Goal: Submit feedback/report problem: Submit feedback/report problem

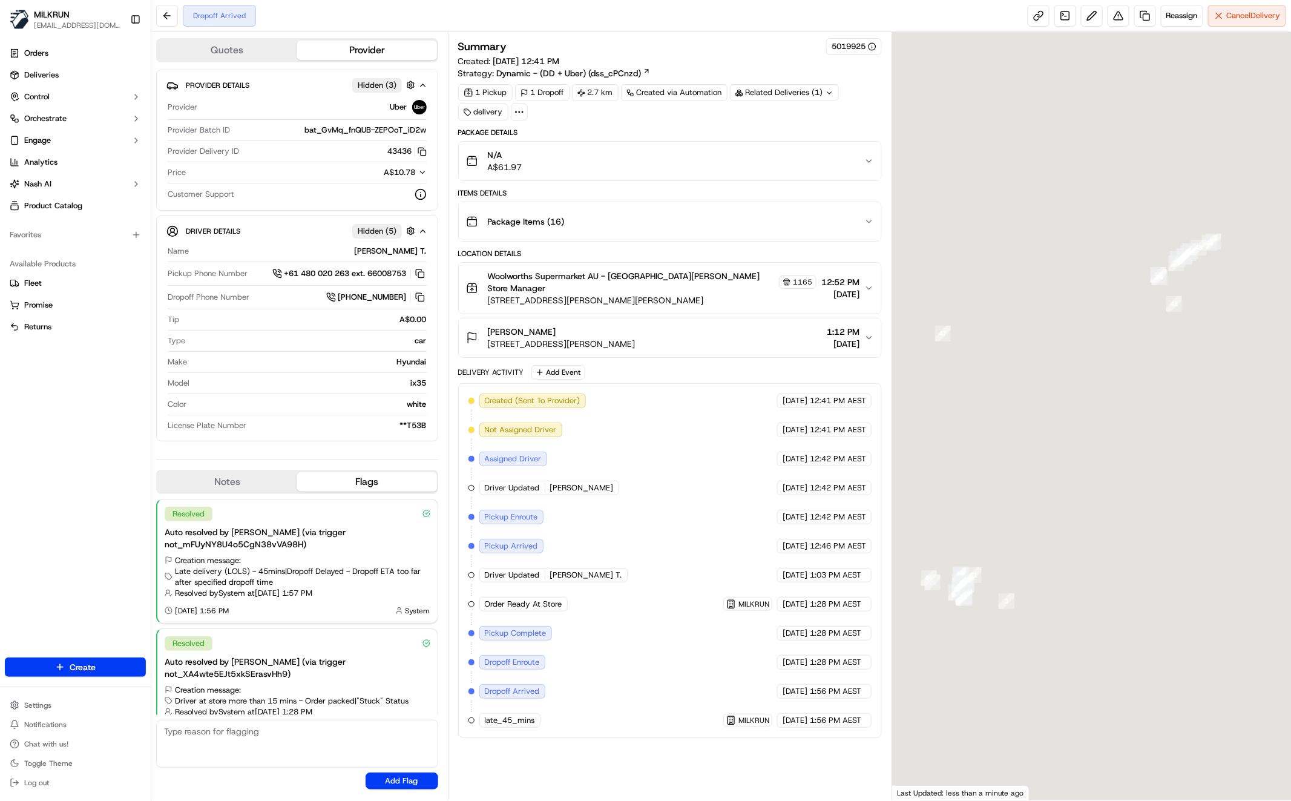
scroll to position [14, 0]
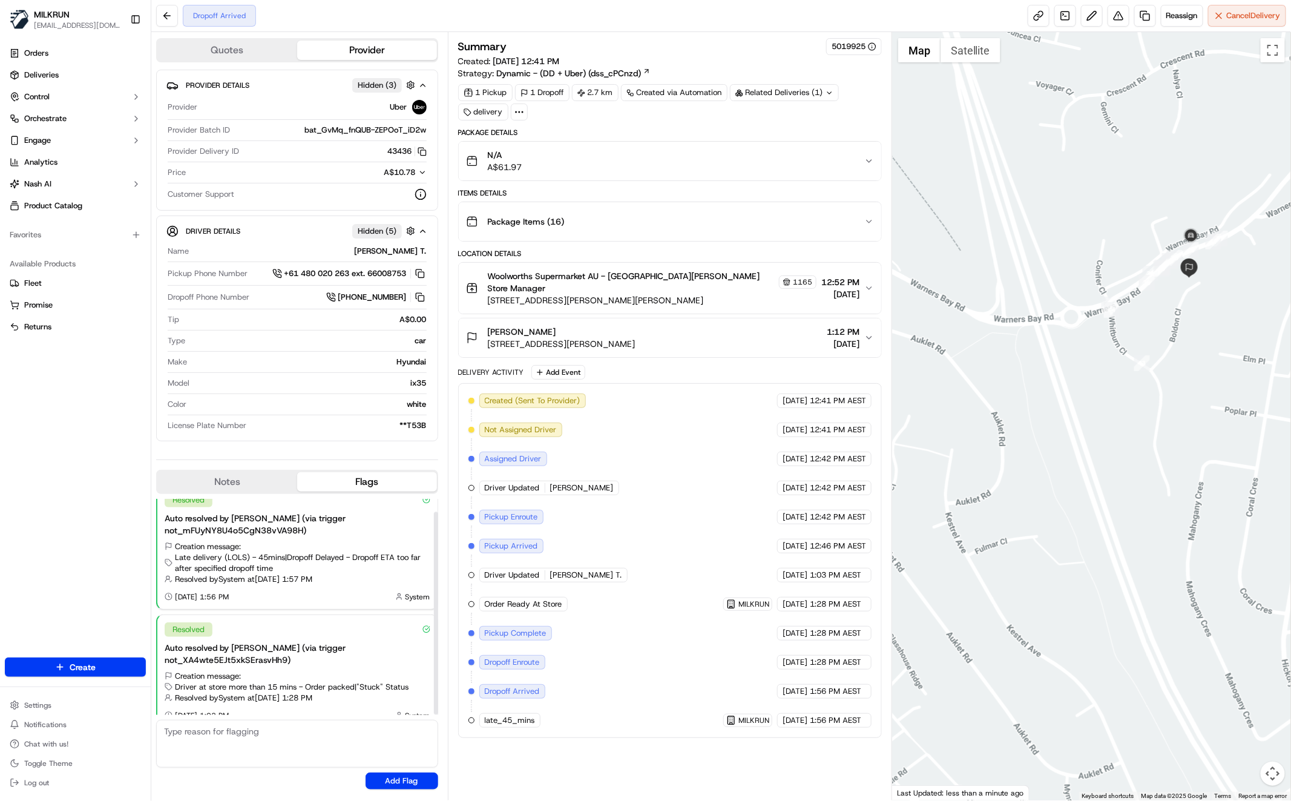
click at [71, 484] on div "Orders Deliveries Control Orchestrate Engage Analytics [PERSON_NAME] Product Ca…" at bounding box center [75, 343] width 151 height 609
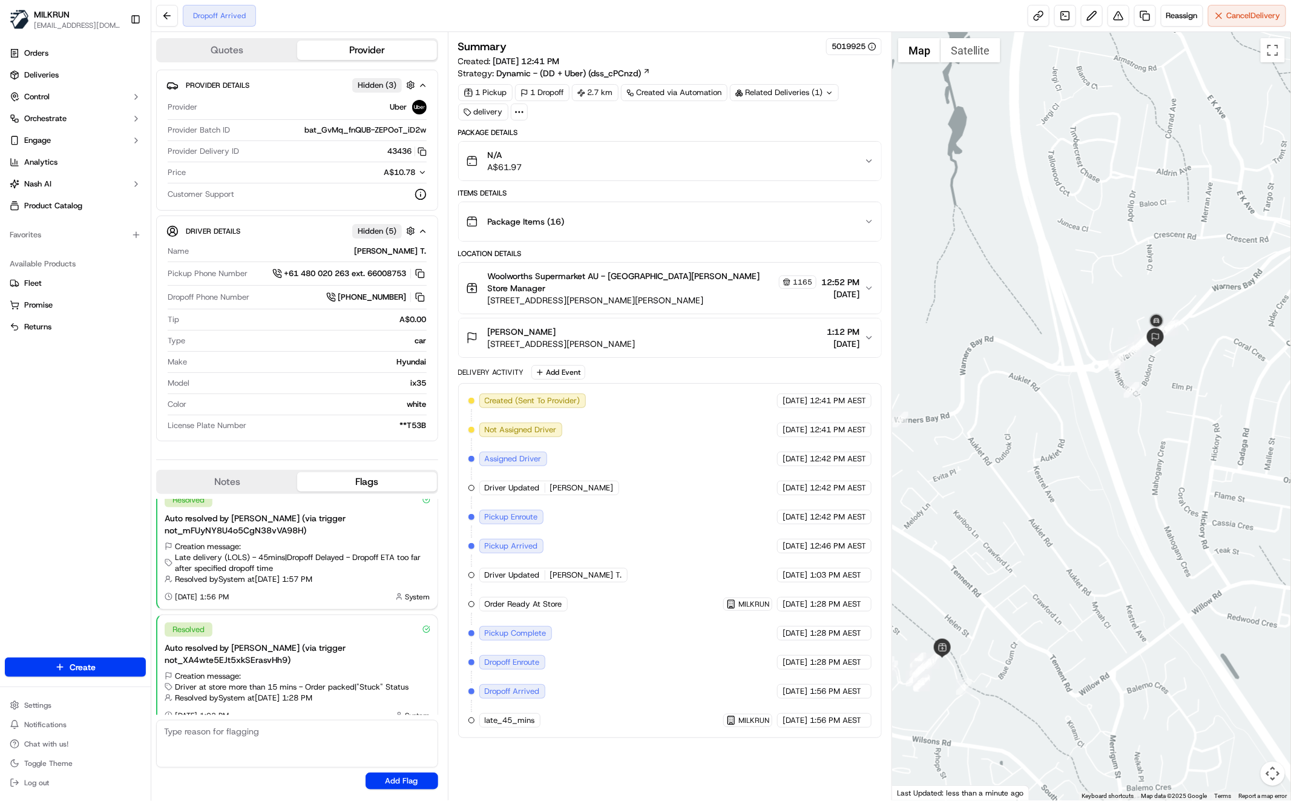
drag, startPoint x: 1036, startPoint y: 557, endPoint x: 1070, endPoint y: 514, distance: 54.7
click at [1075, 509] on div at bounding box center [1091, 416] width 399 height 768
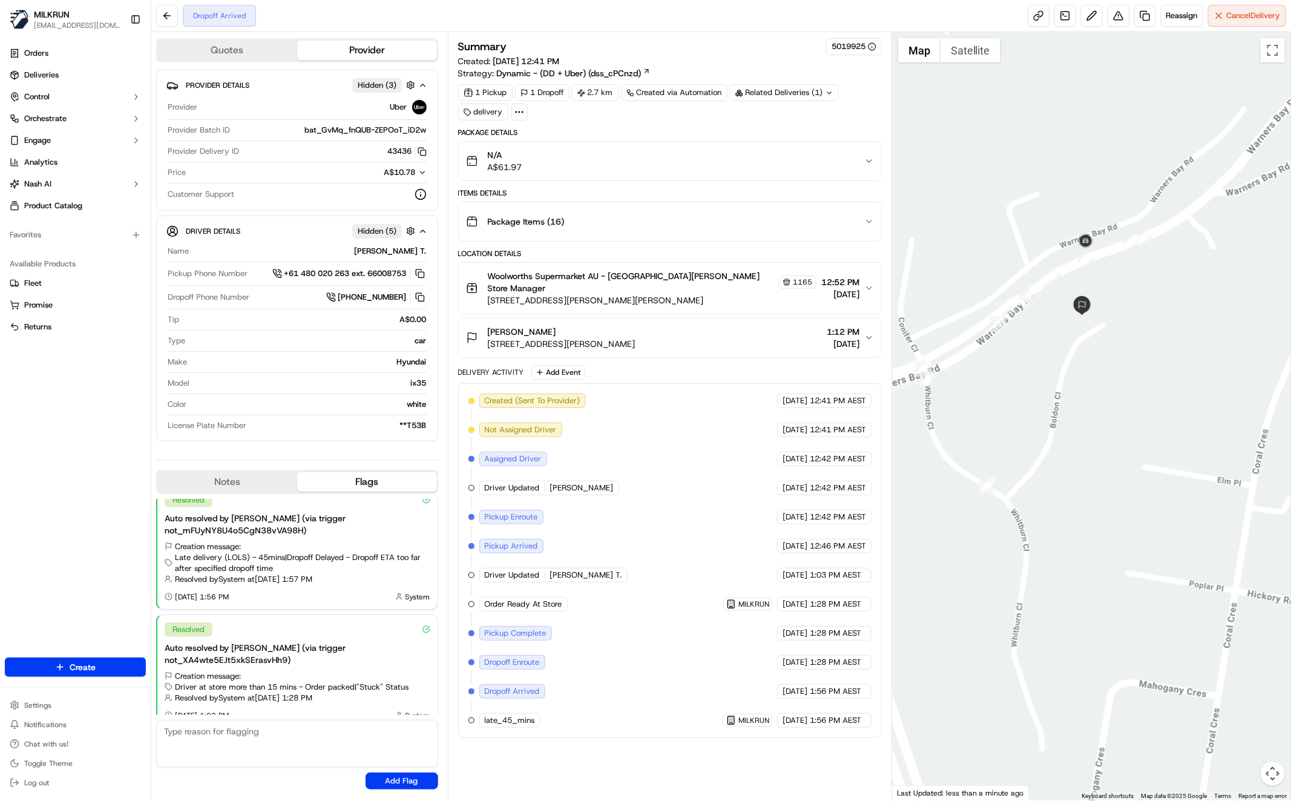
drag, startPoint x: 500, startPoint y: 331, endPoint x: 655, endPoint y: 334, distance: 155.6
click at [655, 334] on div "[PERSON_NAME] [STREET_ADDRESS][PERSON_NAME] 1:12 PM [DATE]" at bounding box center [665, 338] width 398 height 24
copy span "[STREET_ADDRESS][PERSON_NAME]"
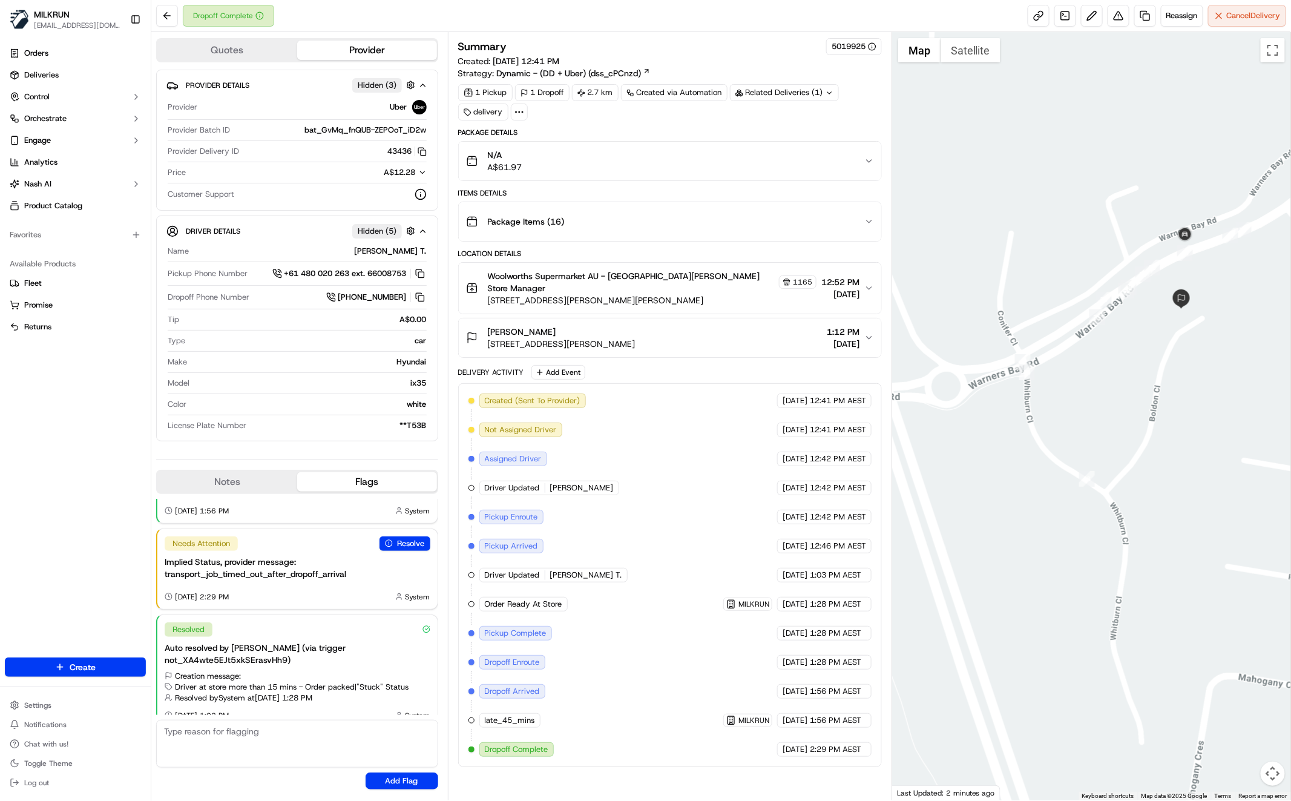
click at [101, 437] on div "Orders Deliveries Control Orchestrate Engage Analytics [PERSON_NAME] Product Ca…" at bounding box center [75, 343] width 151 height 609
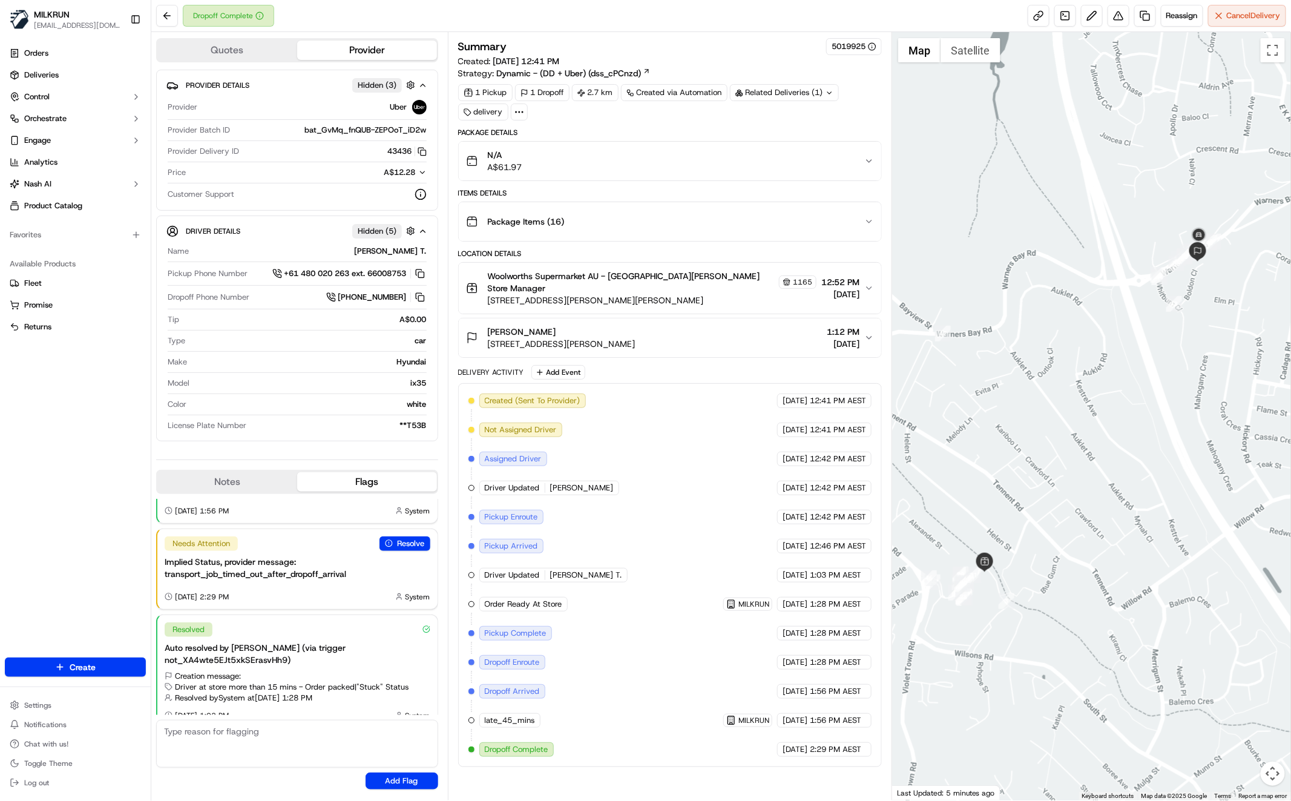
click at [1258, 348] on div at bounding box center [1091, 416] width 399 height 768
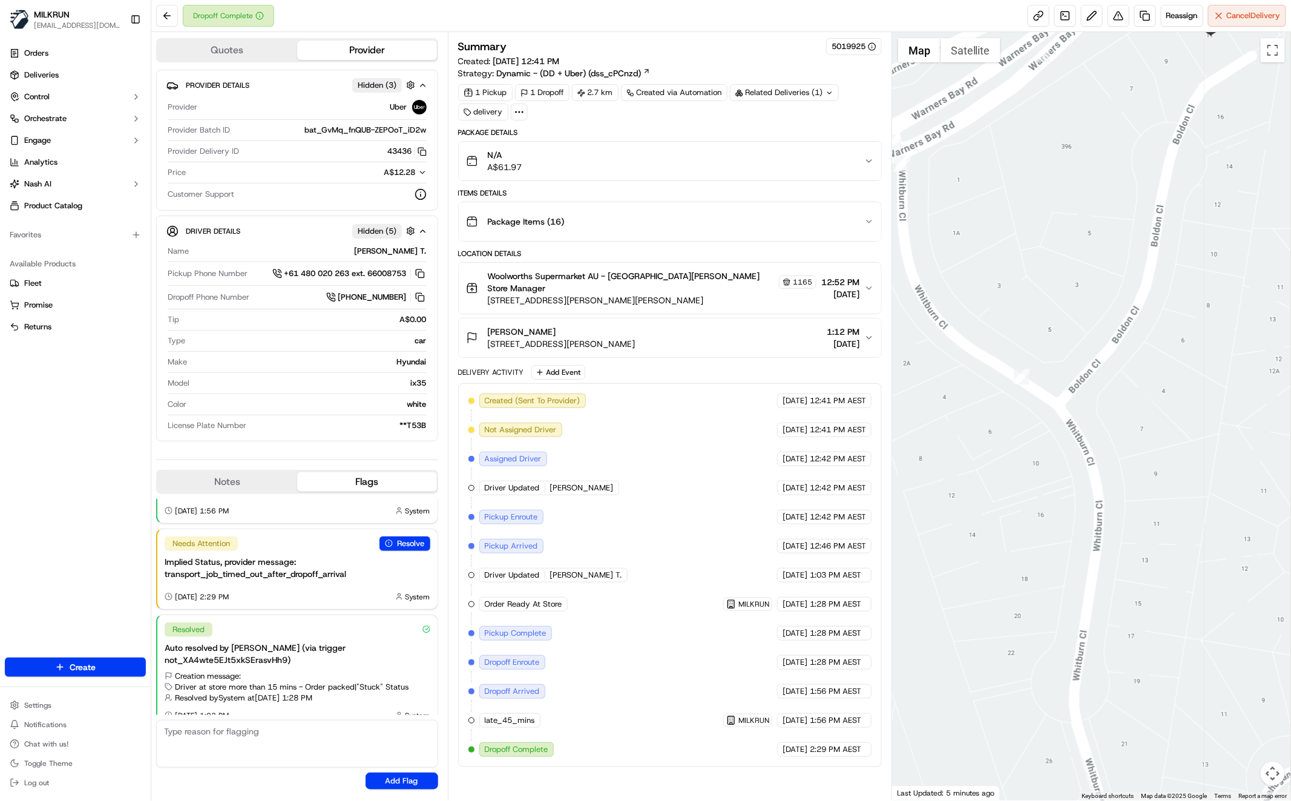
drag, startPoint x: 1175, startPoint y: 364, endPoint x: 1171, endPoint y: 394, distance: 30.0
click at [1172, 392] on div at bounding box center [1091, 416] width 399 height 768
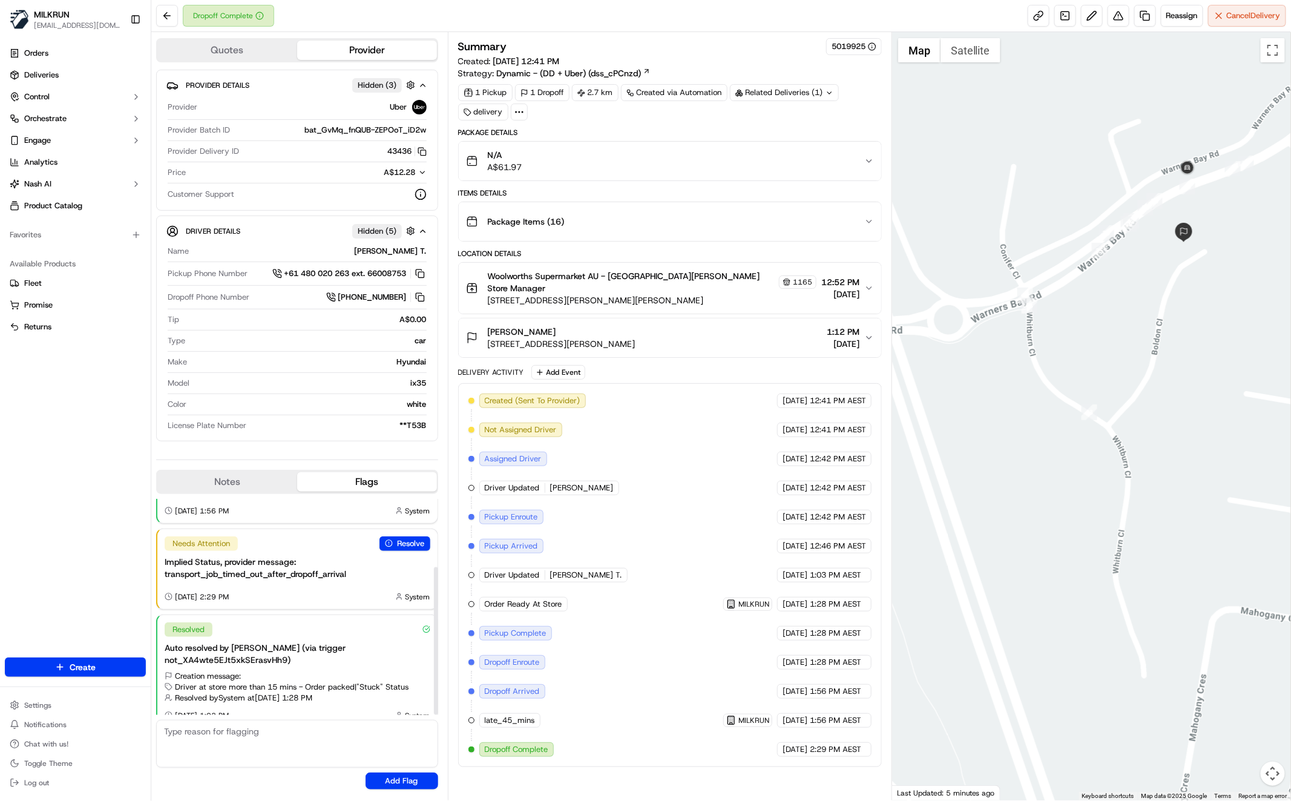
click at [104, 424] on div "Orders Deliveries Control Orchestrate Engage Analytics Nash AI Product Catalog …" at bounding box center [75, 343] width 151 height 609
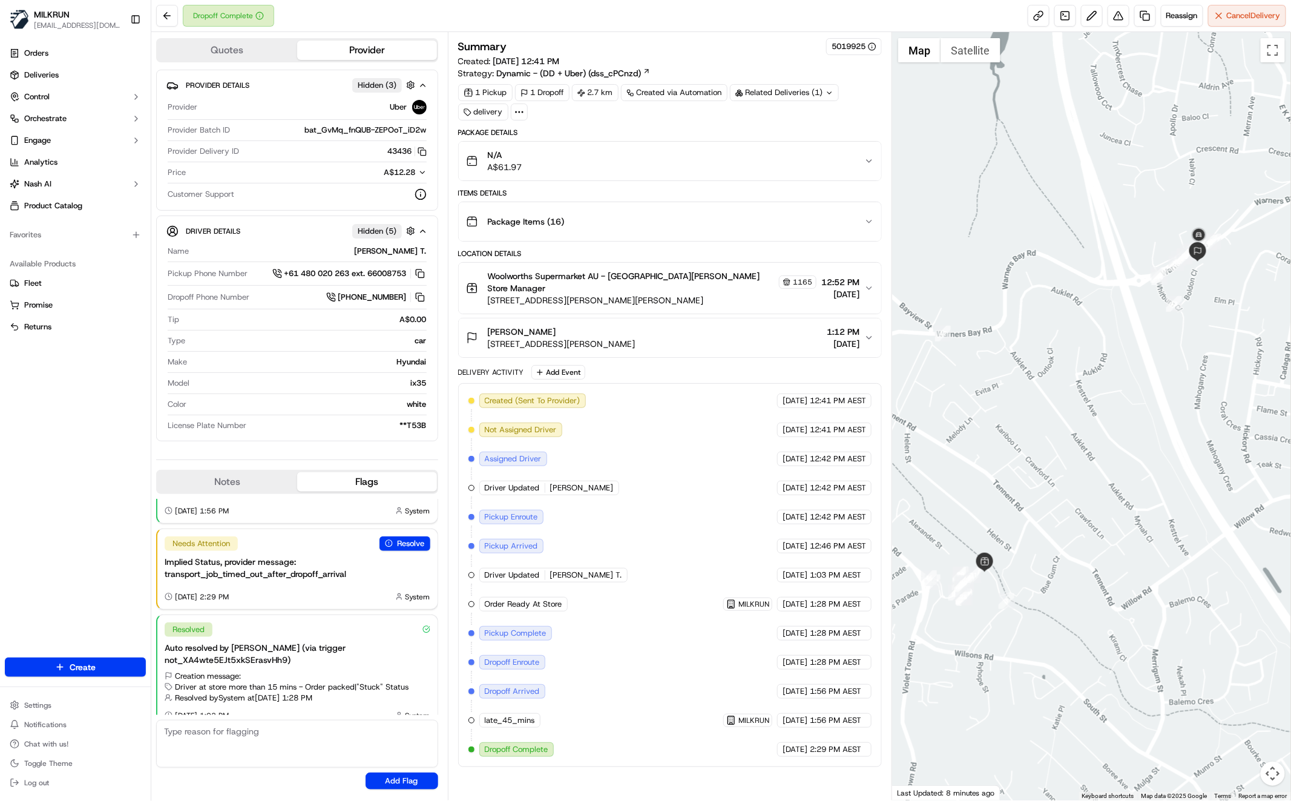
click at [1233, 354] on div at bounding box center [1091, 416] width 399 height 768
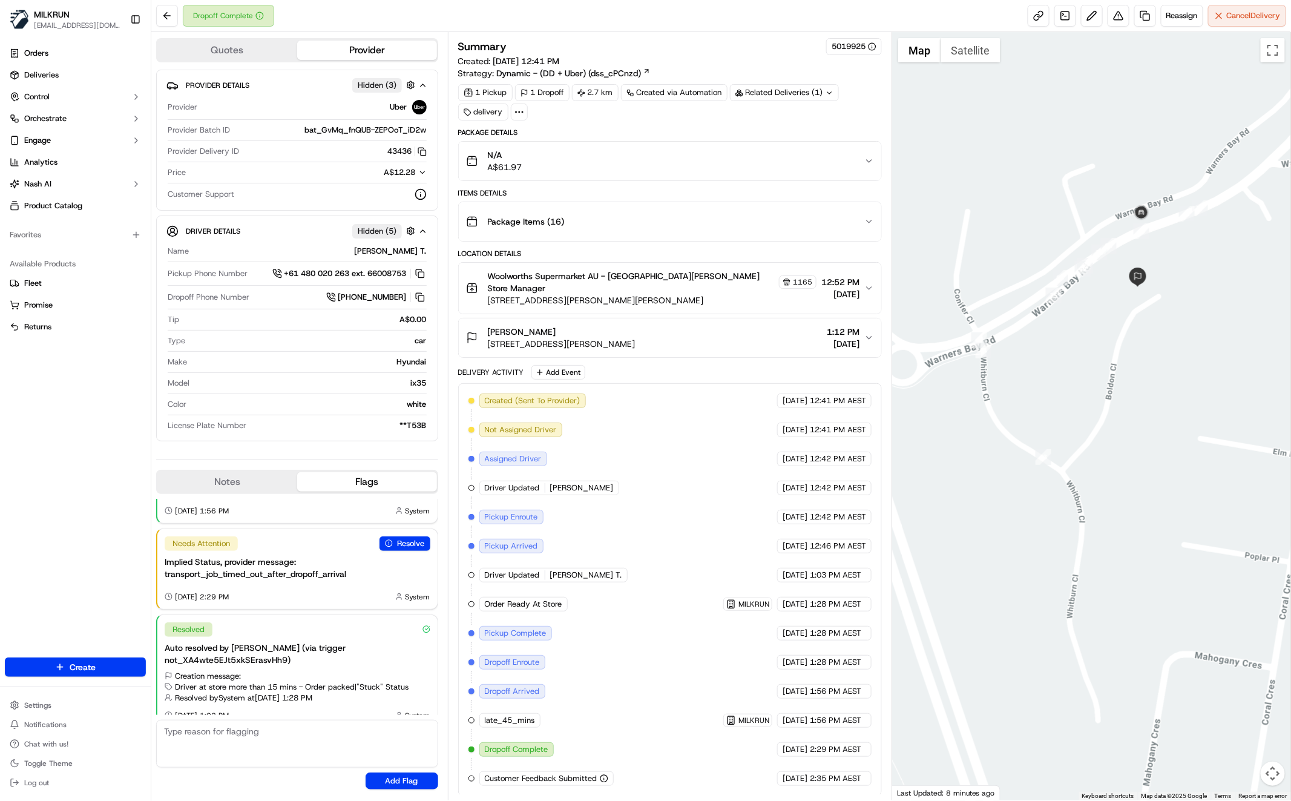
drag, startPoint x: 1156, startPoint y: 246, endPoint x: 1158, endPoint y: 259, distance: 13.5
click at [1158, 259] on div at bounding box center [1091, 416] width 399 height 768
drag, startPoint x: 1176, startPoint y: 335, endPoint x: 1170, endPoint y: 345, distance: 10.9
click at [1170, 346] on div at bounding box center [1091, 416] width 399 height 768
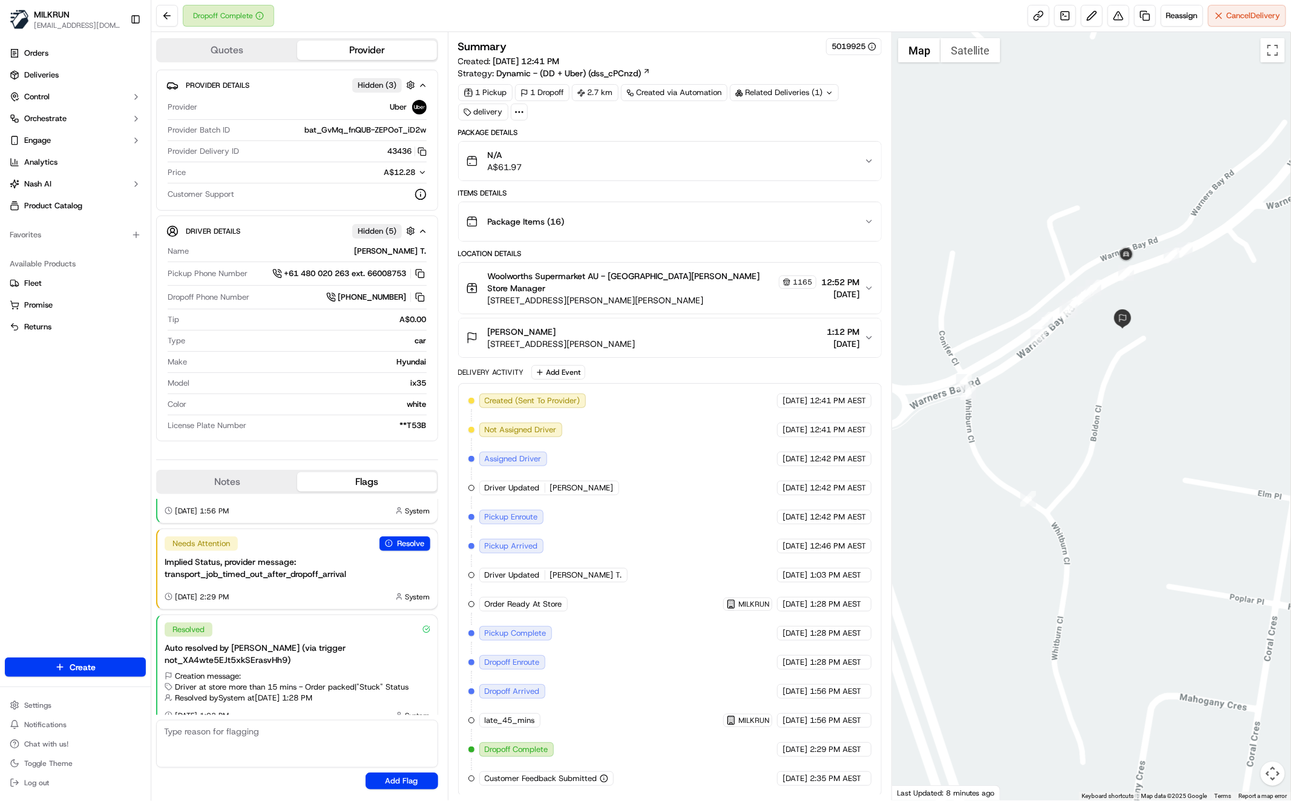
drag, startPoint x: 1207, startPoint y: 295, endPoint x: 1182, endPoint y: 328, distance: 41.4
click at [1177, 337] on div at bounding box center [1091, 416] width 399 height 768
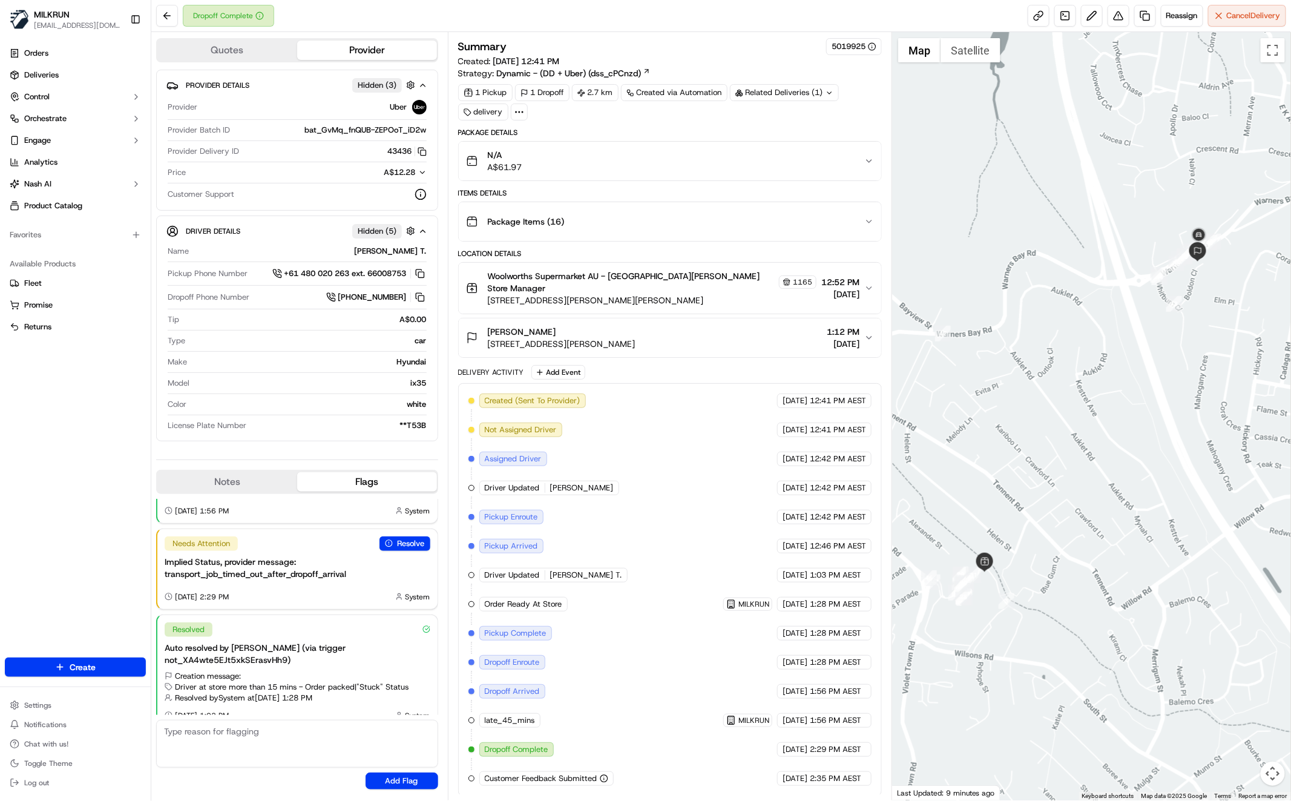
drag, startPoint x: 62, startPoint y: 522, endPoint x: 74, endPoint y: 544, distance: 24.6
click at [62, 521] on div "Orders Deliveries Control Orchestrate Engage Analytics [PERSON_NAME] Product Ca…" at bounding box center [75, 343] width 151 height 609
drag, startPoint x: 625, startPoint y: 723, endPoint x: 623, endPoint y: 745, distance: 21.9
click at [626, 725] on div "Created (Sent To Provider) Uber [DATE] 12:41 PM AEST Not Assigned Driver Uber […" at bounding box center [670, 590] width 403 height 392
click at [84, 469] on div "Orders Deliveries Control Orchestrate Engage Analytics [PERSON_NAME] Product Ca…" at bounding box center [75, 343] width 151 height 609
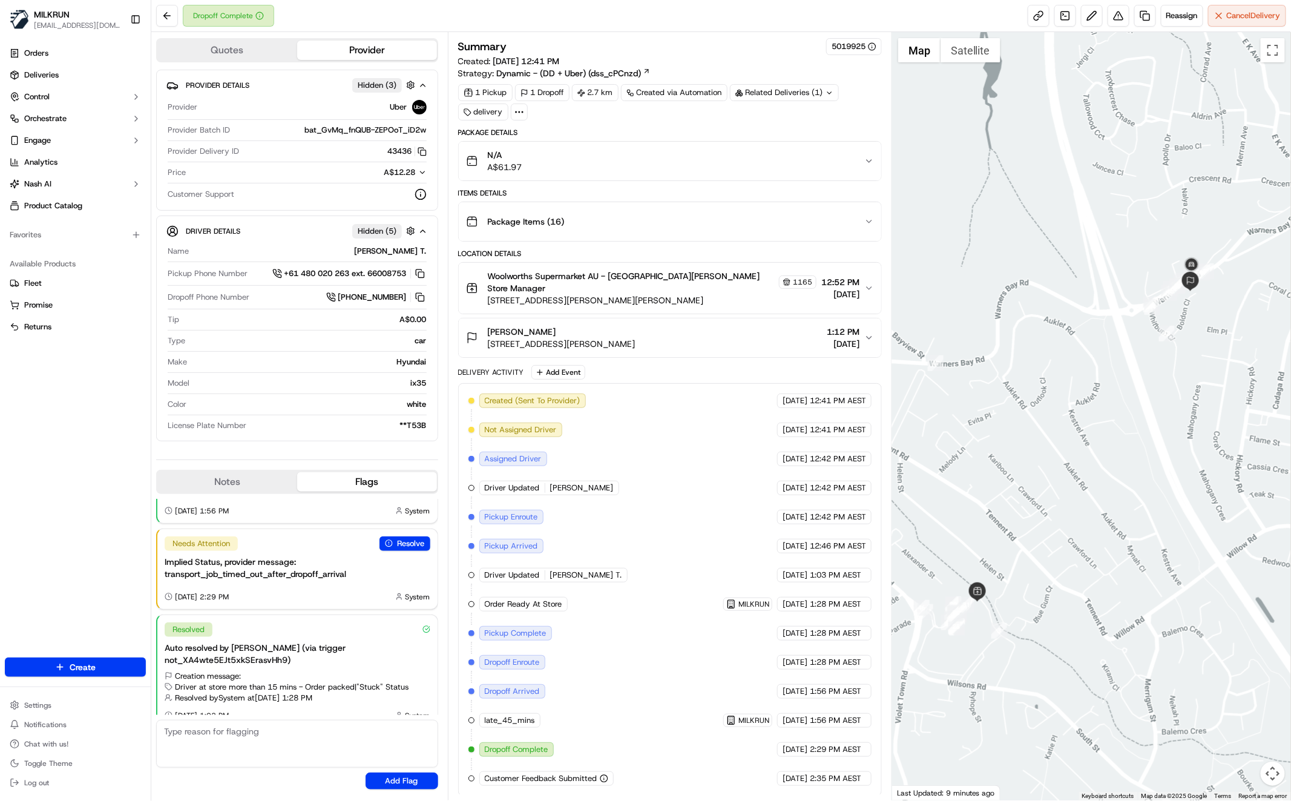
drag, startPoint x: 1192, startPoint y: 296, endPoint x: 1196, endPoint y: 313, distance: 17.5
click at [1189, 329] on div at bounding box center [1091, 416] width 399 height 768
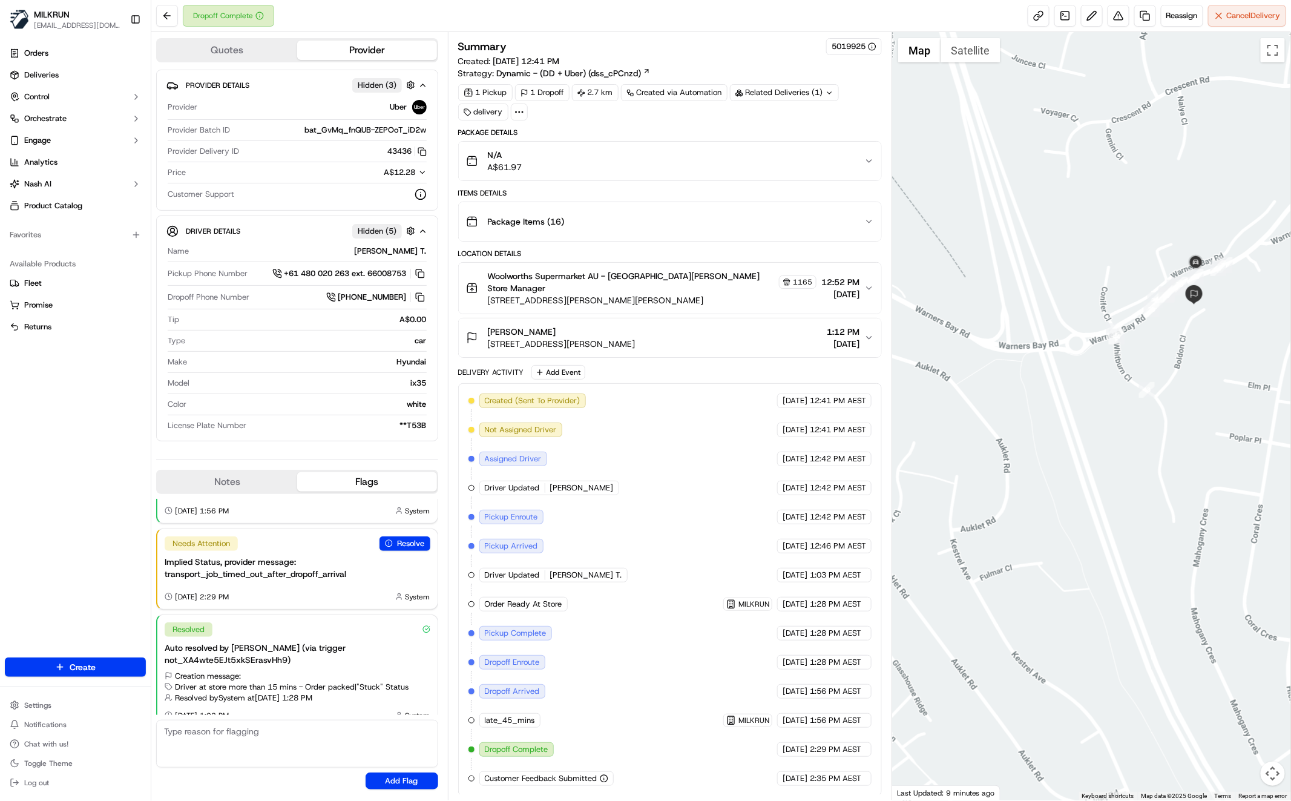
click at [115, 473] on div "Orders Deliveries Control Orchestrate Engage Analytics [PERSON_NAME] Product Ca…" at bounding box center [75, 343] width 151 height 609
click at [870, 160] on icon "button" at bounding box center [870, 161] width 10 height 10
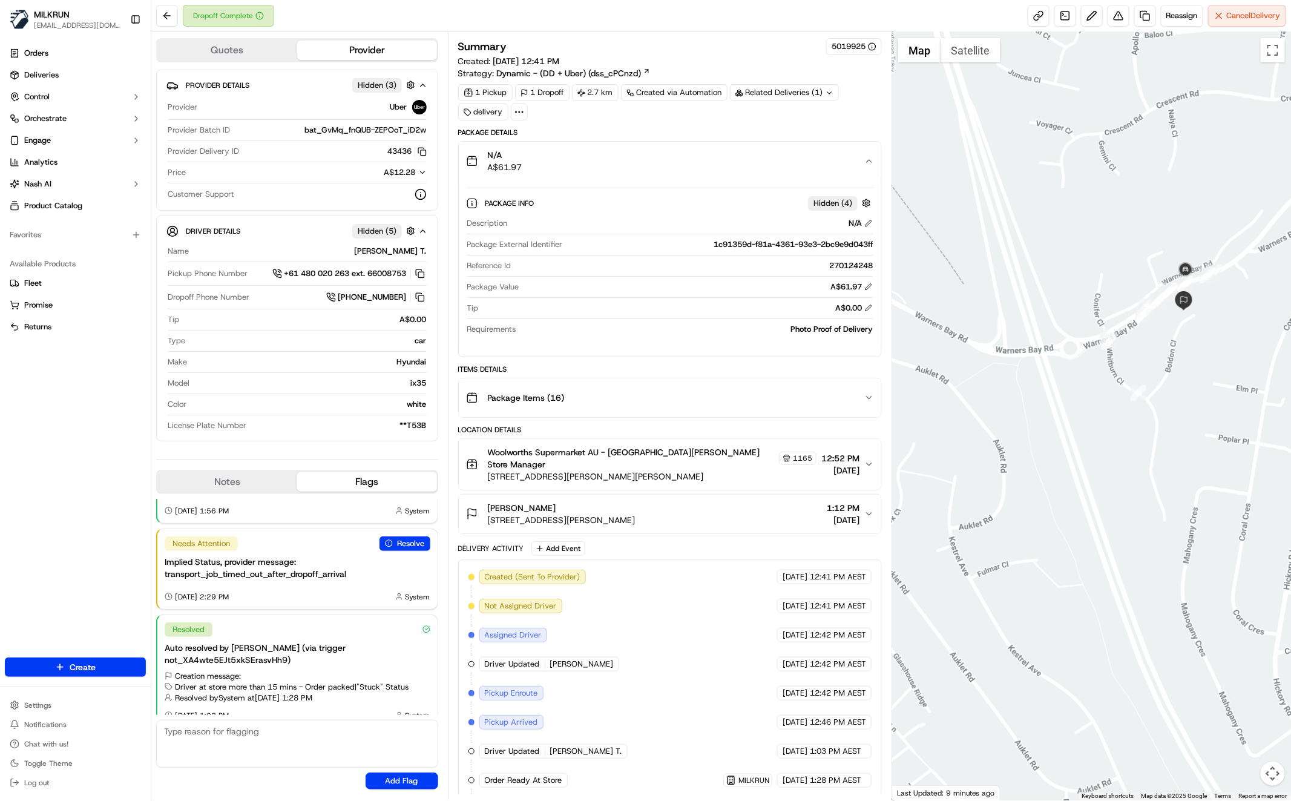
scroll to position [161, 0]
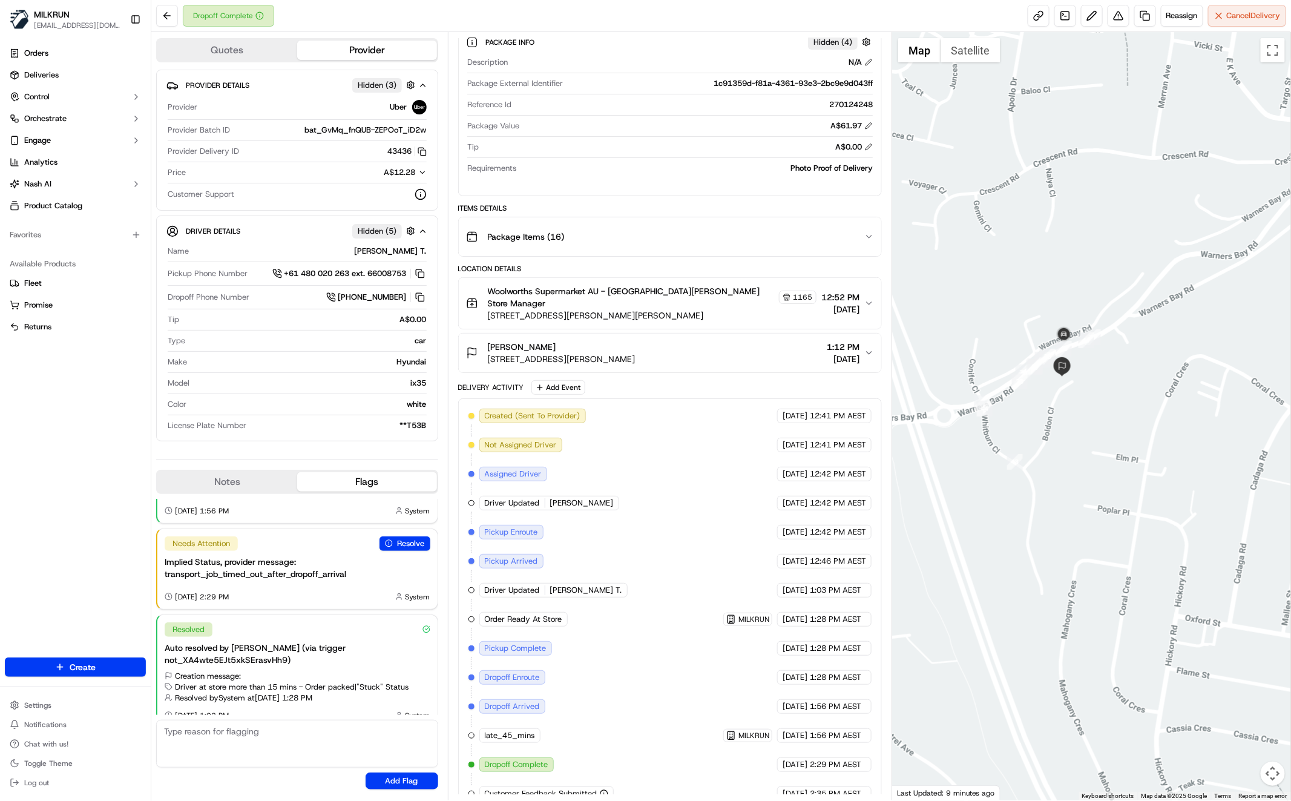
drag, startPoint x: 1083, startPoint y: 402, endPoint x: 1109, endPoint y: 378, distance: 35.6
click at [1108, 378] on div at bounding box center [1091, 416] width 399 height 768
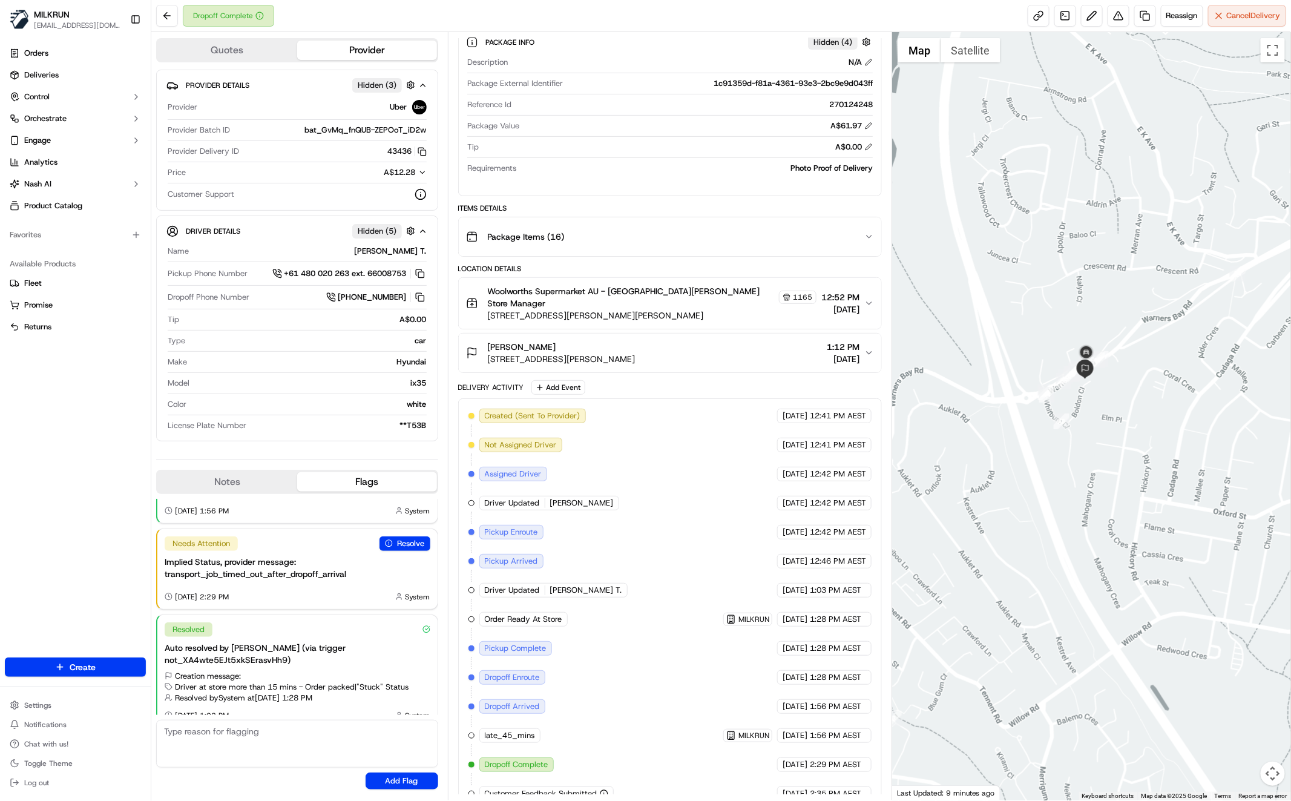
click at [1117, 340] on div "Status : Dropoff Arrived Date : 09/19/2025 02:14 PM" at bounding box center [1091, 416] width 399 height 768
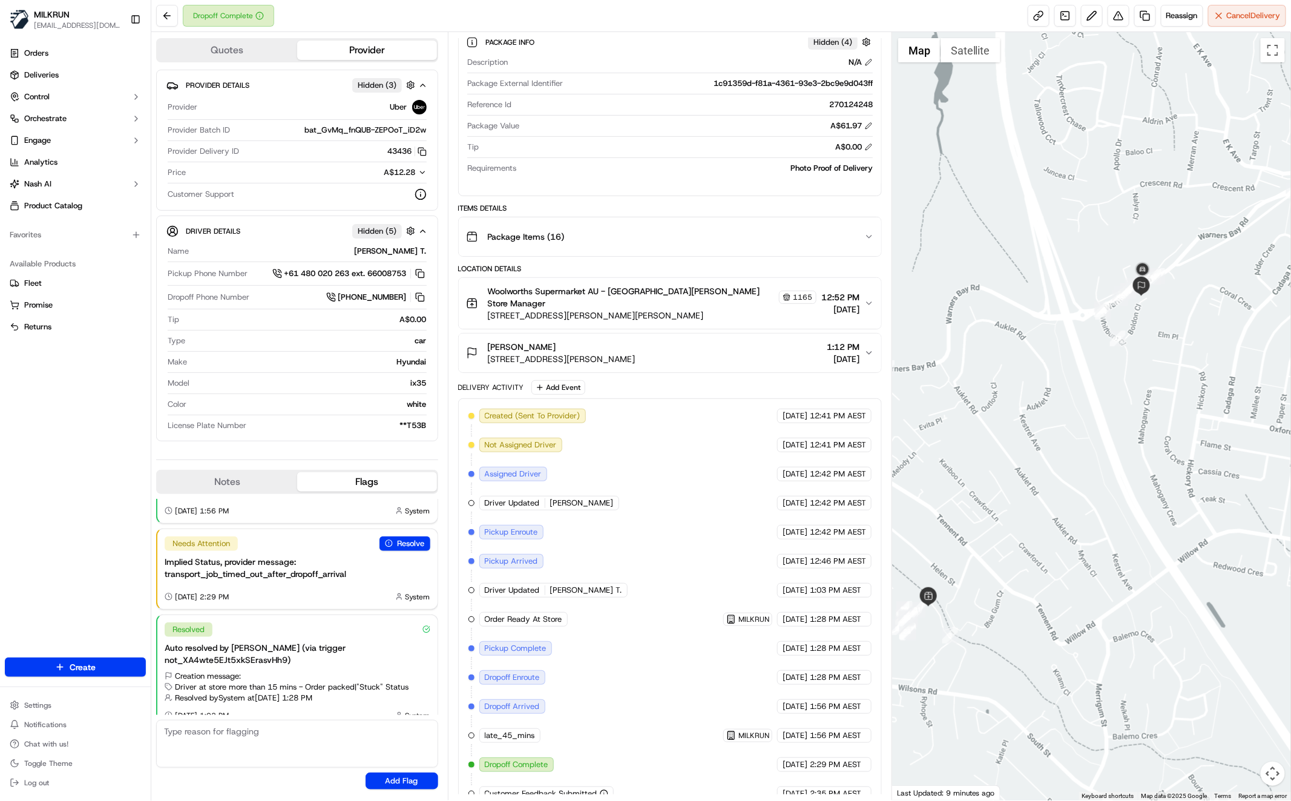
click at [22, 424] on div "Orders Deliveries Control Orchestrate Engage Analytics Nash AI Product Catalog …" at bounding box center [75, 343] width 151 height 609
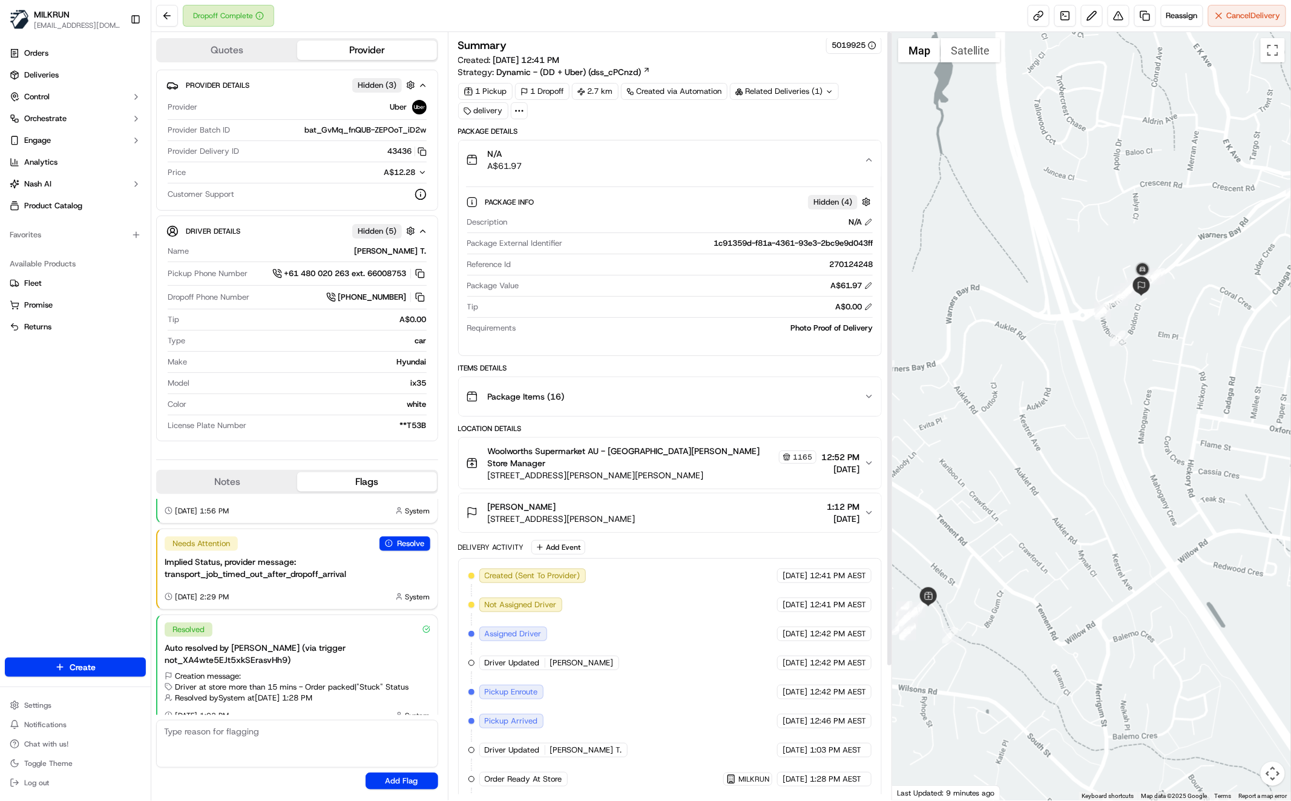
scroll to position [0, 0]
click at [88, 437] on div "Orders Deliveries Control Orchestrate Engage Analytics Nash AI Product Catalog …" at bounding box center [75, 343] width 151 height 609
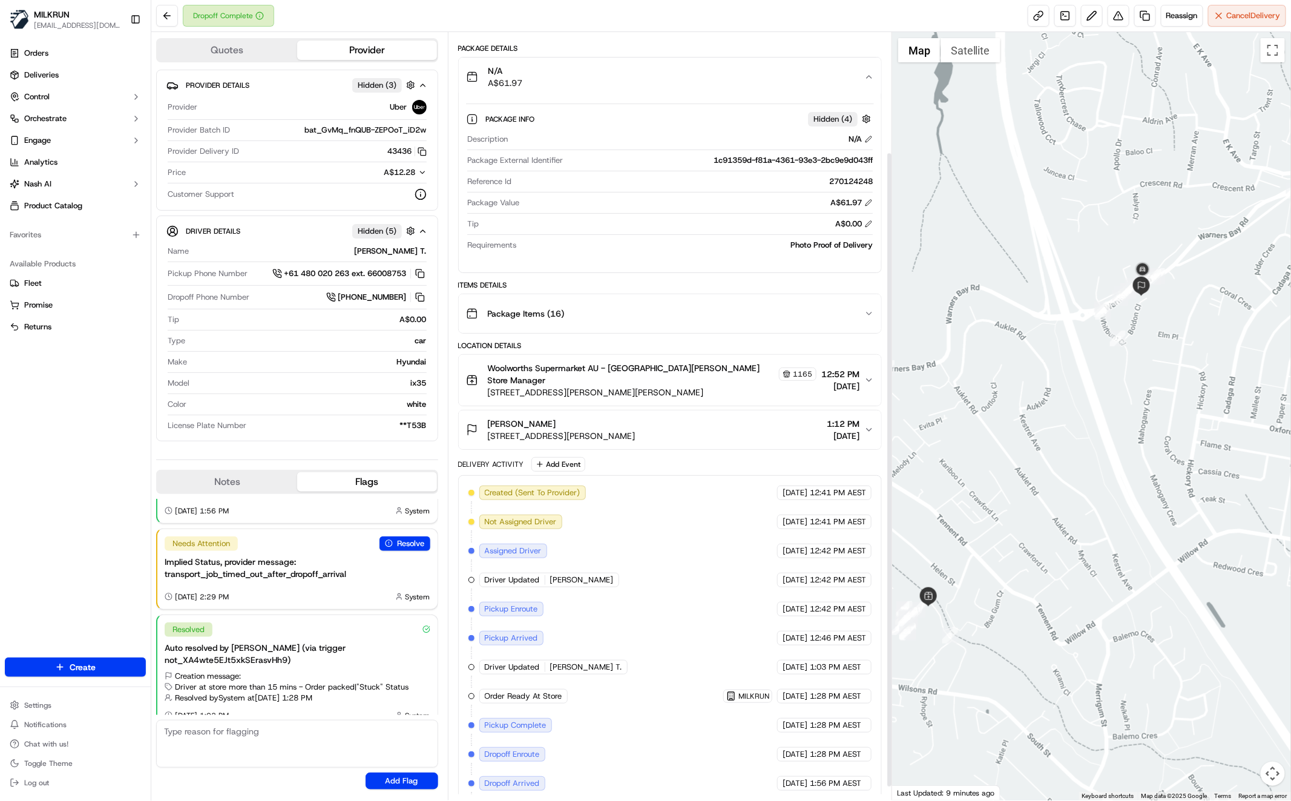
scroll to position [161, 0]
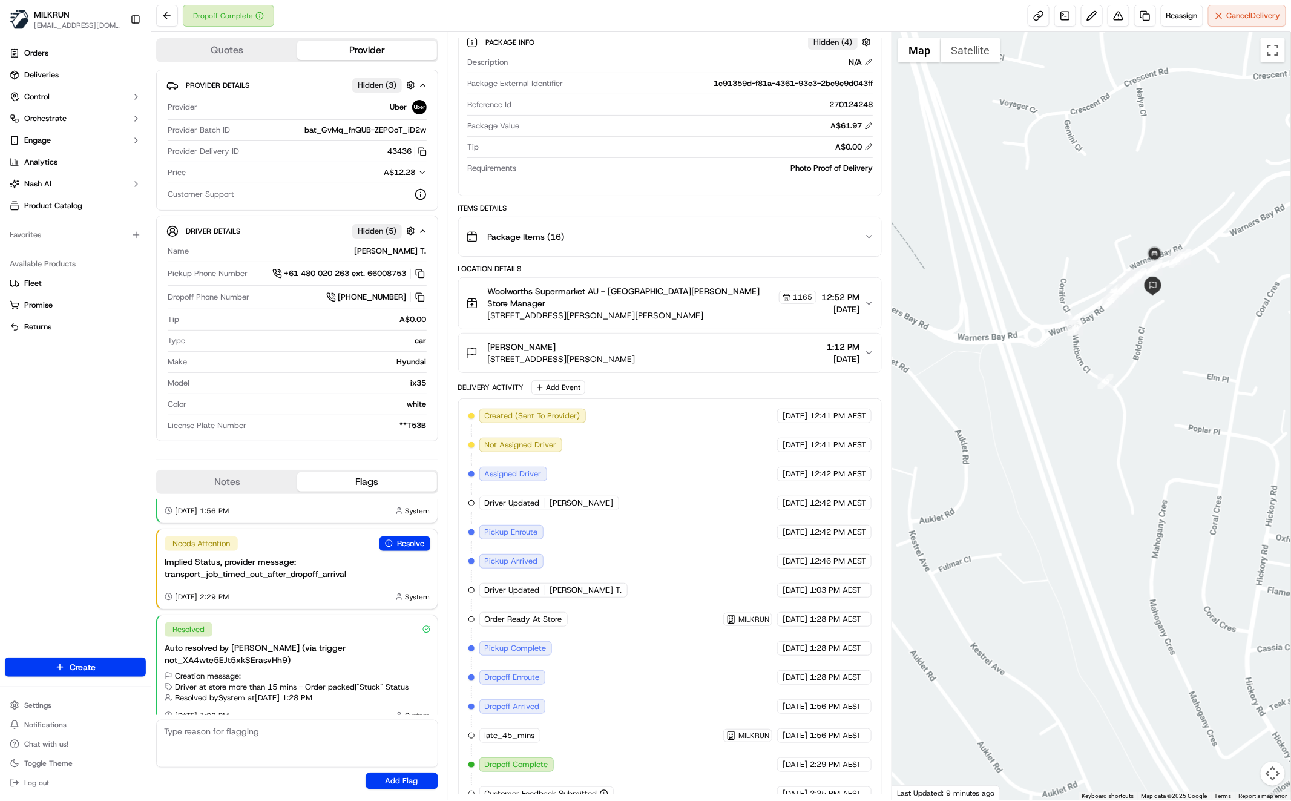
click at [87, 453] on div "Orders Deliveries Control Orchestrate Engage Analytics Nash AI Product Catalog …" at bounding box center [75, 343] width 151 height 609
click at [103, 457] on div "Orders Deliveries Control Orchestrate Engage Analytics Nash AI Product Catalog …" at bounding box center [75, 343] width 151 height 609
click at [101, 446] on div "Orders Deliveries Control Orchestrate Engage Analytics Nash AI Product Catalog …" at bounding box center [75, 343] width 151 height 609
click at [1120, 18] on button at bounding box center [1119, 16] width 22 height 22
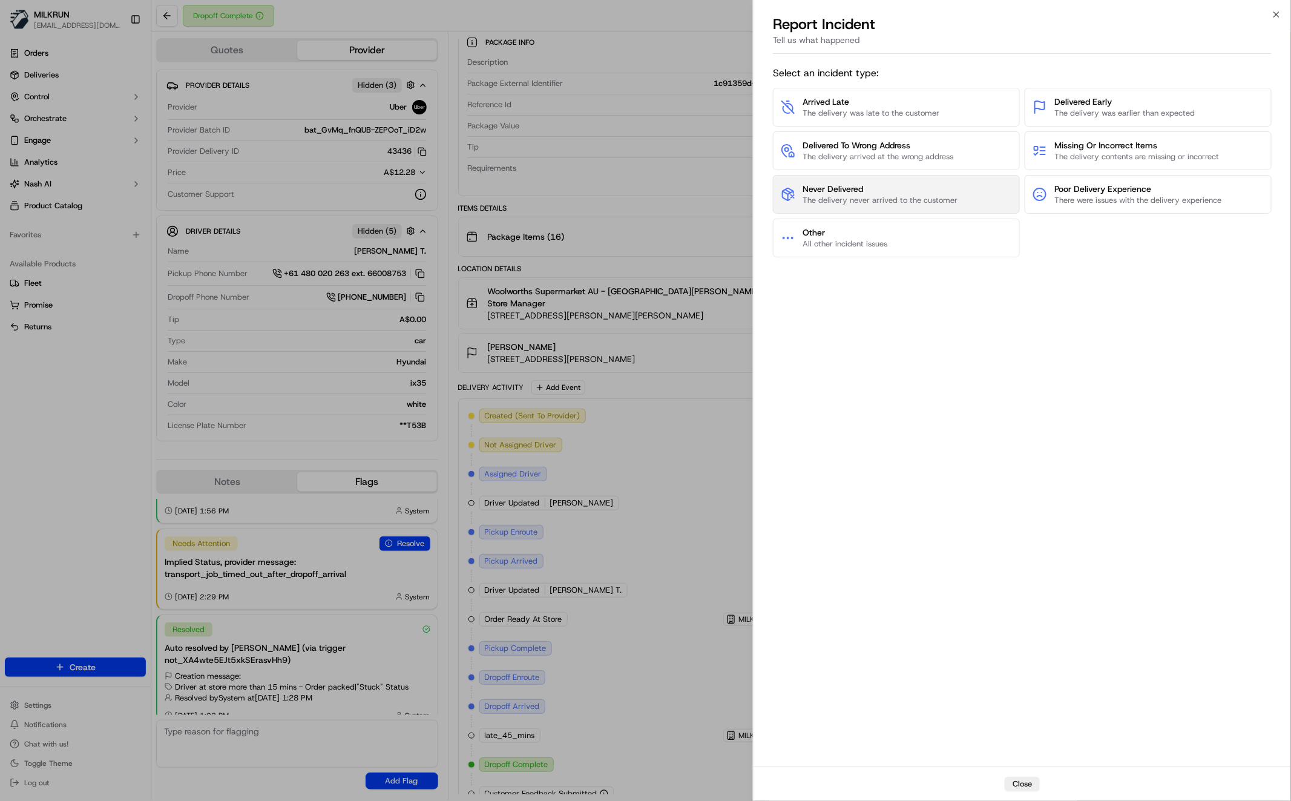
click at [863, 191] on span "Never Delivered" at bounding box center [880, 189] width 155 height 12
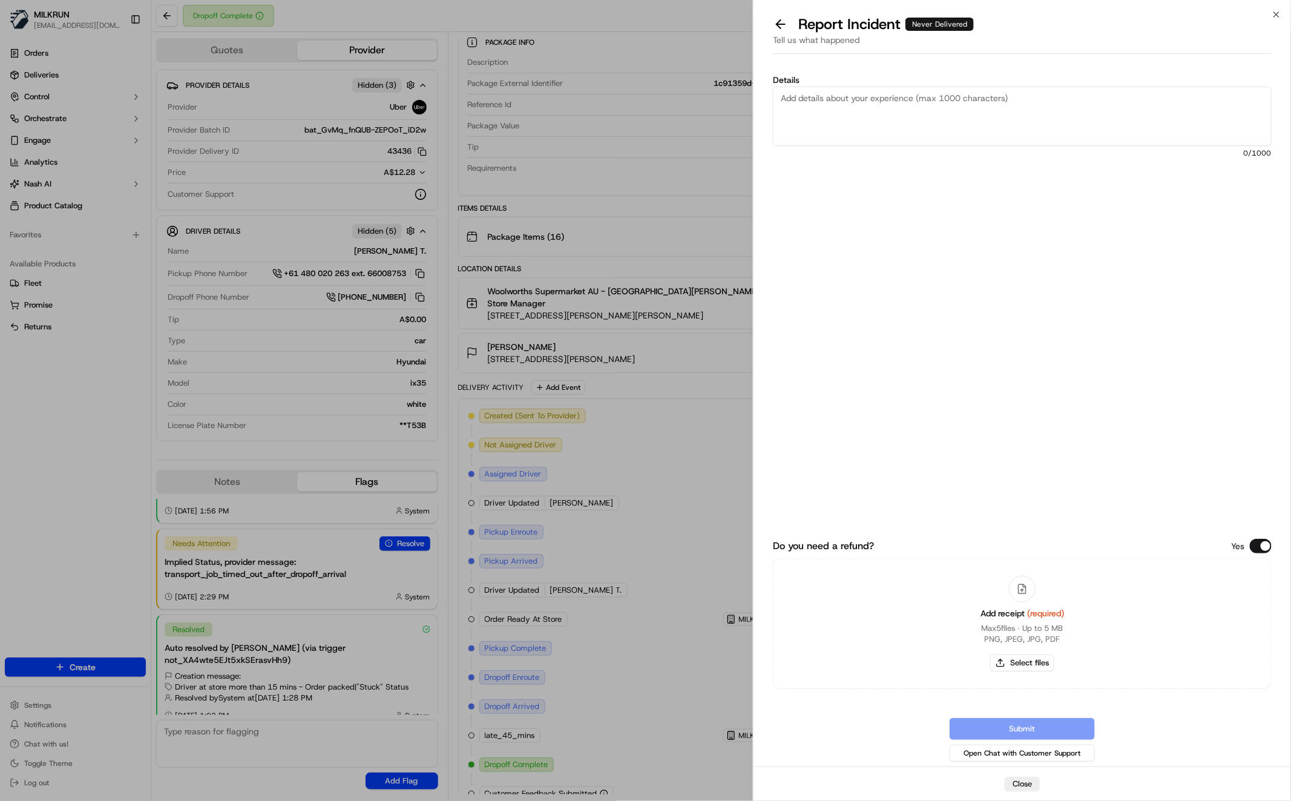
click at [846, 106] on textarea "Details" at bounding box center [1022, 116] width 499 height 59
type textarea "Customer never received order please refund $61.97"
click at [1021, 659] on button "Select files" at bounding box center [1023, 663] width 64 height 17
type input "C:\fakepath\Screen Shot 2025-09-19 at 2.39.42 pm.png"
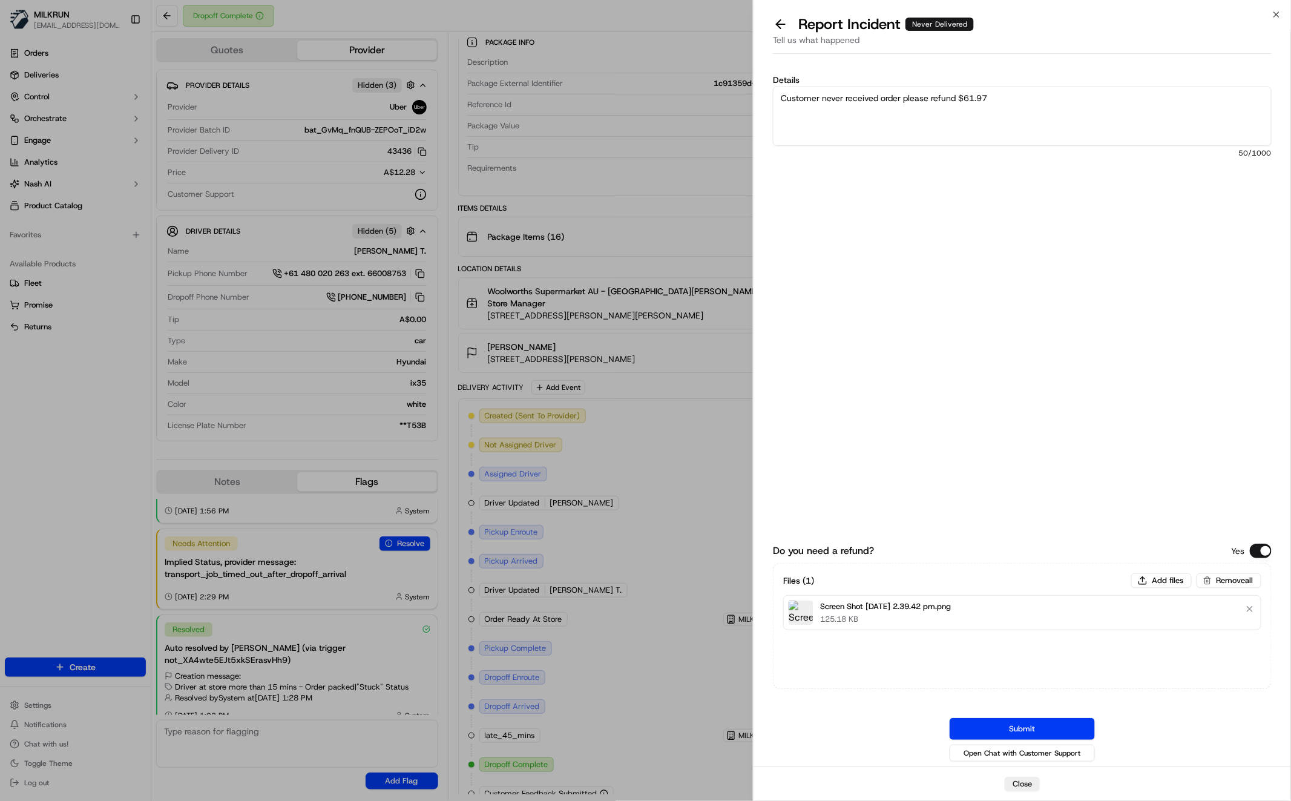
click at [1021, 725] on button "Submit" at bounding box center [1022, 729] width 145 height 22
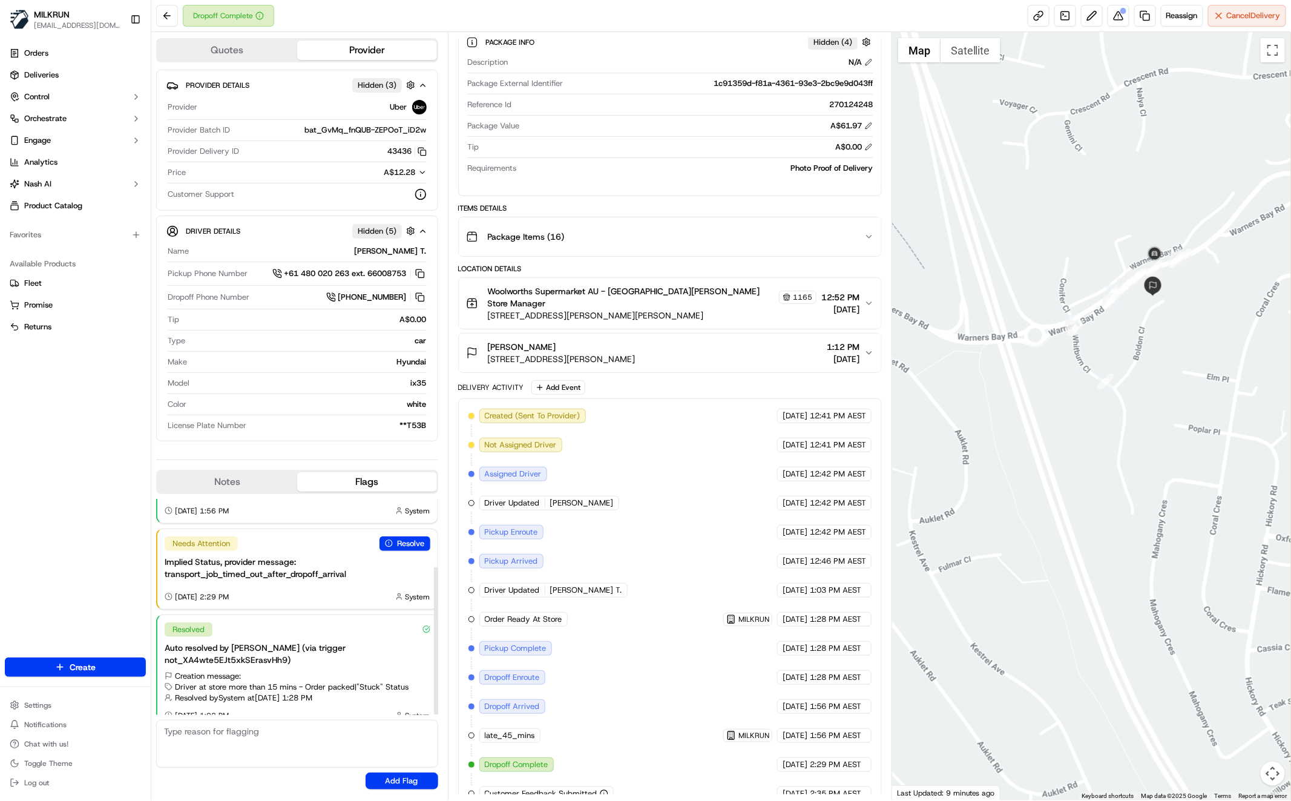
click at [79, 418] on div "Orders Deliveries Control Orchestrate Engage Analytics Nash AI Product Catalog …" at bounding box center [75, 343] width 151 height 609
drag, startPoint x: 487, startPoint y: 332, endPoint x: 531, endPoint y: 332, distance: 43.6
click at [531, 341] on div "Alissa Mills" at bounding box center [562, 347] width 148 height 12
copy span "Alissa Mills"
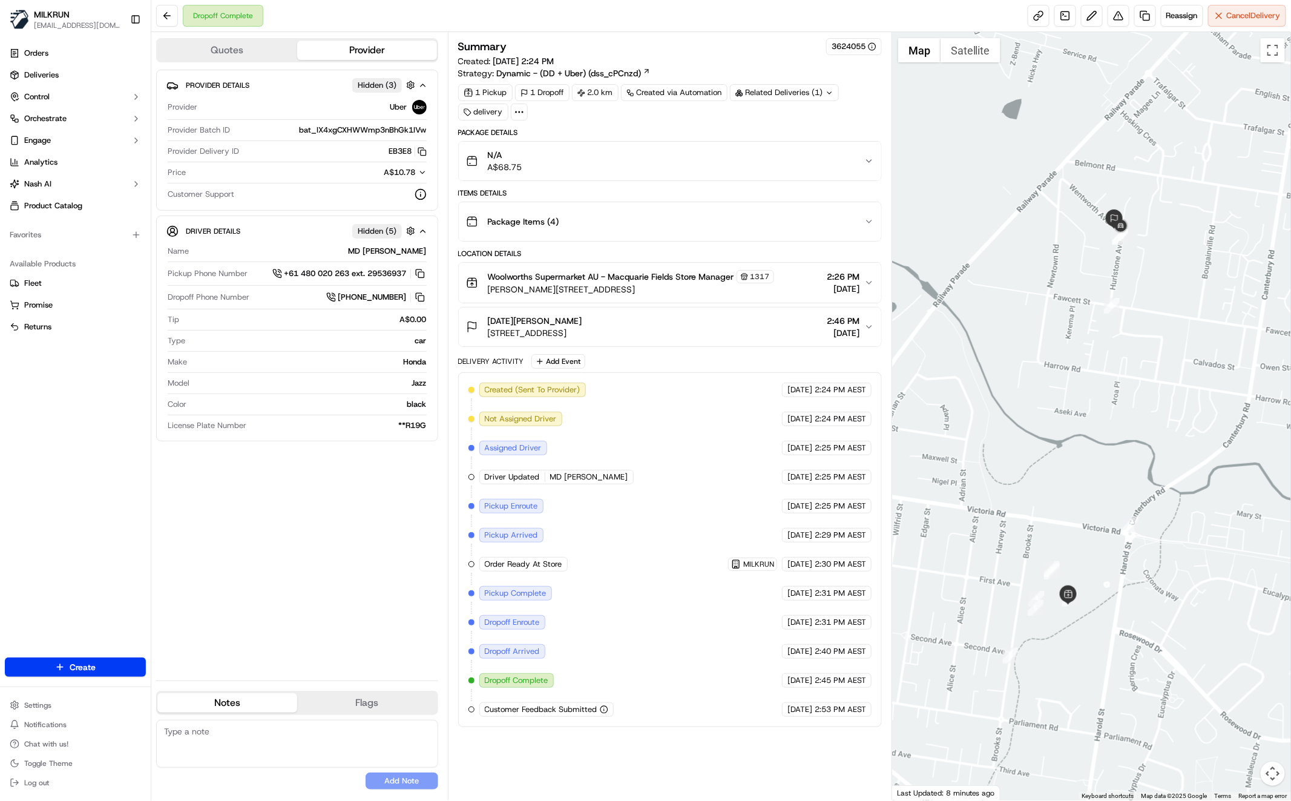
click at [871, 221] on icon "button" at bounding box center [870, 222] width 10 height 10
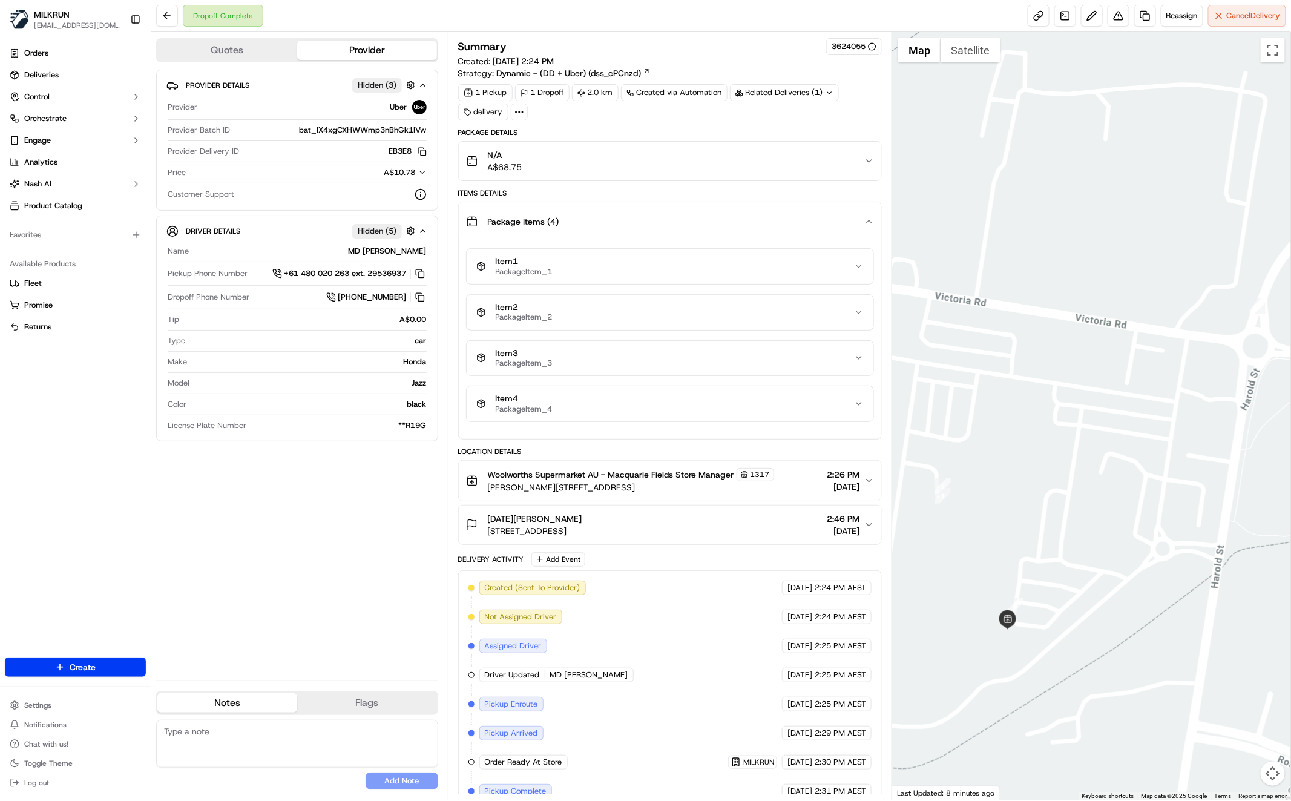
drag, startPoint x: 1041, startPoint y: 638, endPoint x: 1118, endPoint y: 625, distance: 78.5
click at [1119, 627] on div at bounding box center [1091, 416] width 399 height 768
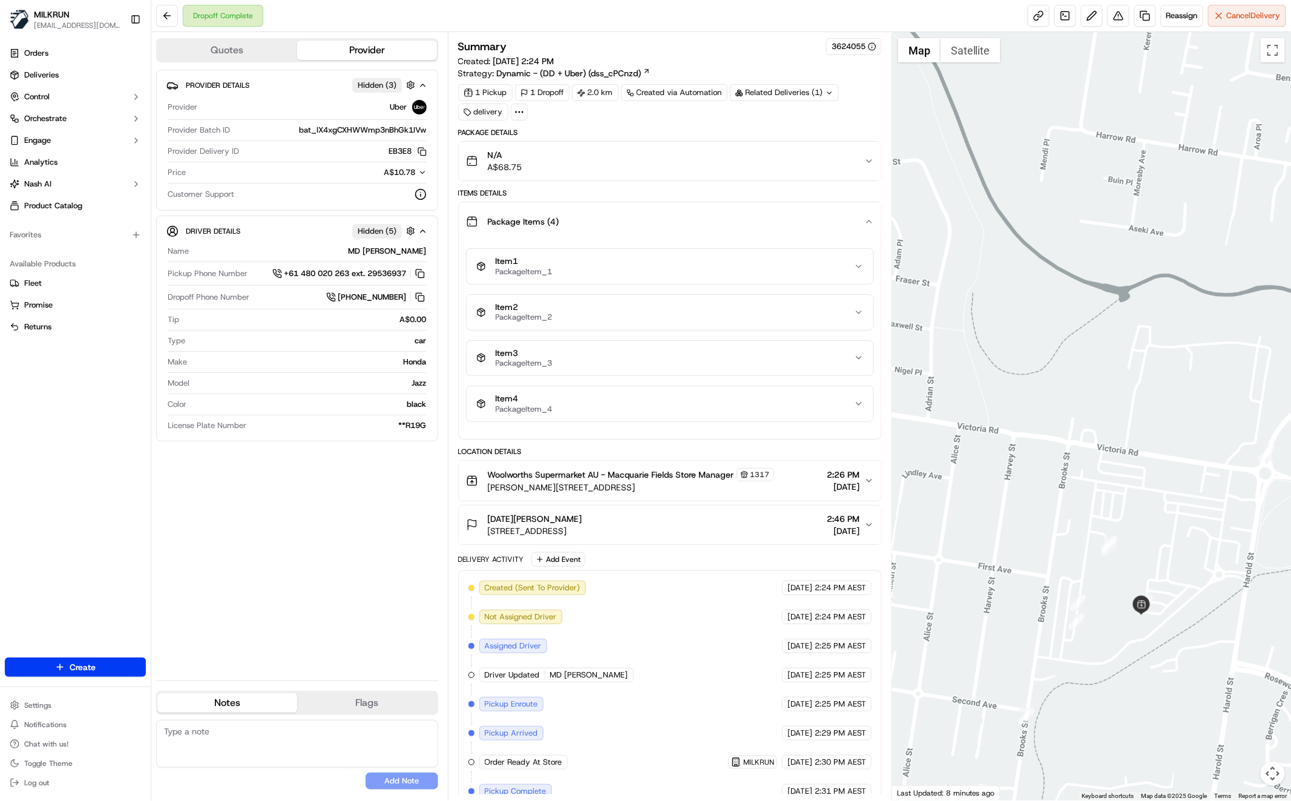
click at [857, 160] on div "N/A A$68.75" at bounding box center [665, 161] width 398 height 24
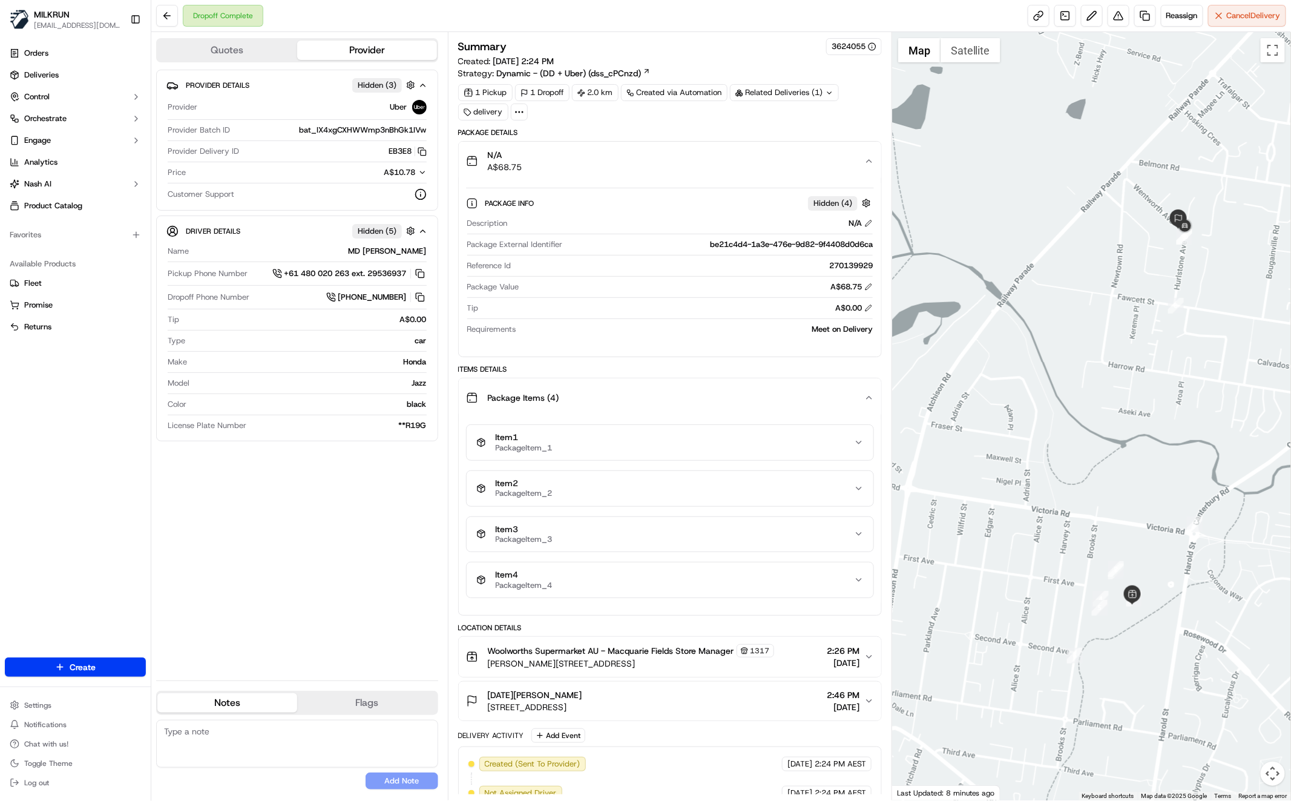
drag, startPoint x: 1155, startPoint y: 540, endPoint x: 1153, endPoint y: 549, distance: 8.6
click at [1153, 548] on div at bounding box center [1091, 416] width 399 height 768
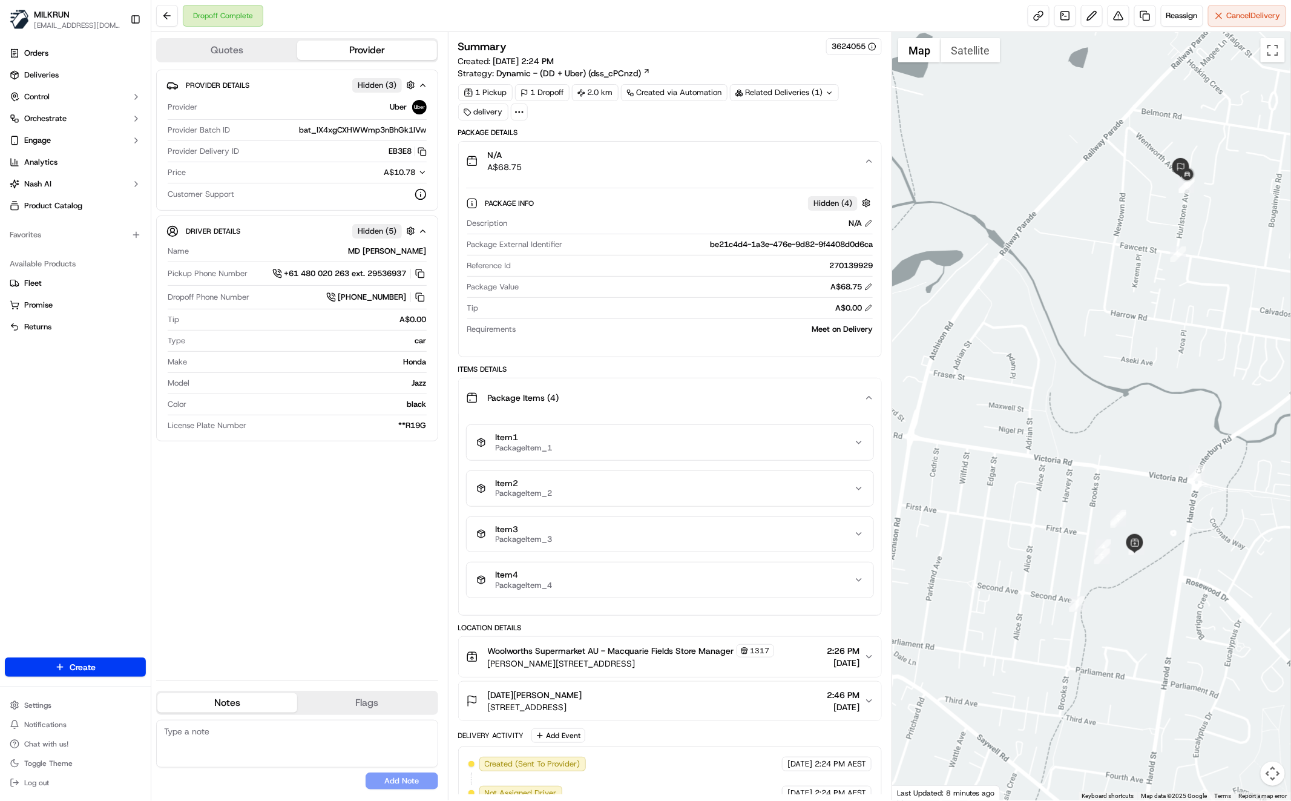
drag, startPoint x: 1174, startPoint y: 598, endPoint x: 1121, endPoint y: 605, distance: 53.8
click at [1119, 605] on div at bounding box center [1091, 416] width 399 height 768
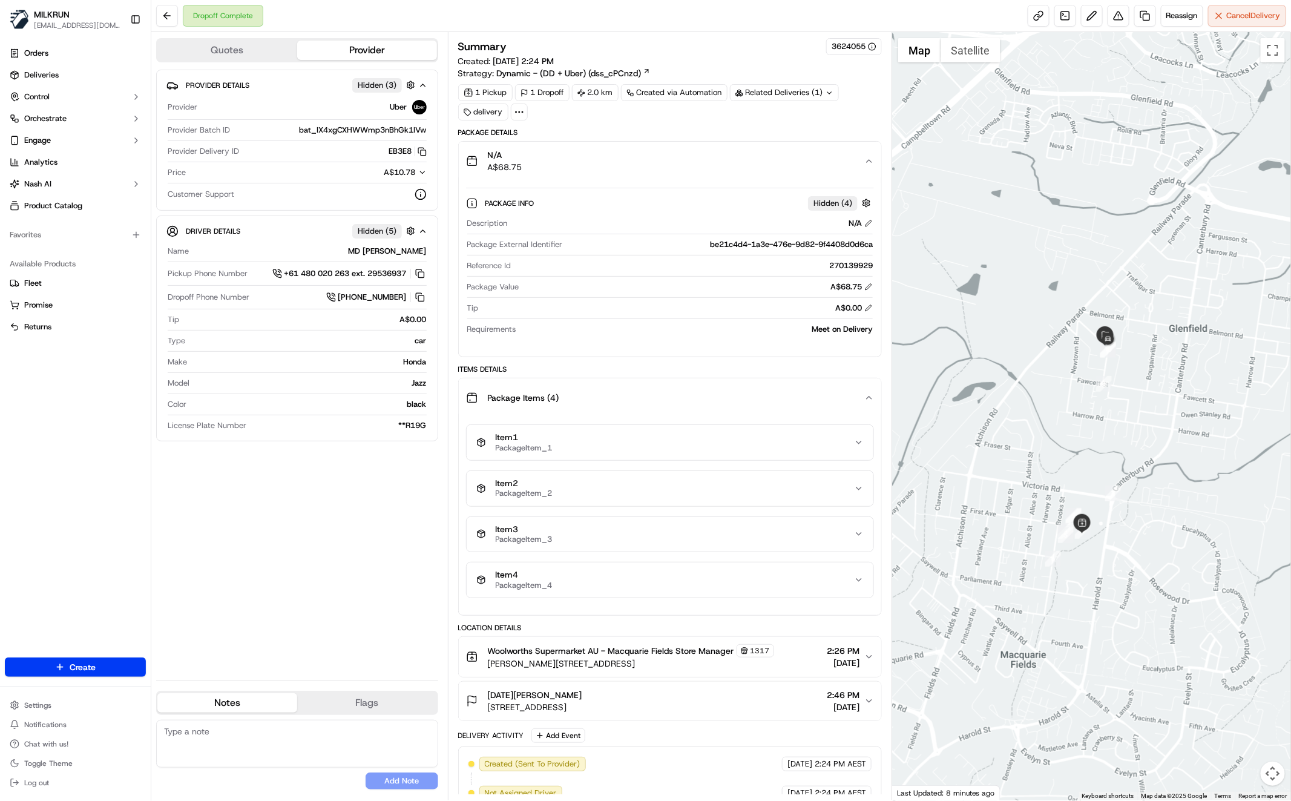
click at [1117, 542] on div at bounding box center [1091, 416] width 399 height 768
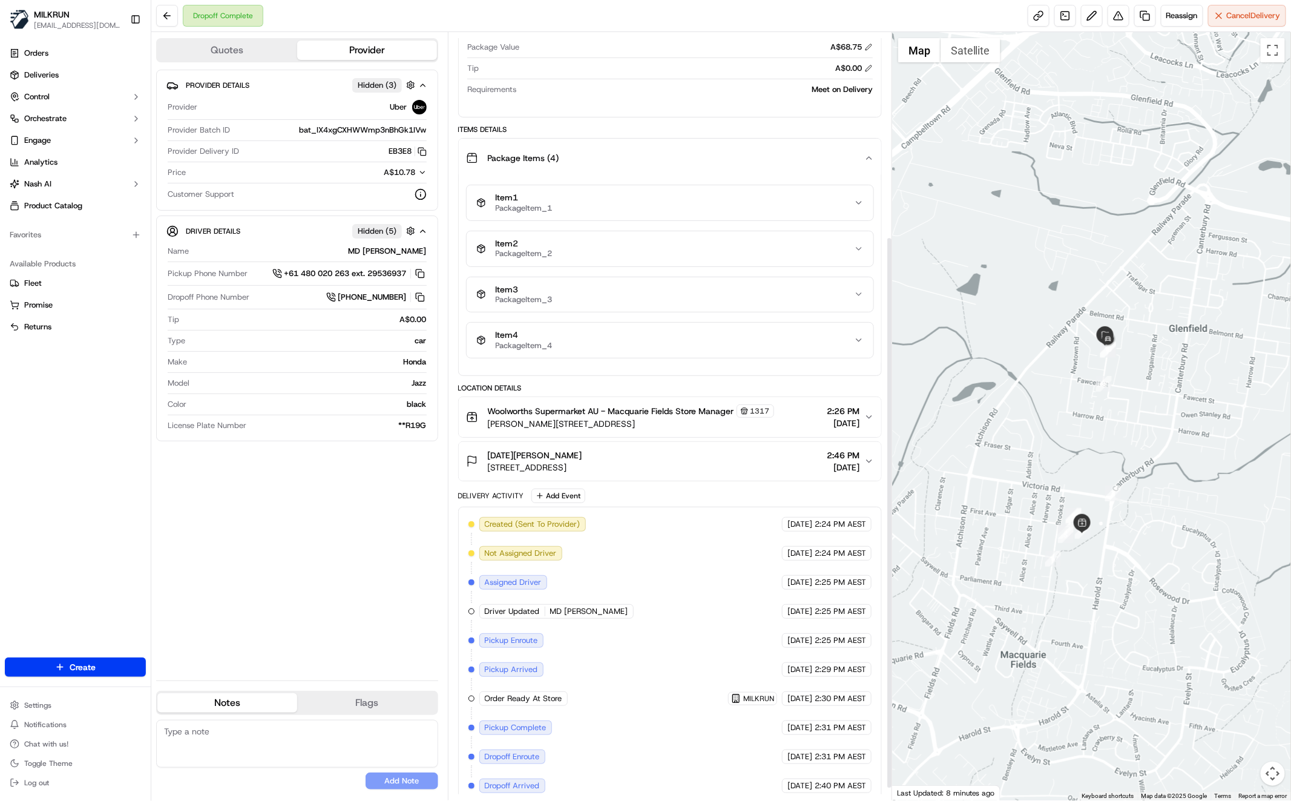
scroll to position [300, 0]
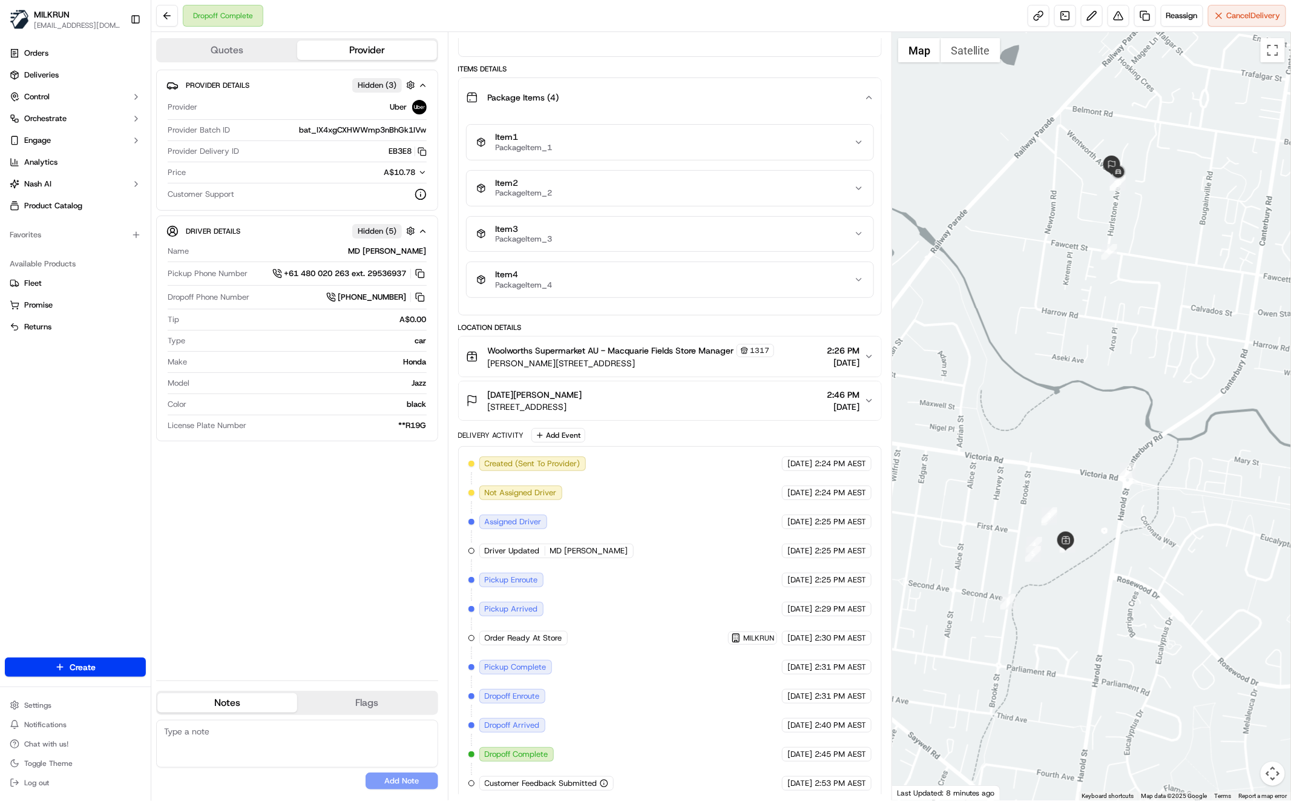
drag, startPoint x: 1080, startPoint y: 250, endPoint x: 1083, endPoint y: 273, distance: 23.2
click at [1081, 273] on div at bounding box center [1091, 416] width 399 height 768
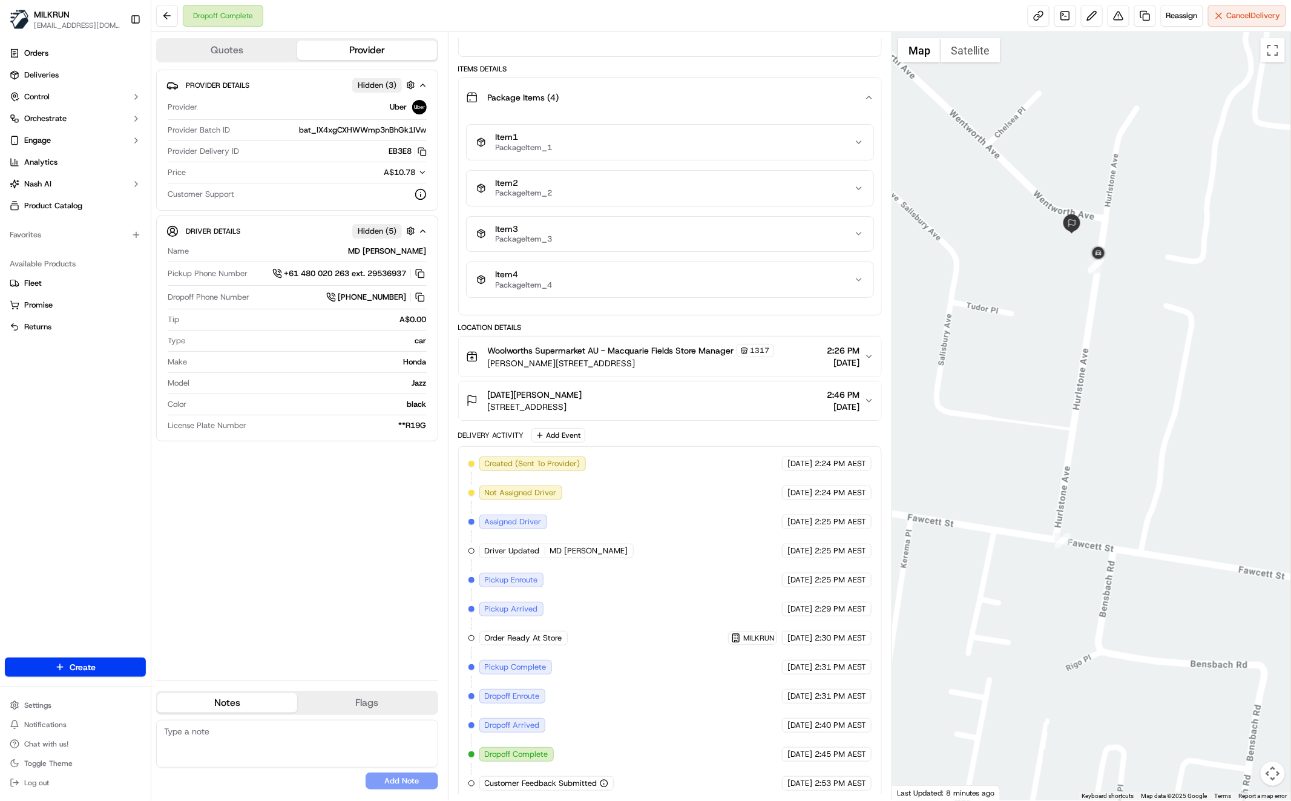
drag, startPoint x: 1127, startPoint y: 275, endPoint x: 1129, endPoint y: 298, distance: 22.5
click at [1129, 298] on div at bounding box center [1091, 416] width 399 height 768
drag, startPoint x: 414, startPoint y: 603, endPoint x: 733, endPoint y: 661, distance: 324.9
click at [413, 604] on div "Provider Details Hidden ( 3 ) Provider Uber Provider Batch ID bat_IX4xgCXHWWmp3…" at bounding box center [297, 370] width 282 height 601
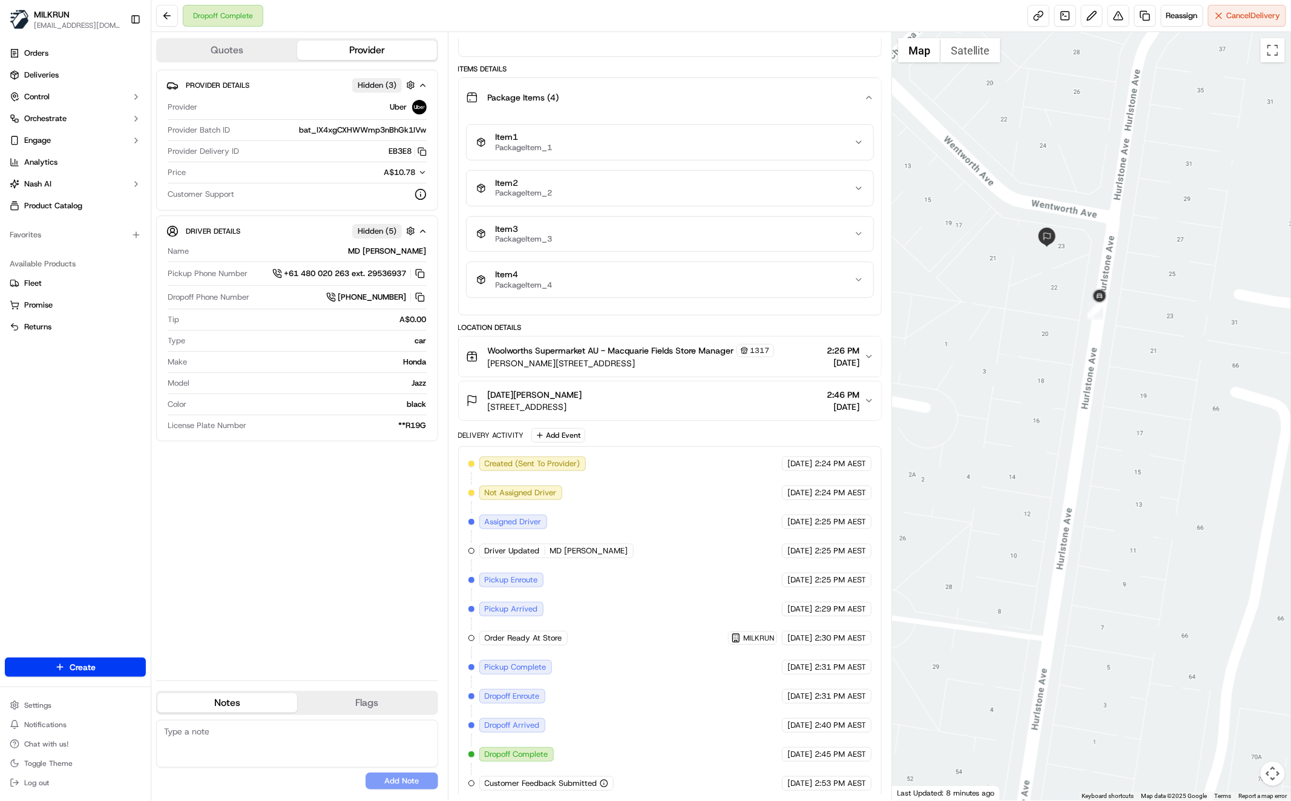
click at [294, 637] on div "Provider Details Hidden ( 3 ) Provider Uber Provider Batch ID bat_IX4xgCXHWWmp3…" at bounding box center [297, 370] width 282 height 601
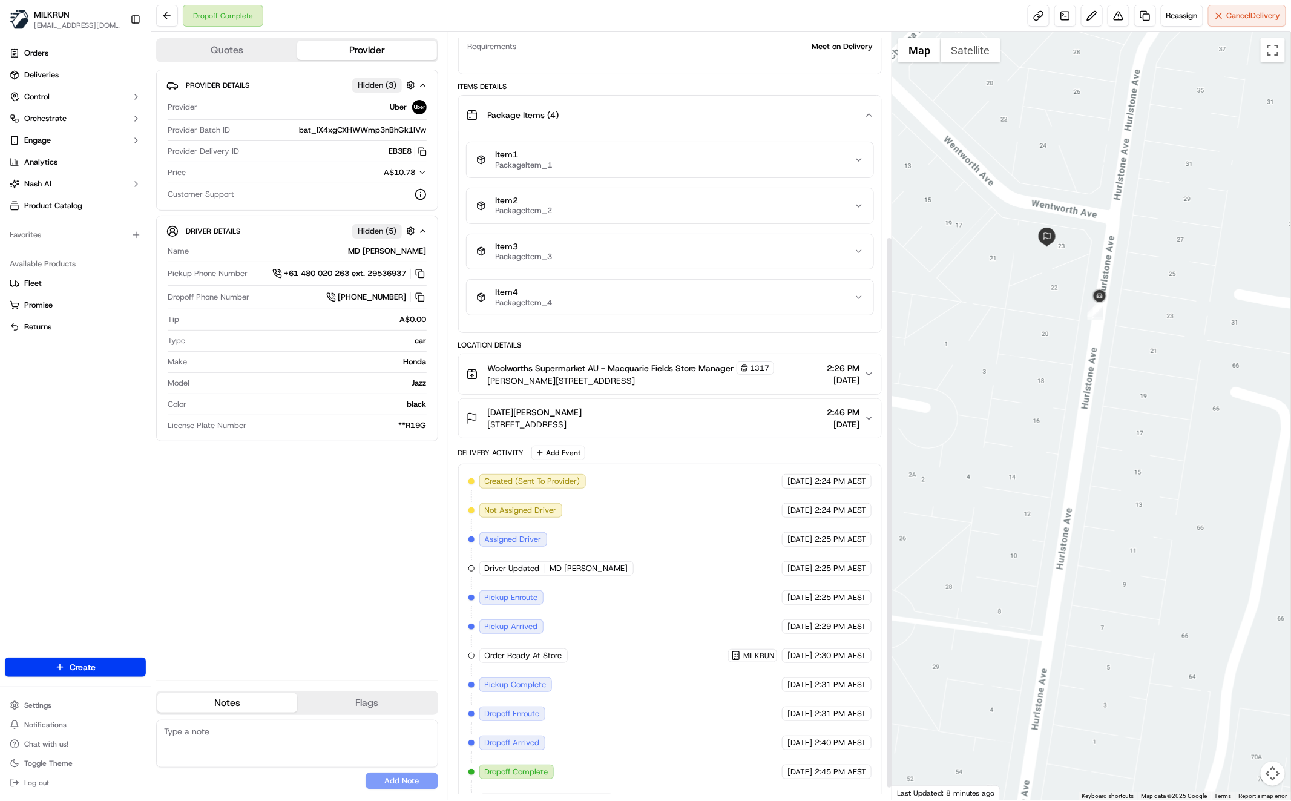
drag, startPoint x: 325, startPoint y: 628, endPoint x: 338, endPoint y: 627, distance: 13.4
click at [325, 627] on div "Provider Details Hidden ( 3 ) Provider Uber Provider Batch ID bat_IX4xgCXHWWmp3…" at bounding box center [297, 370] width 282 height 601
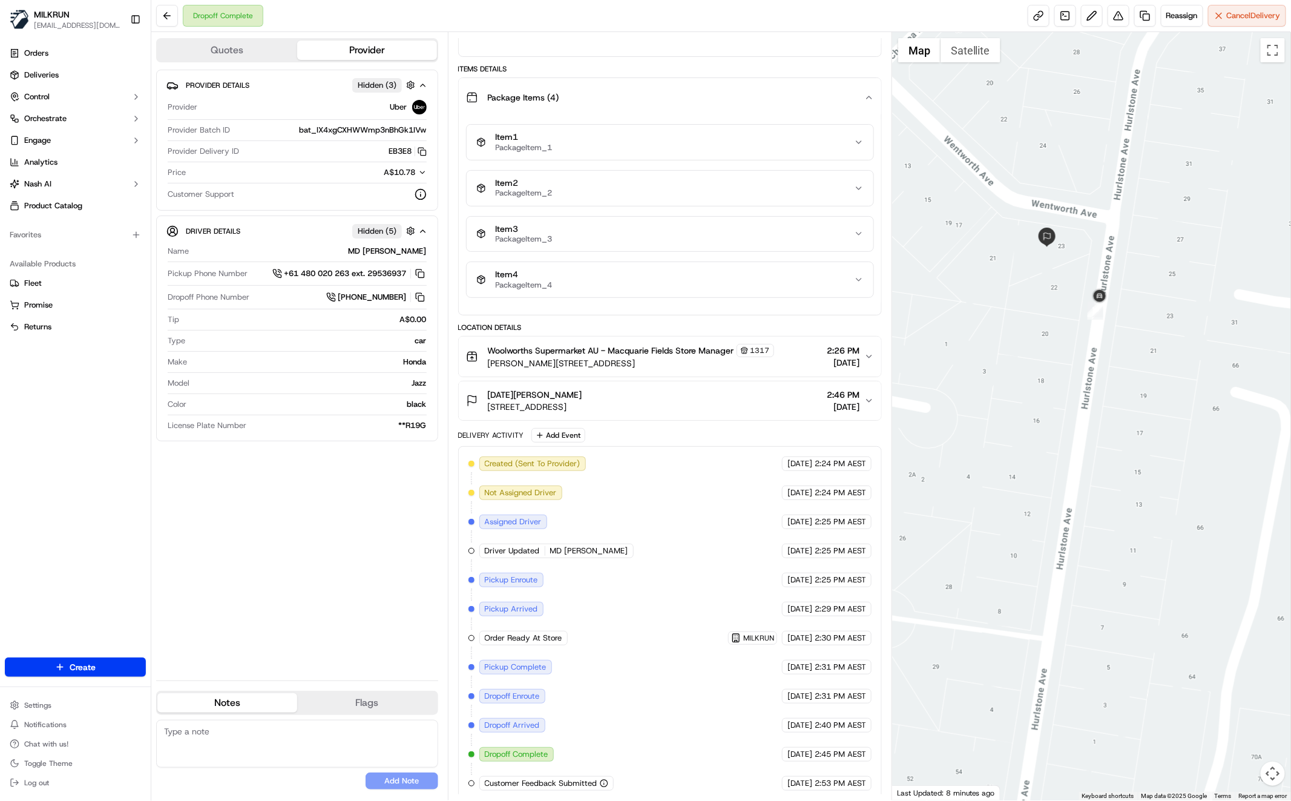
click at [347, 562] on div "Provider Details Hidden ( 3 ) Provider Uber Provider Batch ID bat_IX4xgCXHWWmp3…" at bounding box center [297, 370] width 282 height 601
click at [1122, 16] on button at bounding box center [1119, 16] width 22 height 22
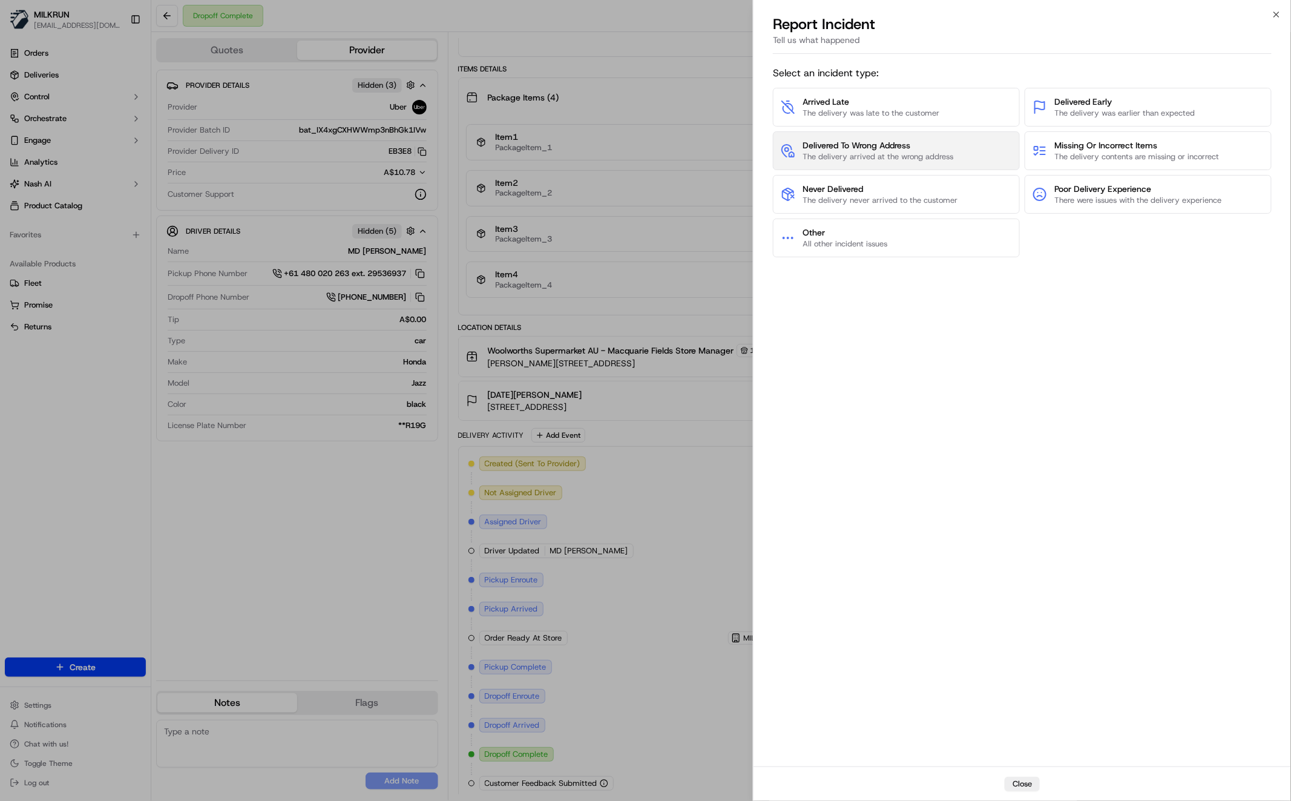
click at [897, 157] on span "The delivery arrived at the wrong address" at bounding box center [878, 156] width 151 height 11
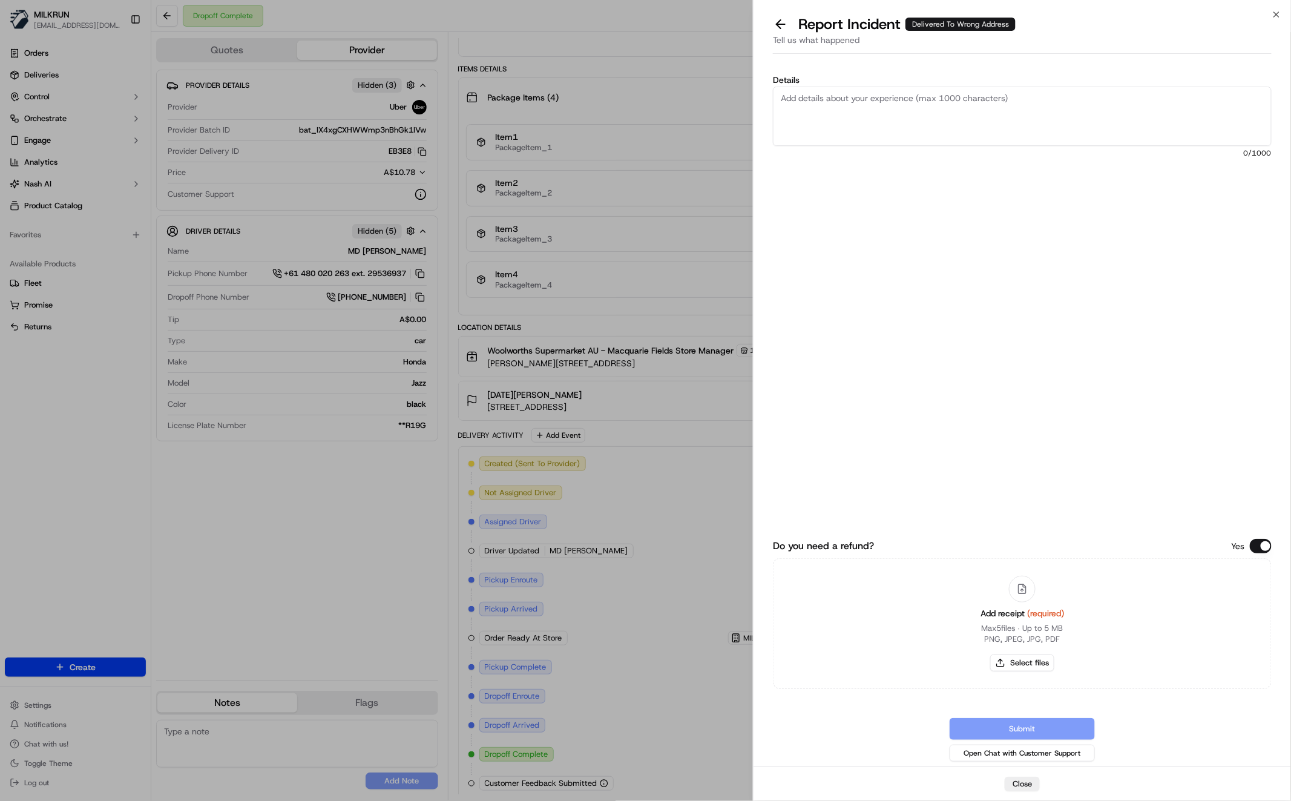
click at [866, 97] on textarea "Details" at bounding box center [1022, 116] width 499 height 59
drag, startPoint x: 842, startPoint y: 100, endPoint x: 745, endPoint y: 90, distance: 98.0
click at [745, 90] on body "MILKRUN bsaba@woolworths.com.au Toggle Sidebar Orders Deliveries Control Orches…" at bounding box center [645, 400] width 1291 height 801
drag, startPoint x: 864, startPoint y: 96, endPoint x: 668, endPoint y: 77, distance: 197.1
click at [674, 82] on body "MILKRUN bsaba@woolworths.com.au Toggle Sidebar Orders Deliveries Control Orches…" at bounding box center [645, 400] width 1291 height 801
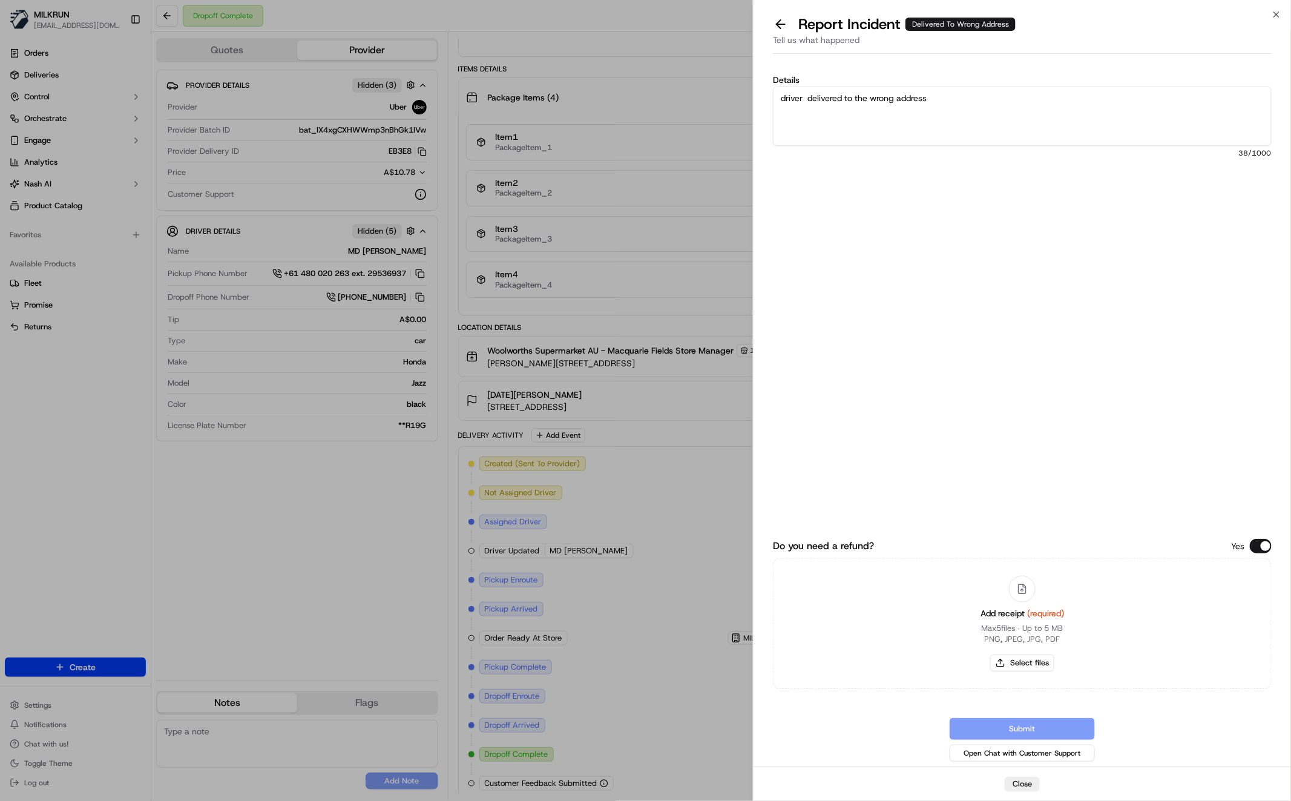
click at [1019, 104] on textarea "driver delivered to the wrong address" at bounding box center [1022, 116] width 499 height 59
click at [1101, 105] on textarea "driver delivered to the wrong address please Refund" at bounding box center [1022, 116] width 499 height 59
type textarea "driver delivered to the wrong address please Refund $68.75"
click at [1026, 413] on div "Do you need a refund? Yes Add receipt (required) Max 5 files ∙ Up to 5 MB PNG, …" at bounding box center [1022, 563] width 499 height 401
click at [1017, 666] on button "Select files" at bounding box center [1023, 663] width 64 height 17
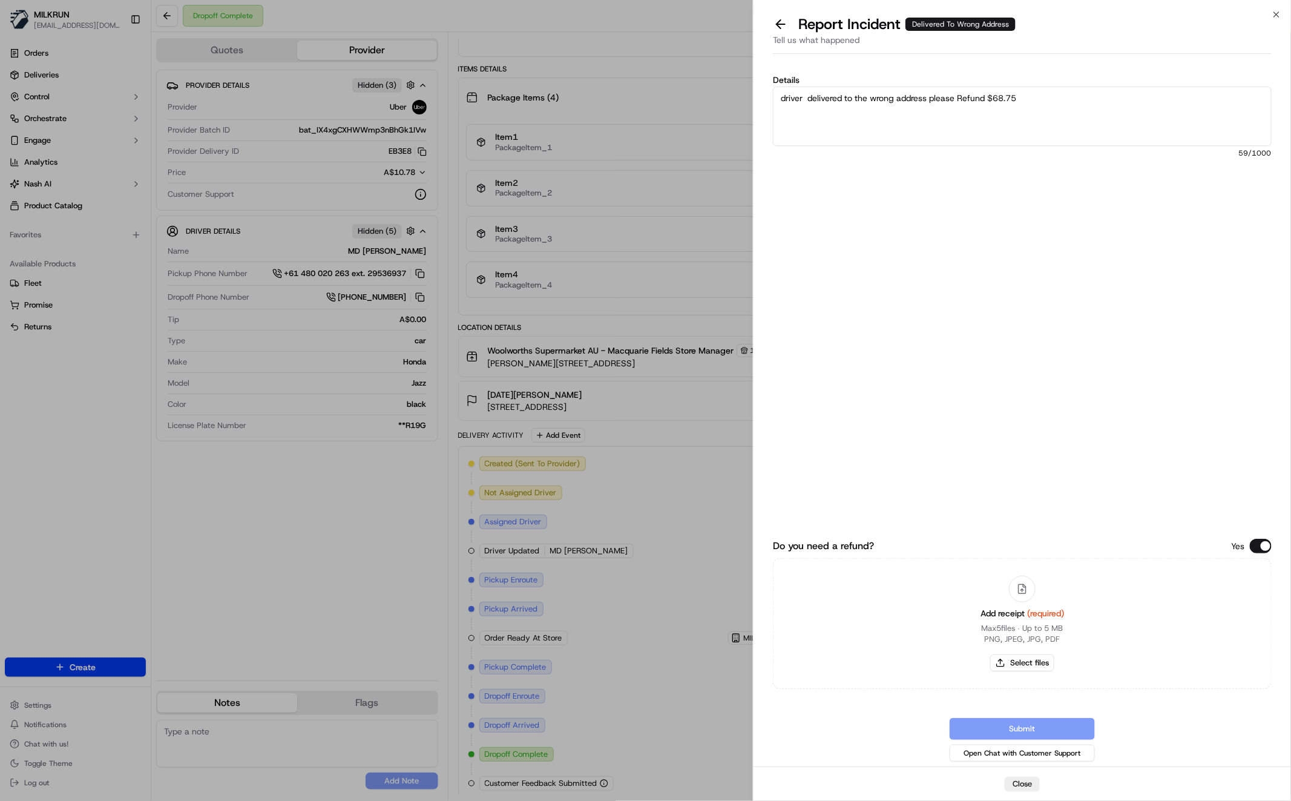
type input "C:\fakepath\Screen Shot 2025-09-19 at 3.04.06 pm.png"
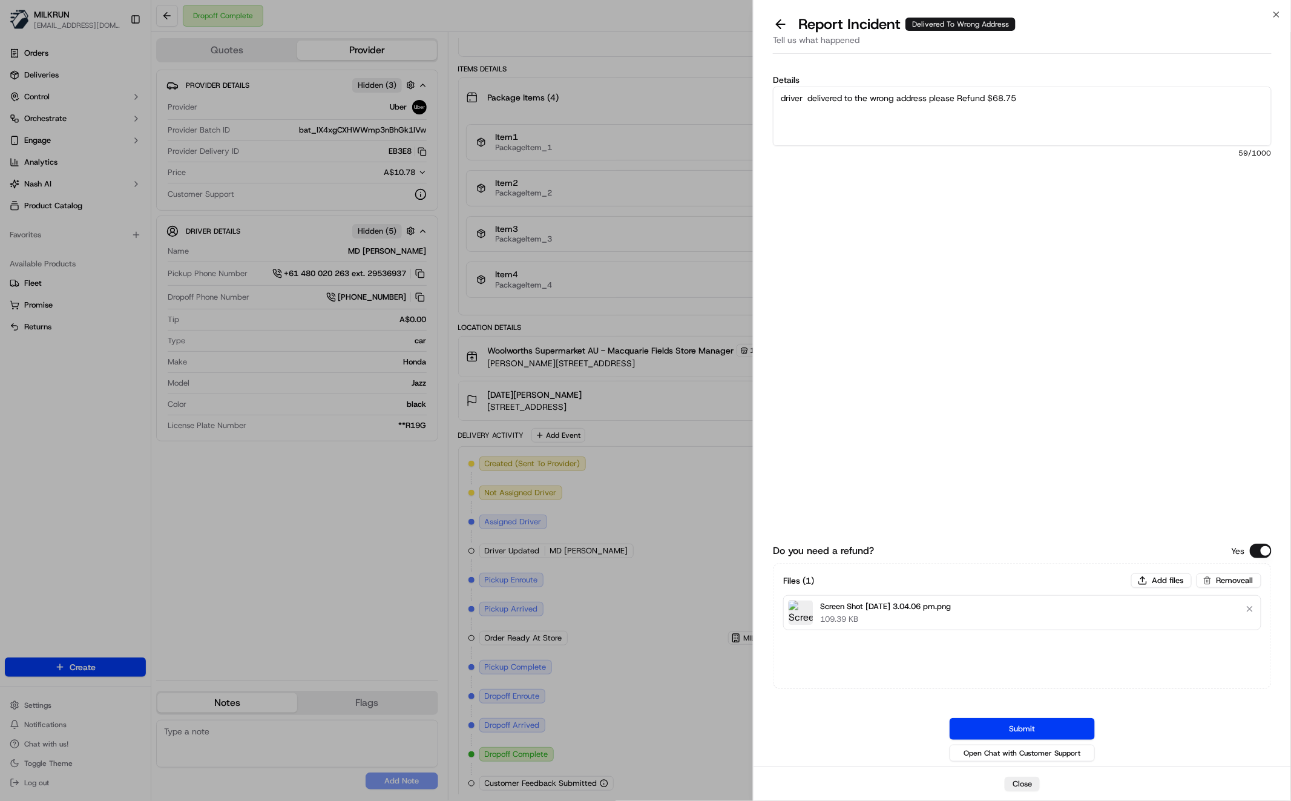
click at [1027, 731] on button "Submit" at bounding box center [1022, 729] width 145 height 22
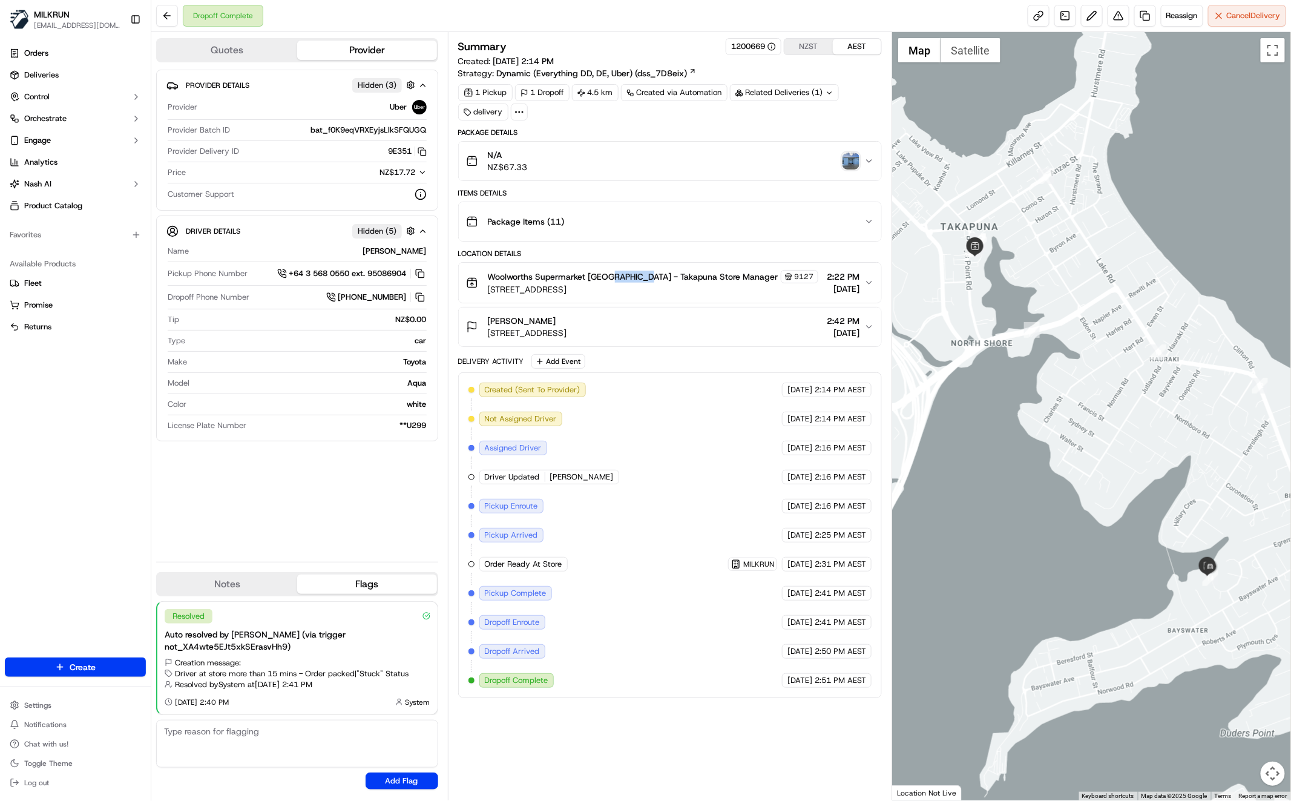
drag, startPoint x: 610, startPoint y: 273, endPoint x: 637, endPoint y: 286, distance: 30.1
click at [646, 277] on span "Woolworths Supermarket [GEOGRAPHIC_DATA] - Takapuna Store Manager" at bounding box center [633, 277] width 291 height 12
copy span "Takapuna"
click at [857, 281] on div "2:22 PM 19/09/2025" at bounding box center [843, 283] width 33 height 24
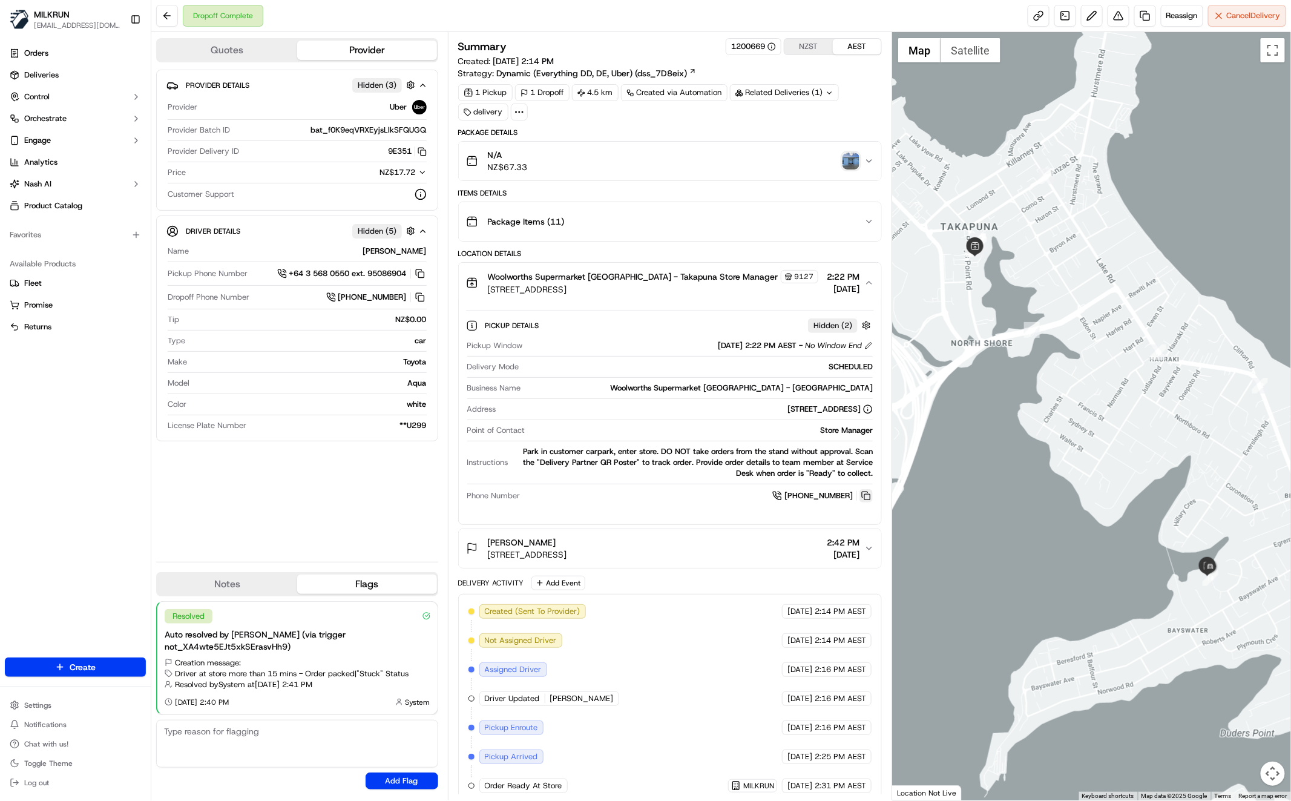
click at [865, 497] on button at bounding box center [866, 495] width 13 height 13
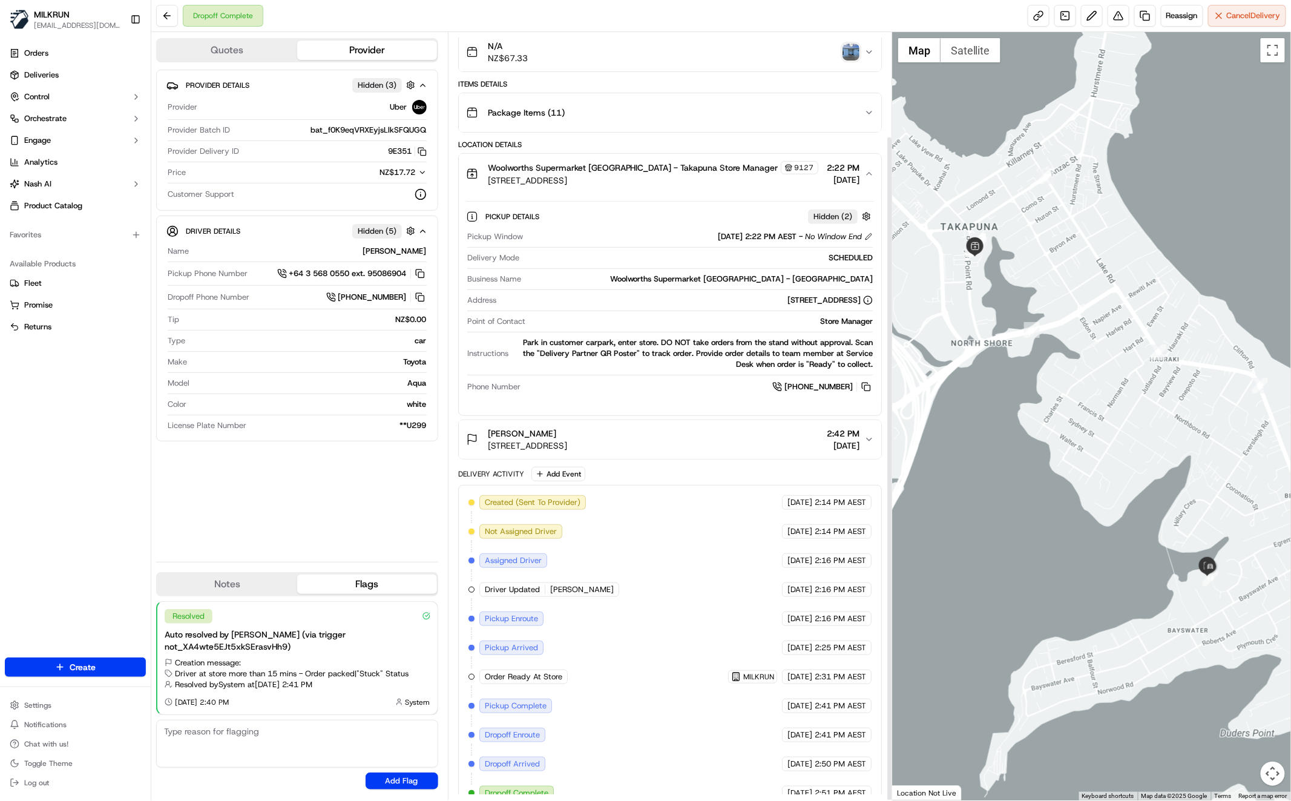
scroll to position [120, 0]
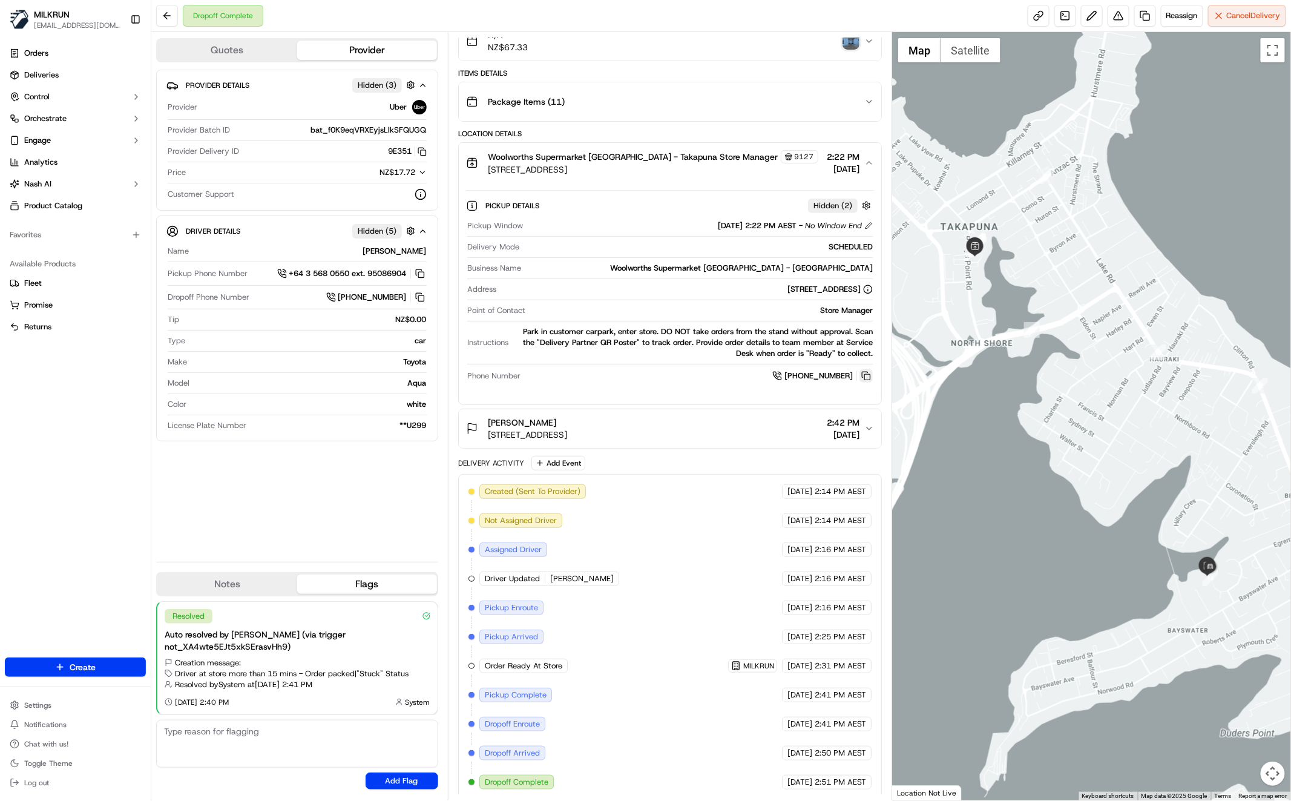
click at [868, 375] on button at bounding box center [866, 375] width 13 height 13
click at [864, 374] on button at bounding box center [866, 375] width 13 height 13
click at [867, 373] on button at bounding box center [866, 375] width 13 height 13
click at [240, 535] on div "Provider Details Hidden ( 3 ) Provider Uber Provider Batch ID bat_f0K9eqVRXEyjs…" at bounding box center [297, 311] width 282 height 483
click at [176, 497] on div "Provider Details Hidden ( 3 ) Provider Uber Provider Batch ID bat_f0K9eqVRXEyjs…" at bounding box center [297, 311] width 282 height 483
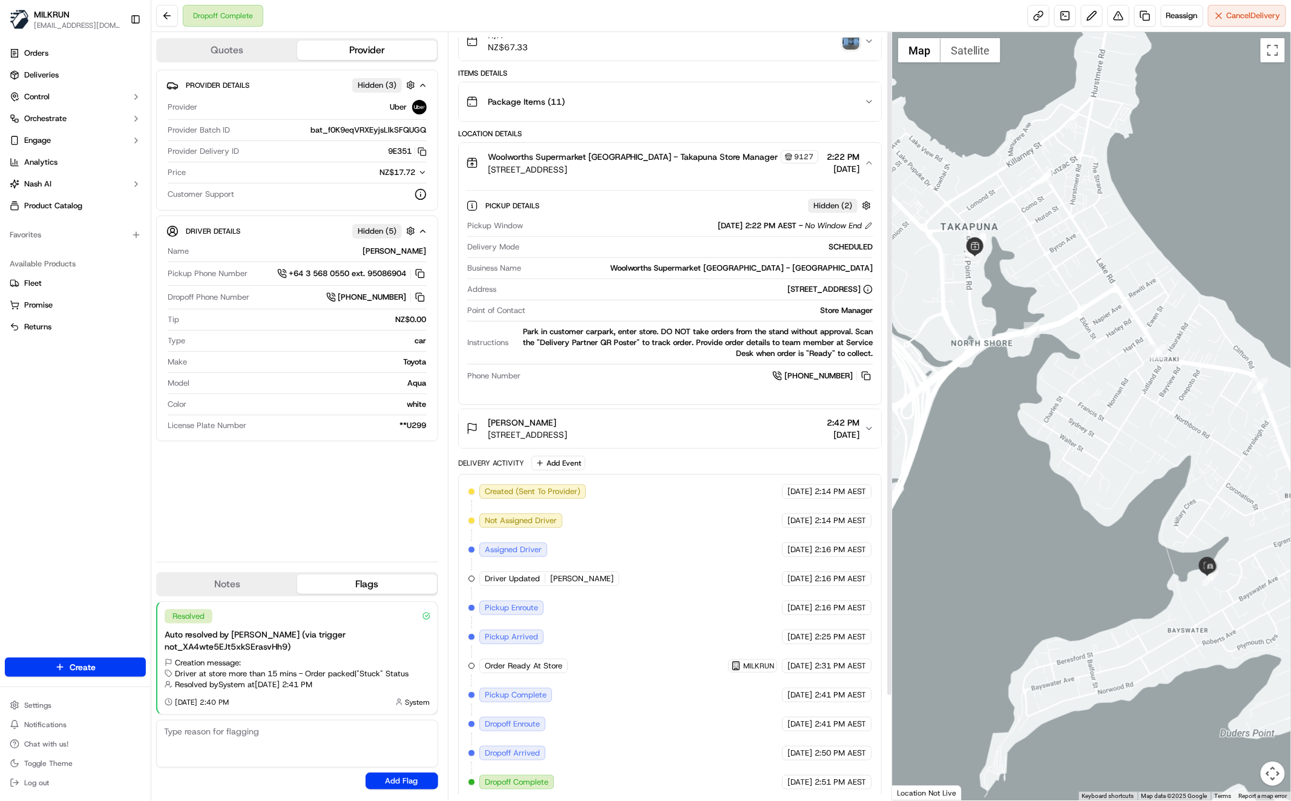
scroll to position [0, 0]
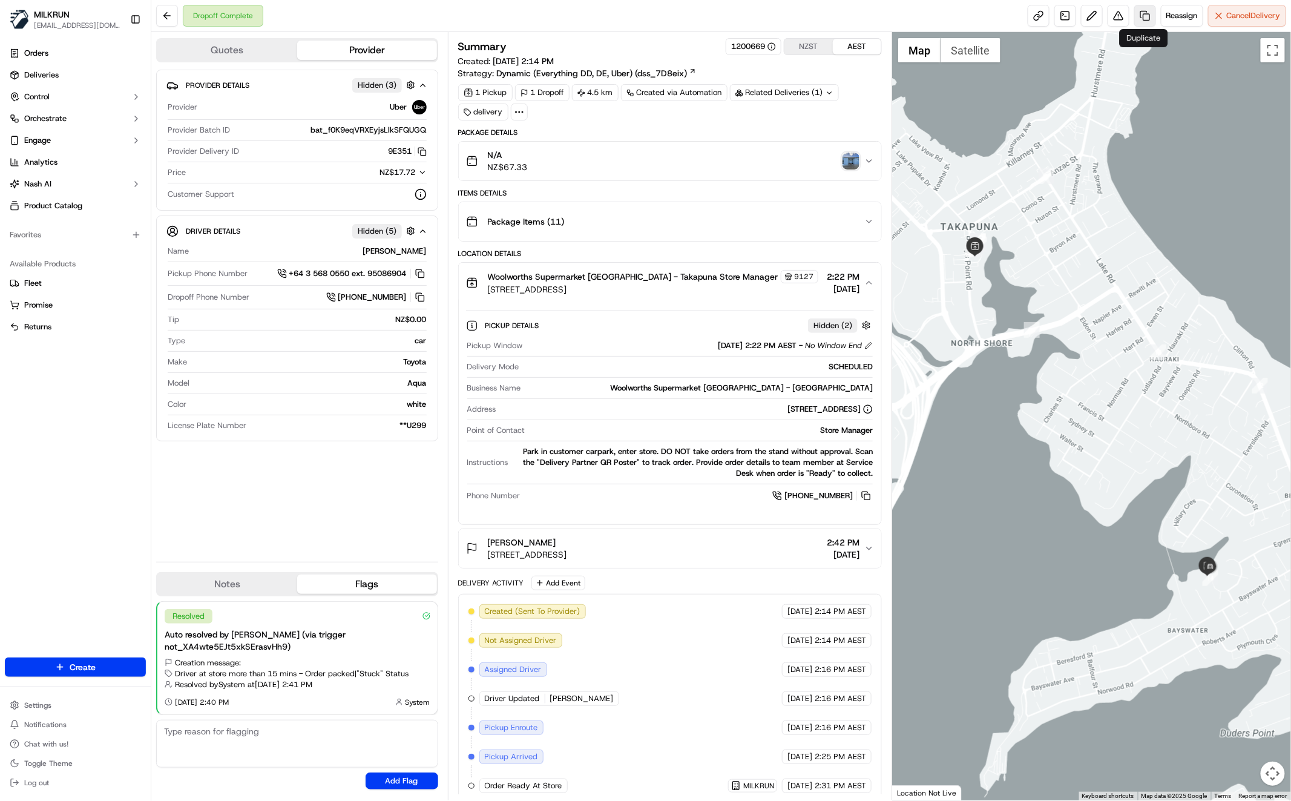
click at [1139, 19] on link at bounding box center [1146, 16] width 22 height 22
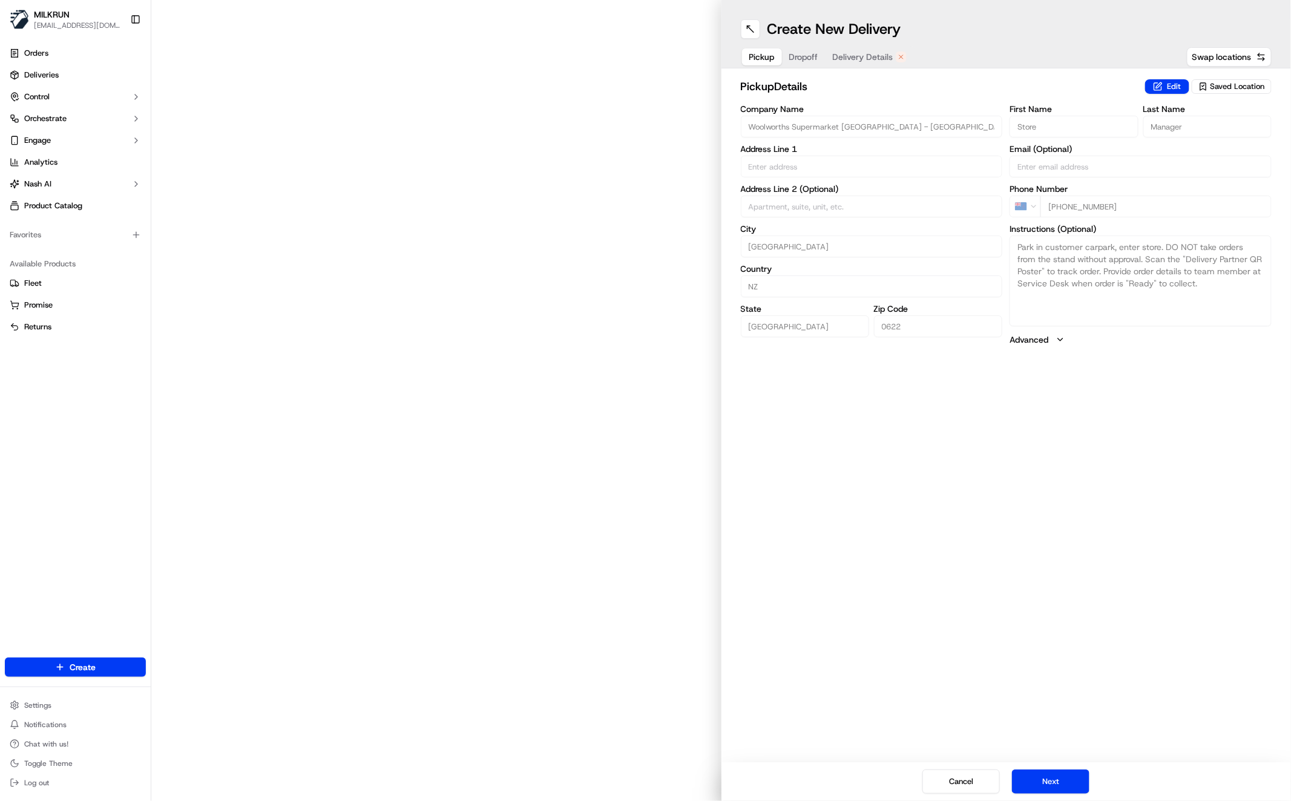
type input "10 Barrys Point Rd"
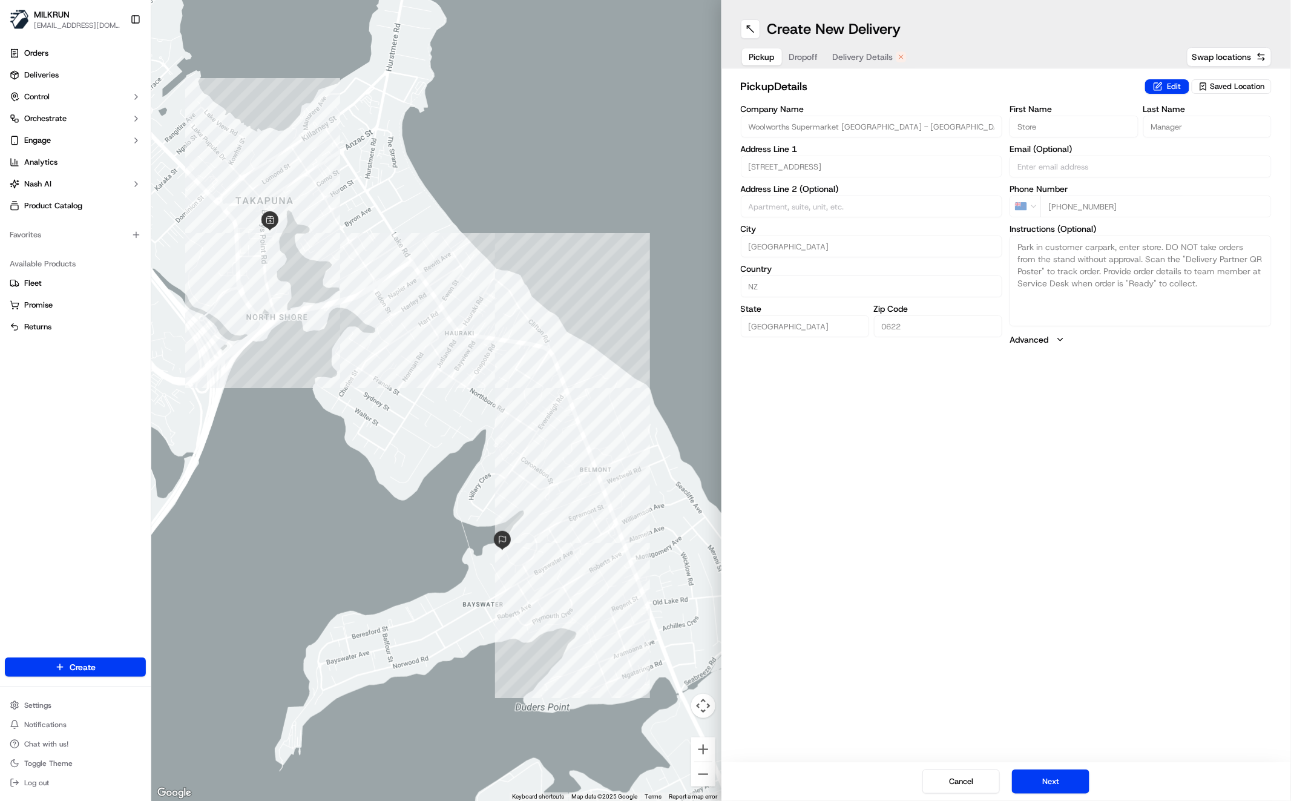
click at [862, 53] on span "Delivery Details" at bounding box center [863, 57] width 61 height 12
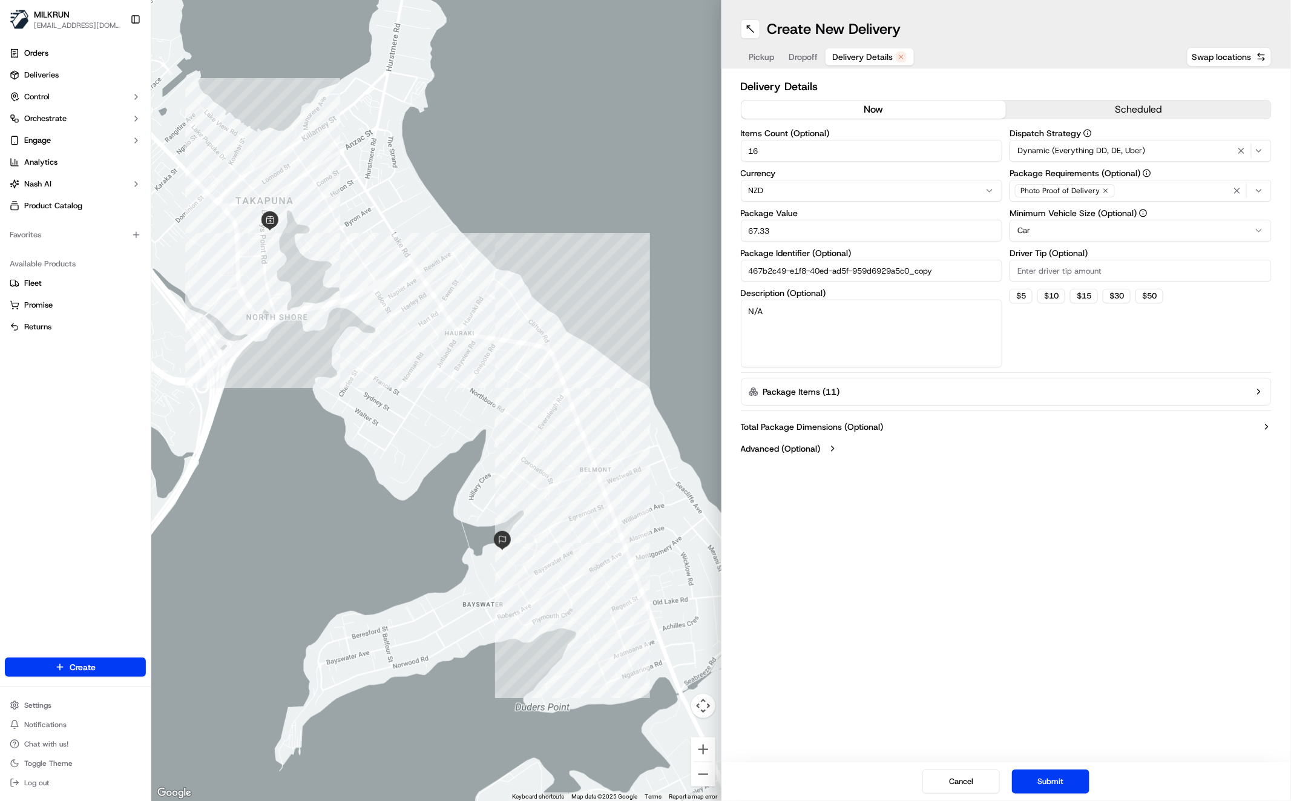
click at [885, 104] on button "now" at bounding box center [874, 110] width 265 height 18
click at [1055, 775] on button "Submit" at bounding box center [1050, 782] width 77 height 24
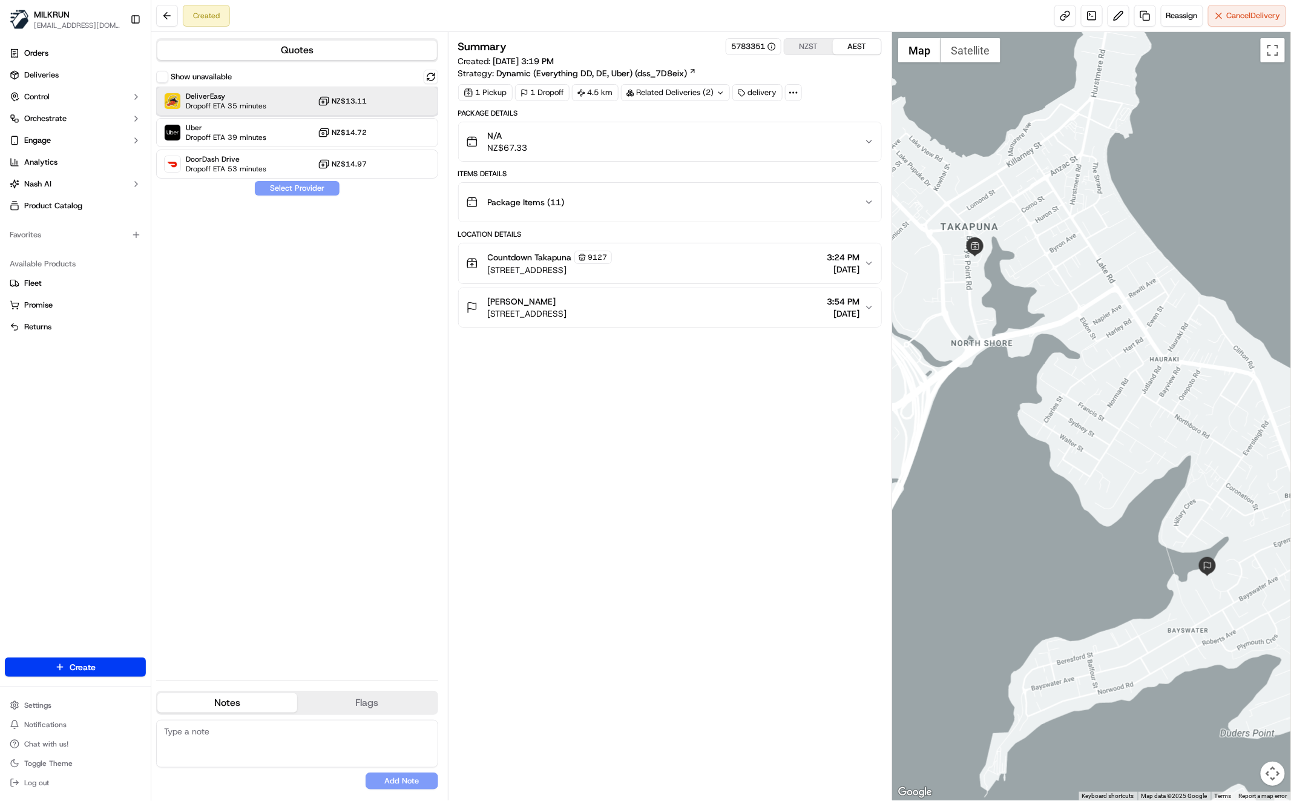
drag, startPoint x: 303, startPoint y: 105, endPoint x: 309, endPoint y: 110, distance: 7.4
click at [303, 106] on div "DeliverEasy Dropoff ETA 35 minutes NZ$13.11" at bounding box center [297, 101] width 282 height 29
click at [314, 185] on button "Assign Provider" at bounding box center [297, 188] width 86 height 15
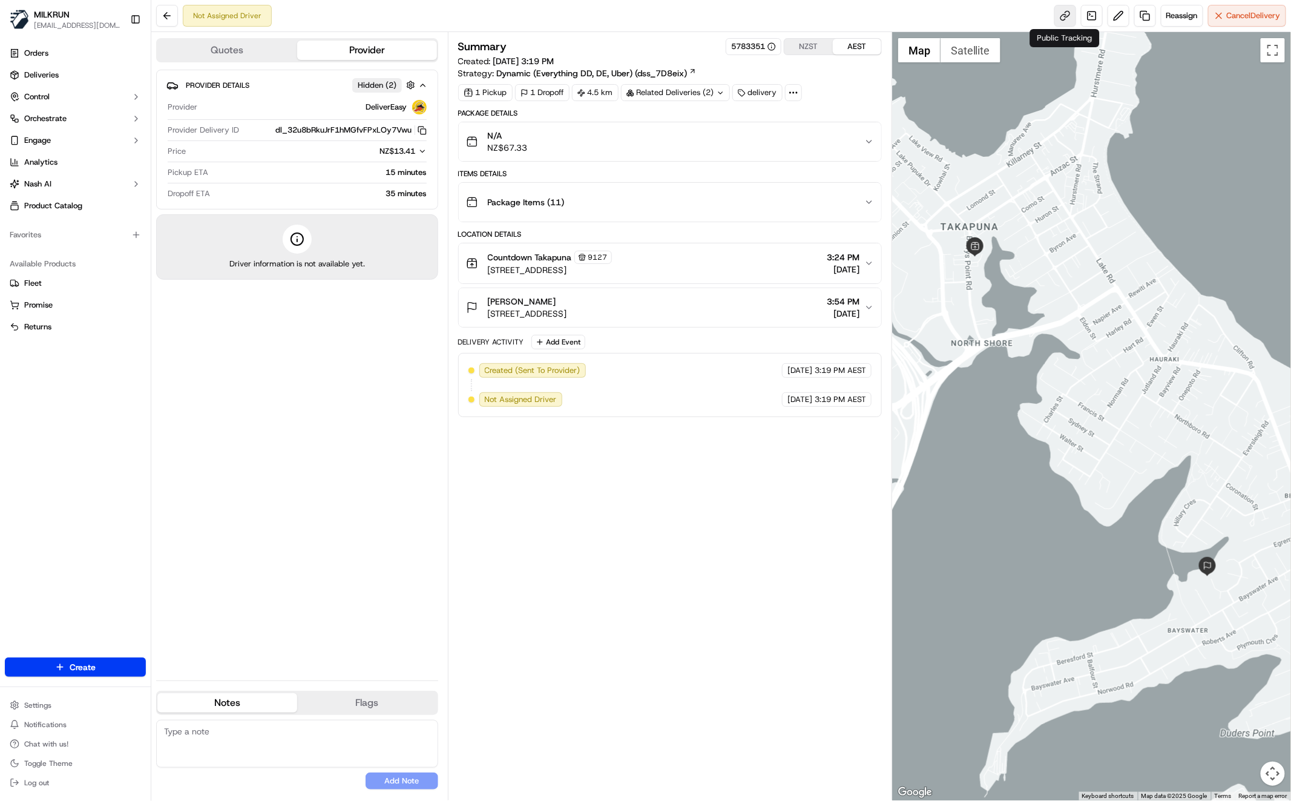
click at [1067, 10] on link at bounding box center [1066, 16] width 22 height 22
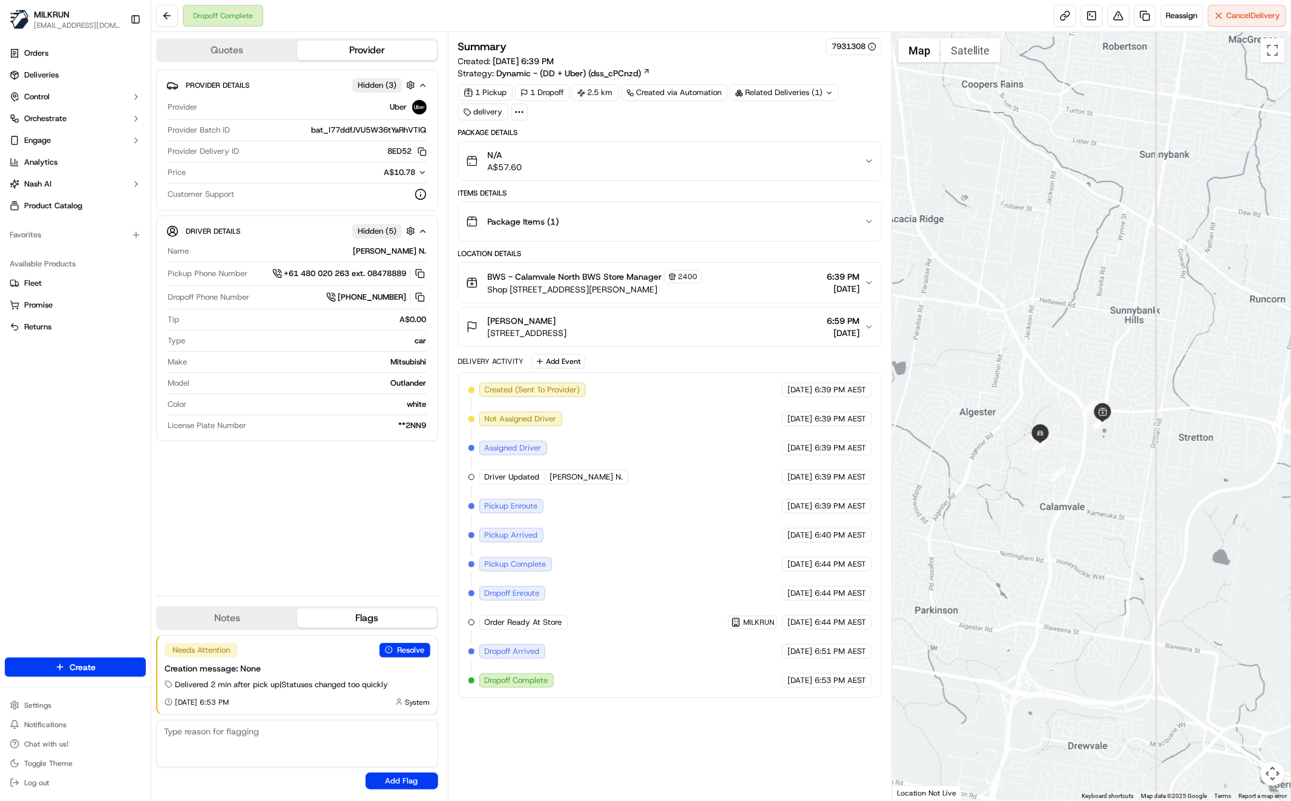
drag, startPoint x: 1071, startPoint y: 567, endPoint x: 1142, endPoint y: 593, distance: 75.3
click at [1143, 599] on div at bounding box center [1091, 416] width 399 height 768
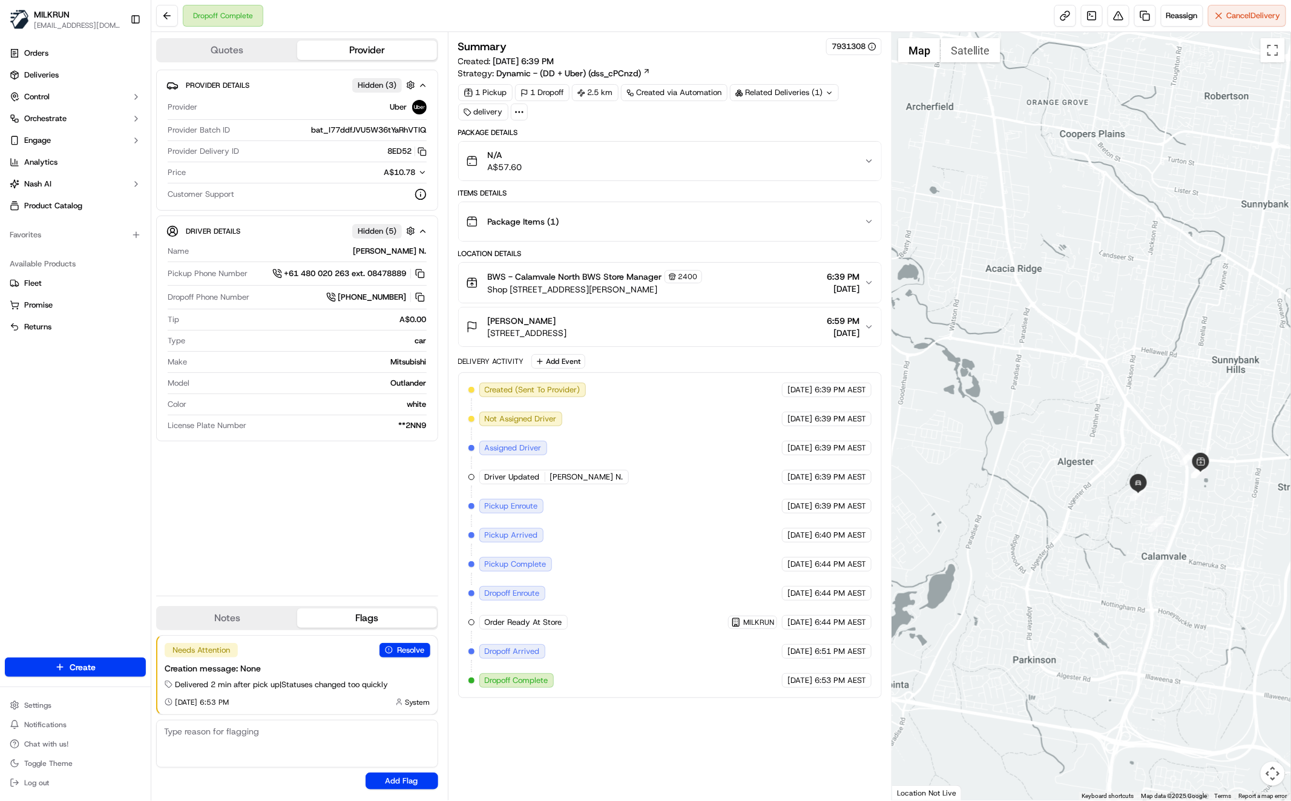
drag, startPoint x: 1199, startPoint y: 496, endPoint x: 1173, endPoint y: 485, distance: 28.2
click at [1170, 483] on div at bounding box center [1091, 416] width 399 height 768
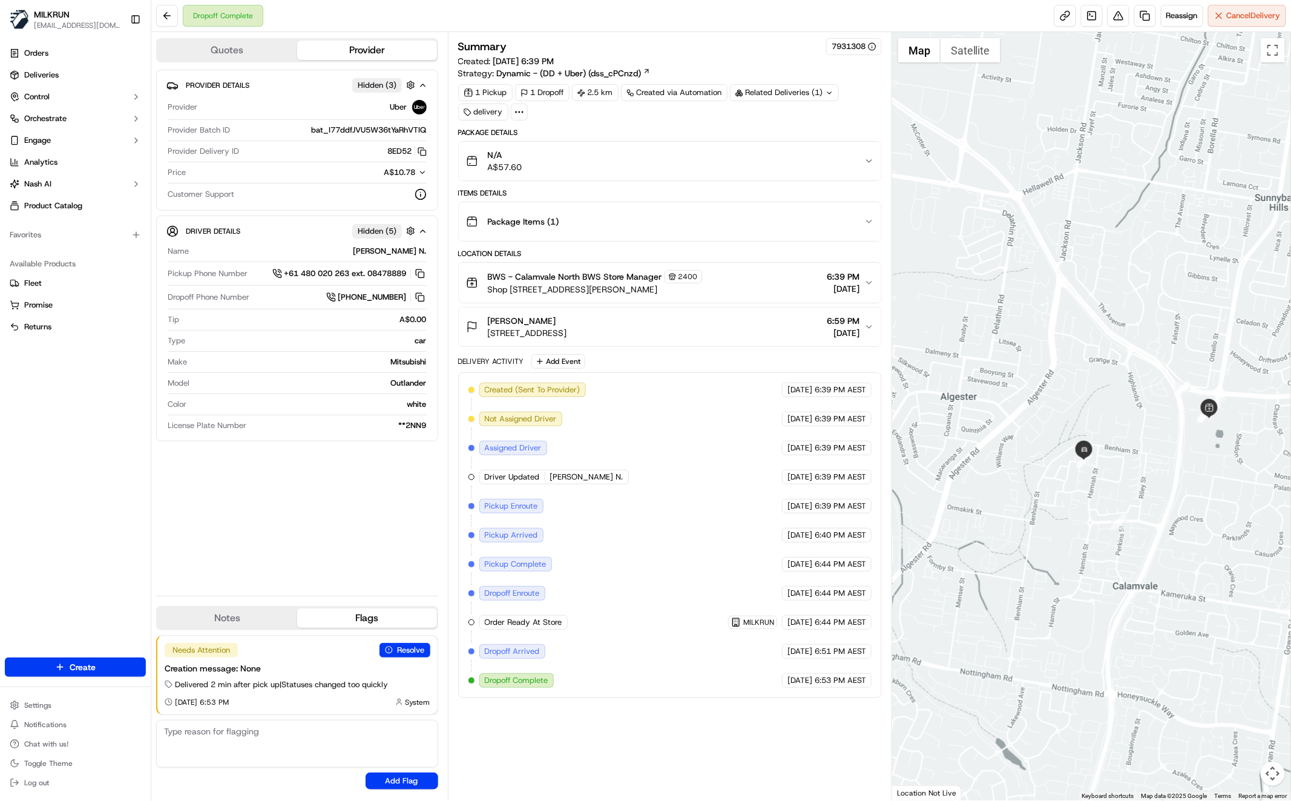
click at [333, 549] on div "Provider Details Hidden ( 3 ) Provider Uber Provider Batch ID bat_I77ddfJVU5W36…" at bounding box center [297, 328] width 282 height 516
drag, startPoint x: 486, startPoint y: 320, endPoint x: 541, endPoint y: 324, distance: 55.2
click at [547, 320] on div "[PERSON_NAME] [STREET_ADDRESS][PERSON_NAME]" at bounding box center [516, 327] width 101 height 24
copy span "[PERSON_NAME]"
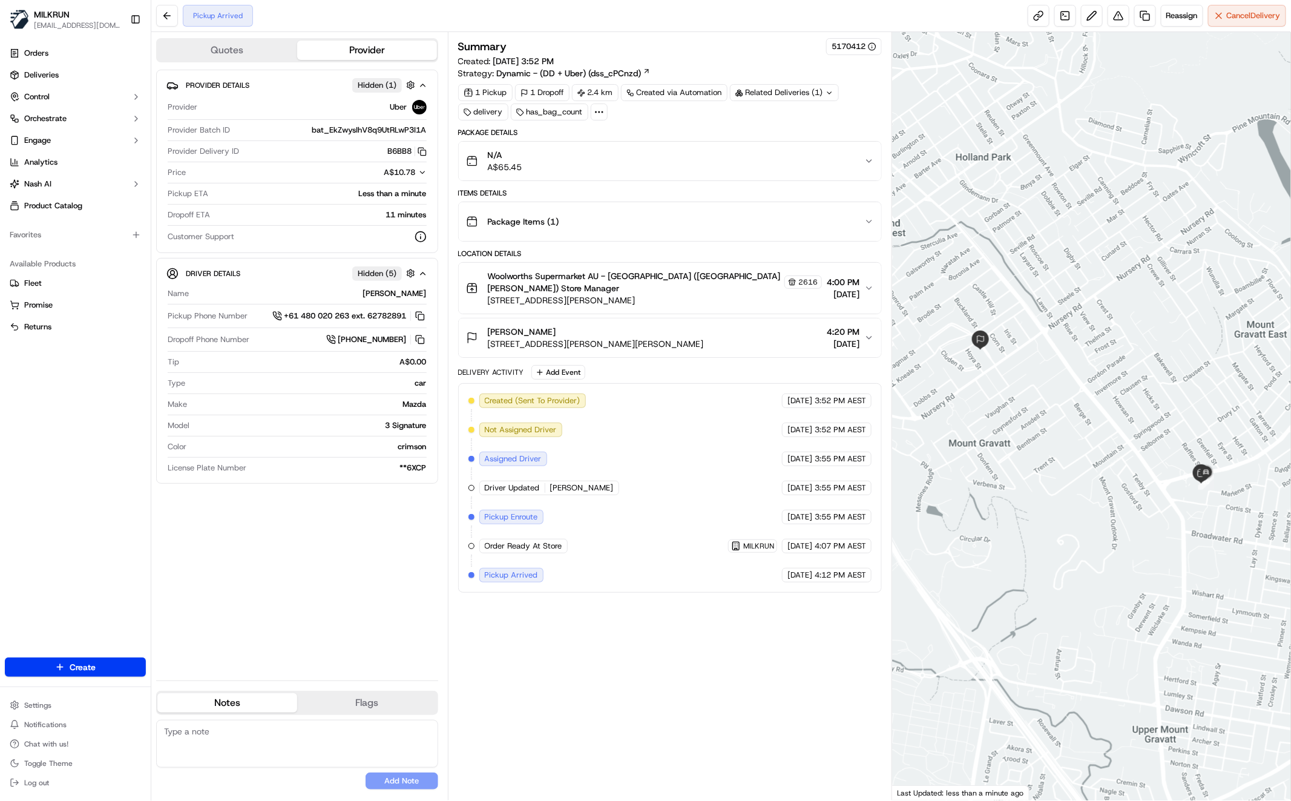
click at [331, 589] on div "Provider Details Hidden ( 1 ) Provider Uber Provider Batch ID bat_EkZwysIhV8q9U…" at bounding box center [297, 370] width 282 height 601
drag, startPoint x: 610, startPoint y: 274, endPoint x: 665, endPoint y: 279, distance: 55.9
click at [665, 276] on span "Woolworths Supermarket AU - [GEOGRAPHIC_DATA] ([GEOGRAPHIC_DATA][PERSON_NAME]) …" at bounding box center [635, 282] width 294 height 24
click at [877, 286] on button "Woolworths Supermarket AU - Mountain View (Mt Gravatt Plaza) Store Manager 2616…" at bounding box center [670, 288] width 423 height 51
click at [872, 284] on icon "button" at bounding box center [870, 288] width 10 height 10
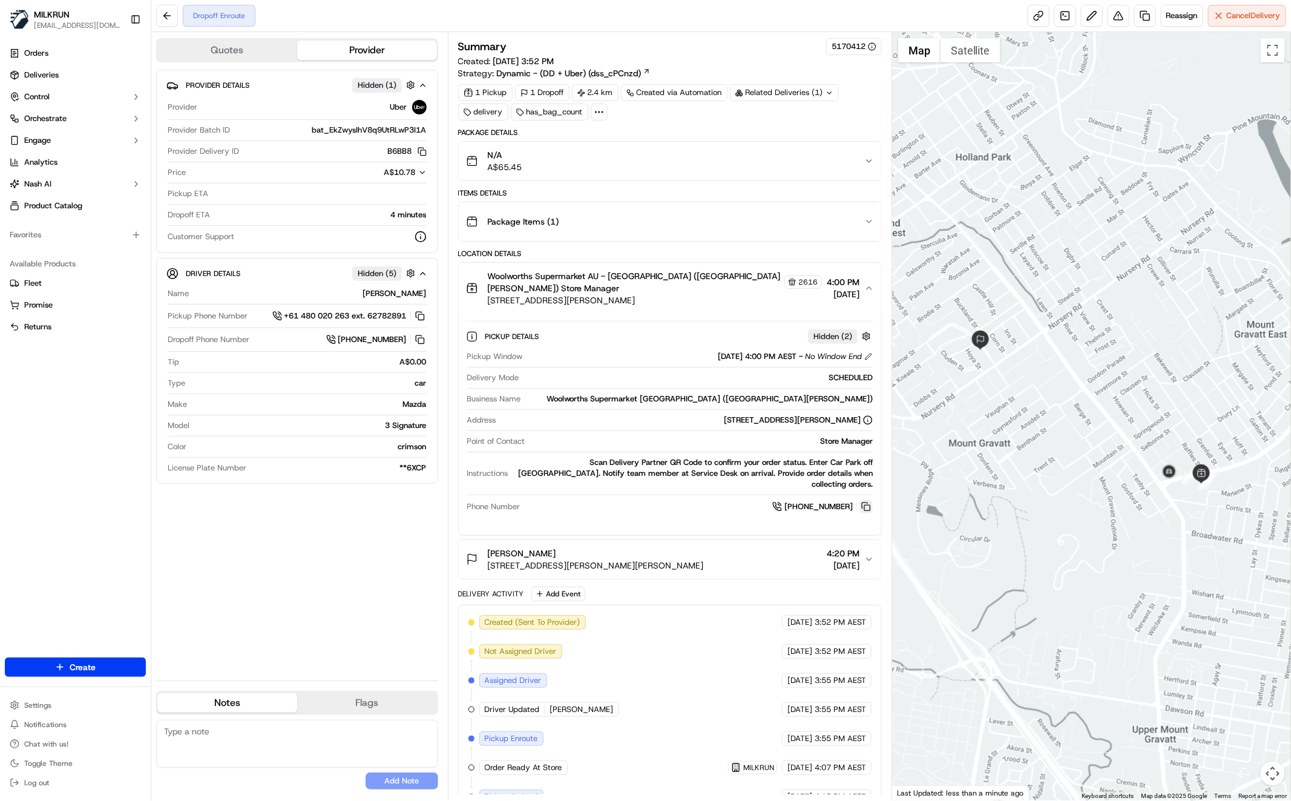
click at [871, 500] on button at bounding box center [866, 506] width 13 height 13
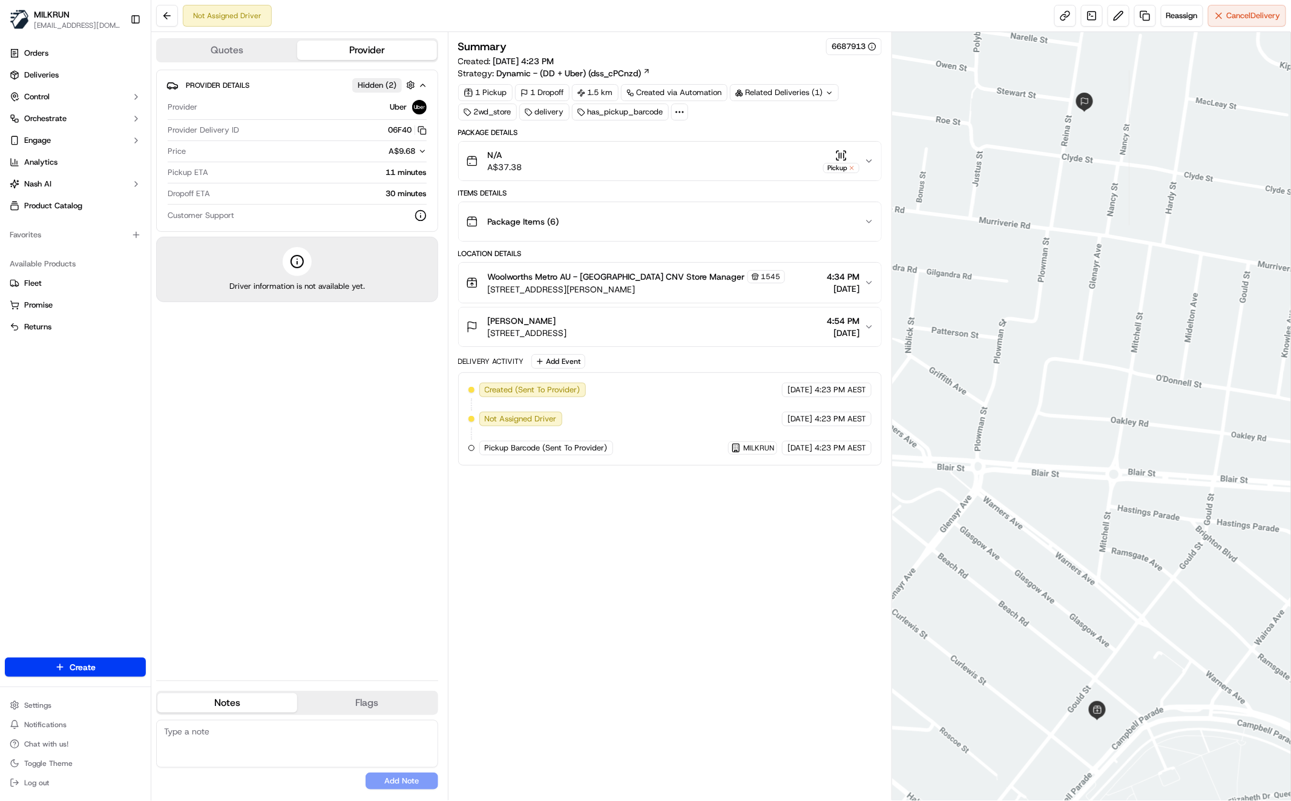
click at [340, 447] on div "Provider Details Hidden ( 2 ) Provider Uber Provider Delivery ID 06F40 Copy del…" at bounding box center [297, 370] width 282 height 601
click at [871, 160] on icon "button" at bounding box center [870, 161] width 10 height 10
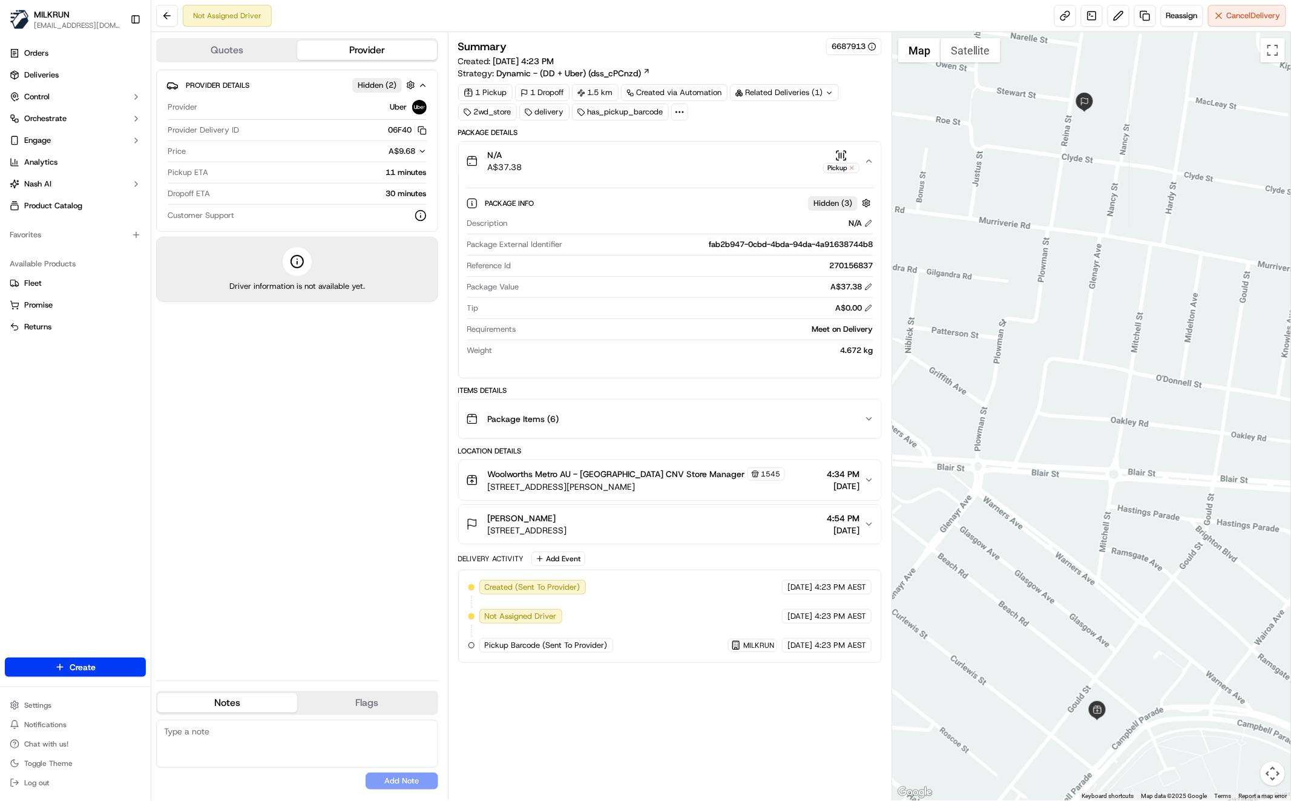
click at [870, 160] on icon "button" at bounding box center [870, 161] width 10 height 10
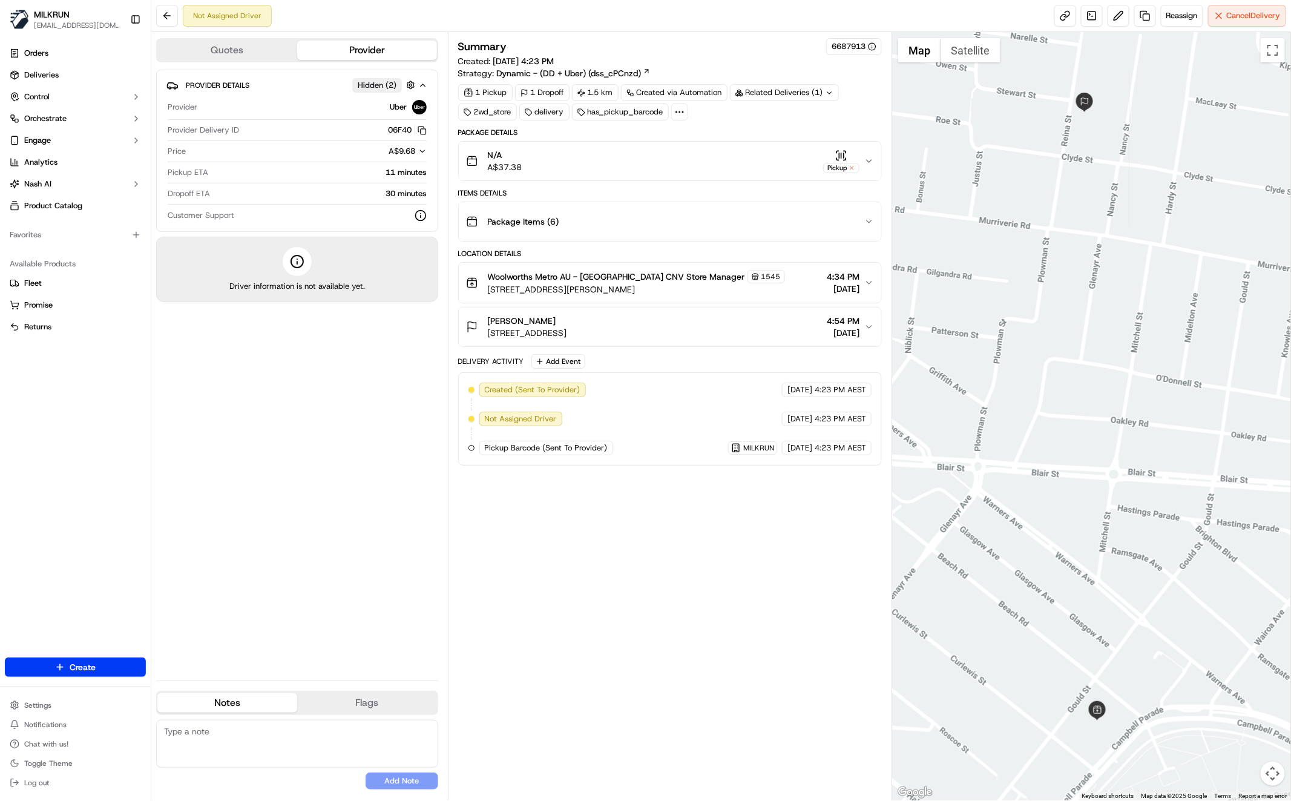
click at [348, 460] on div "Provider Details Hidden ( 2 ) Provider Uber Provider Delivery ID 06F40 Copy del…" at bounding box center [297, 370] width 282 height 601
click at [282, 471] on div "Provider Details Hidden ( 2 ) Provider Uber Provider Delivery ID 06F40 Copy del…" at bounding box center [297, 370] width 282 height 601
click at [237, 448] on div "Provider Details Hidden ( 2 ) Provider Uber Provider Delivery ID 06F40 Copy del…" at bounding box center [297, 370] width 282 height 601
click at [266, 462] on div "Provider Details Hidden ( 2 ) Provider Uber Provider Delivery ID 06F40 Copy del…" at bounding box center [297, 370] width 282 height 601
click at [352, 457] on div "Provider Details Hidden ( 2 ) Provider Uber Provider Delivery ID 06F40 Copy del…" at bounding box center [297, 370] width 282 height 601
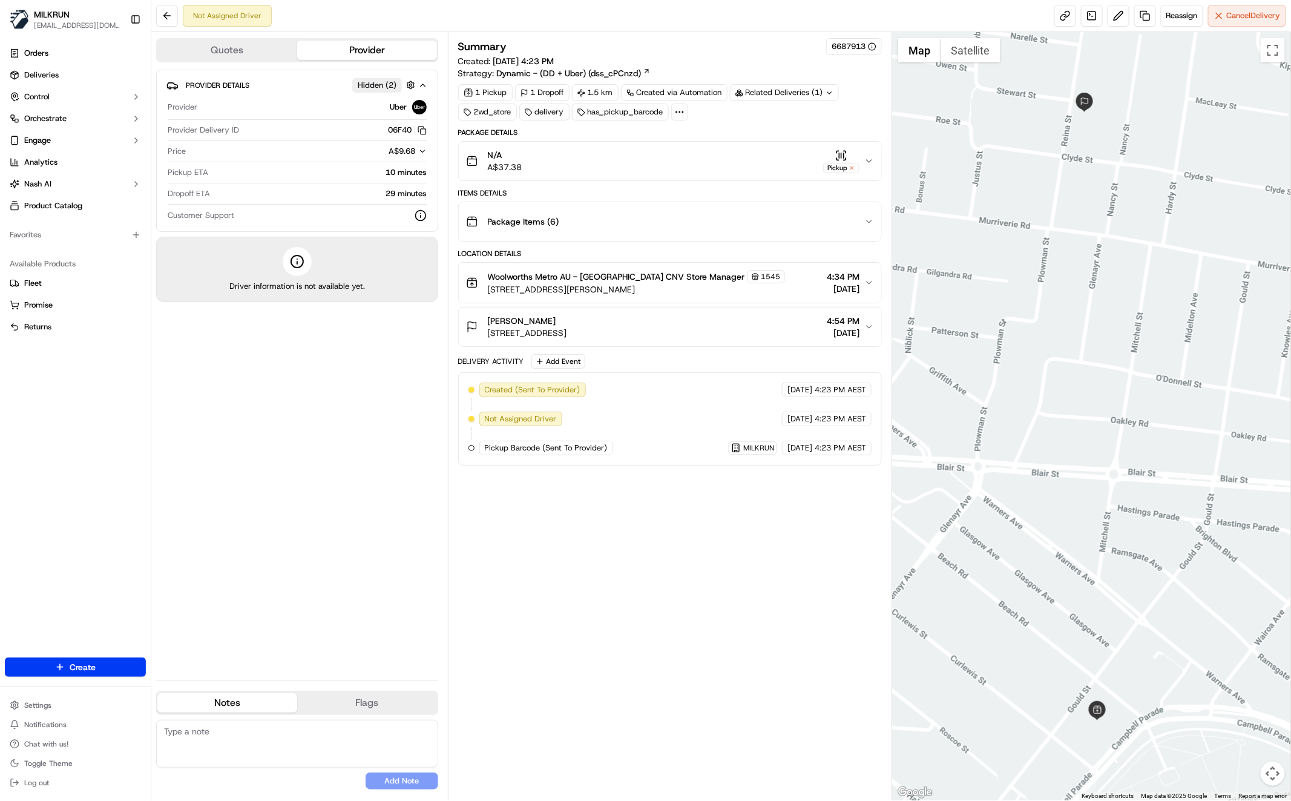
drag, startPoint x: 345, startPoint y: 403, endPoint x: 331, endPoint y: 391, distance: 18.9
click at [345, 403] on div "Provider Details Hidden ( 2 ) Provider Uber Provider Delivery ID 06F40 Copy del…" at bounding box center [297, 370] width 282 height 601
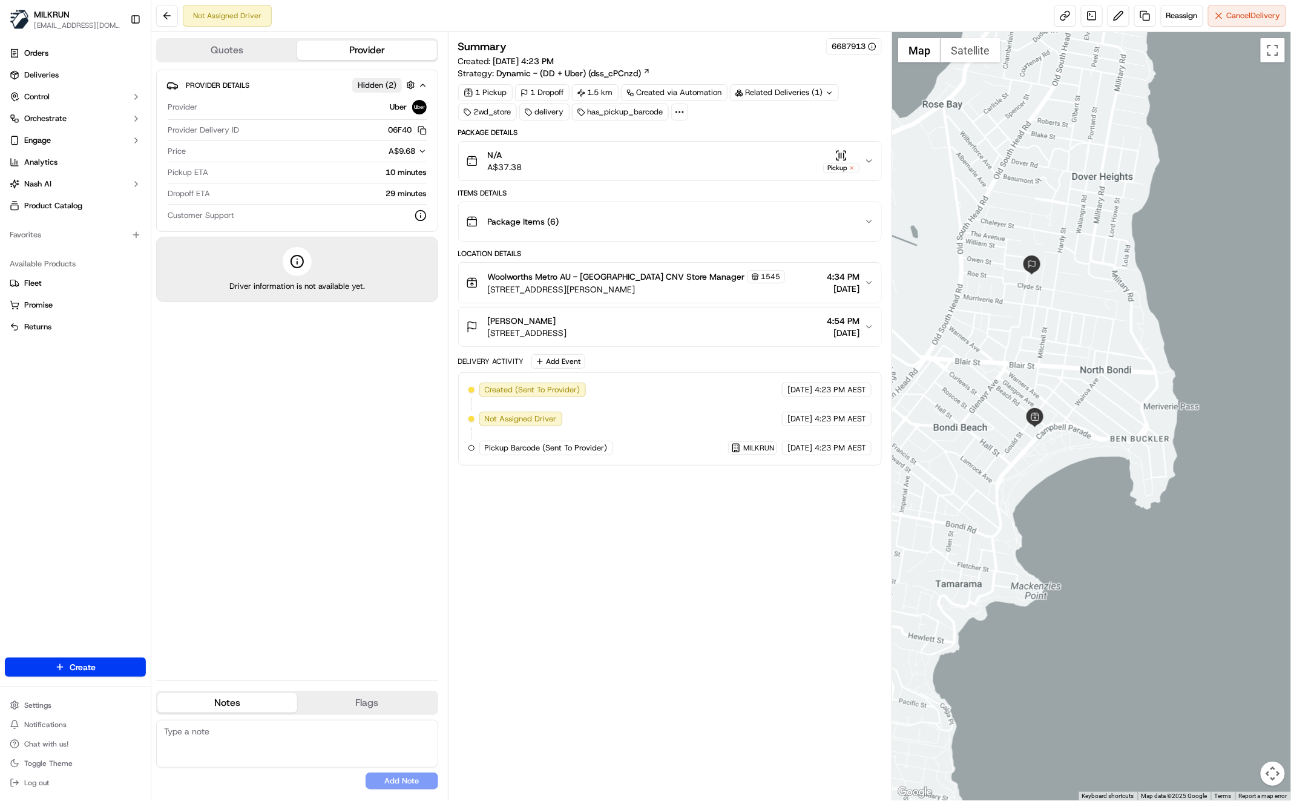
click at [283, 476] on div "Provider Details Hidden ( 2 ) Provider Uber Provider Delivery ID 06F40 Copy del…" at bounding box center [297, 370] width 282 height 601
click at [558, 529] on div "Summary 6687913 Created: 19/09/2025 4:23 PM Strategy: Dynamic - (DD + Uber) (ds…" at bounding box center [670, 416] width 424 height 756
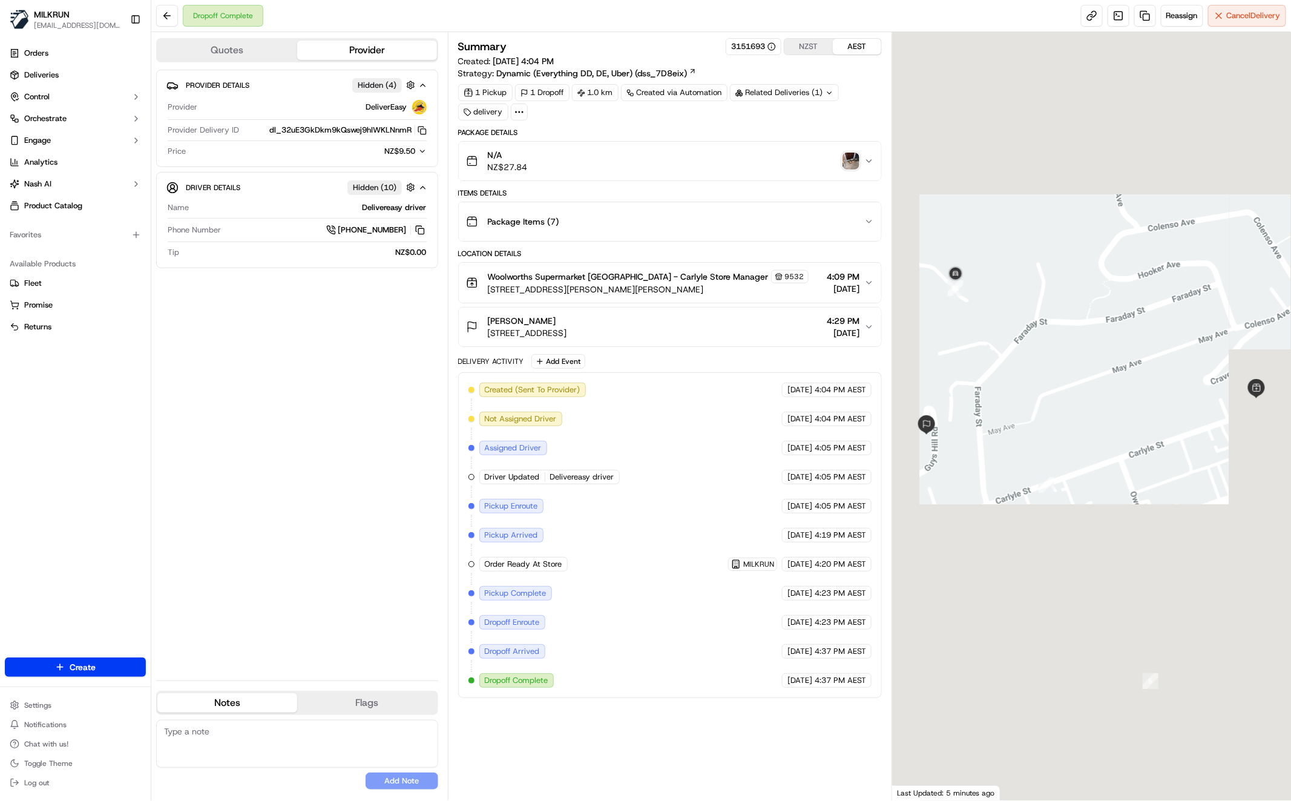
drag, startPoint x: 332, startPoint y: 504, endPoint x: 324, endPoint y: 514, distance: 13.0
click at [332, 504] on div "Provider Details Hidden ( 4 ) Provider DeliverEasy Provider Delivery ID dl_32uE…" at bounding box center [297, 370] width 282 height 601
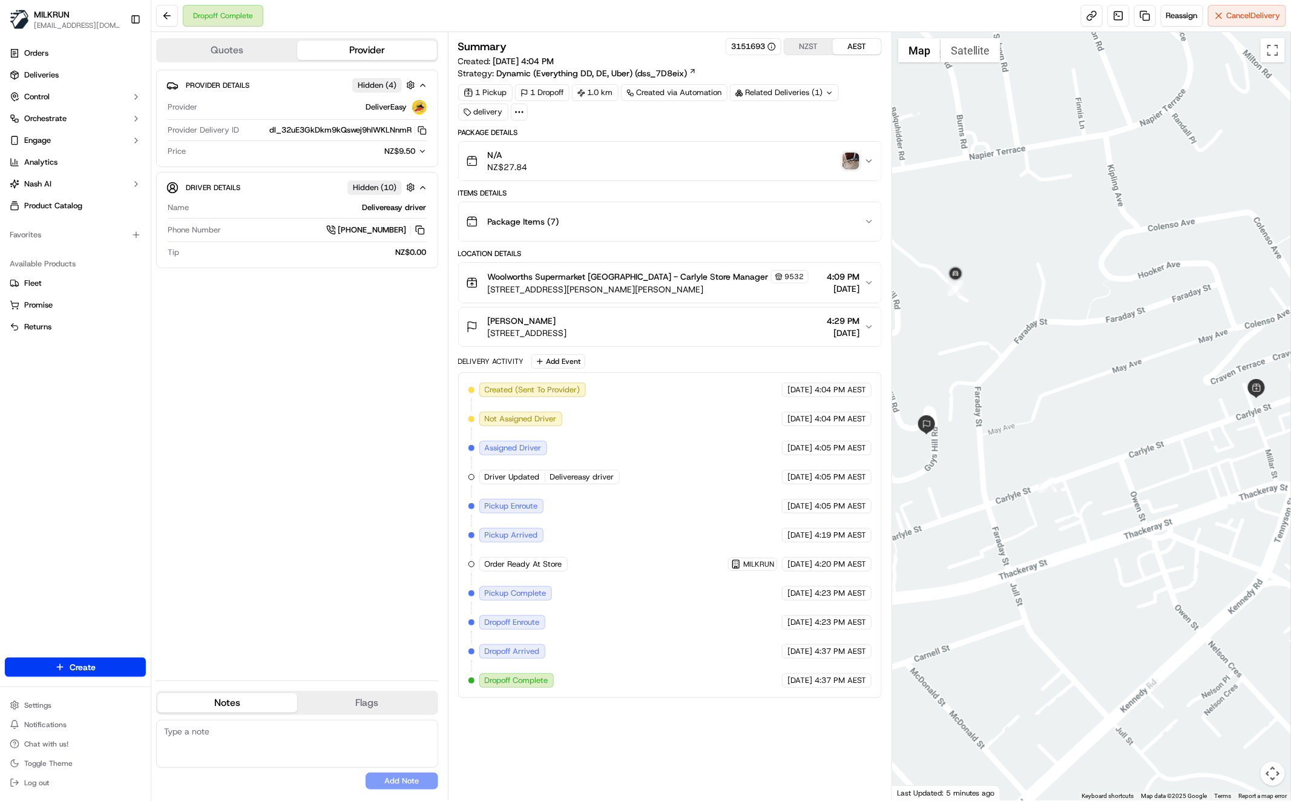
click at [852, 162] on img "button" at bounding box center [851, 161] width 17 height 17
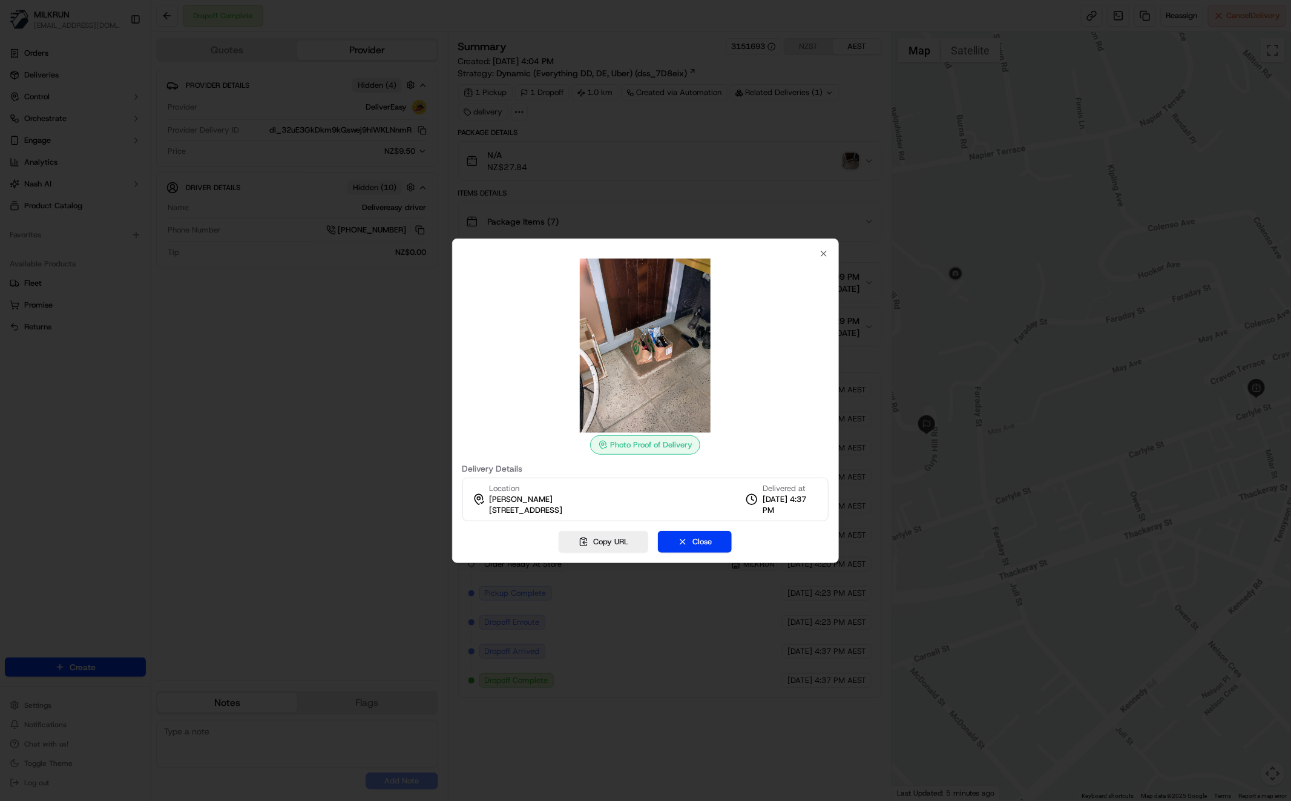
click at [274, 427] on div at bounding box center [645, 400] width 1291 height 801
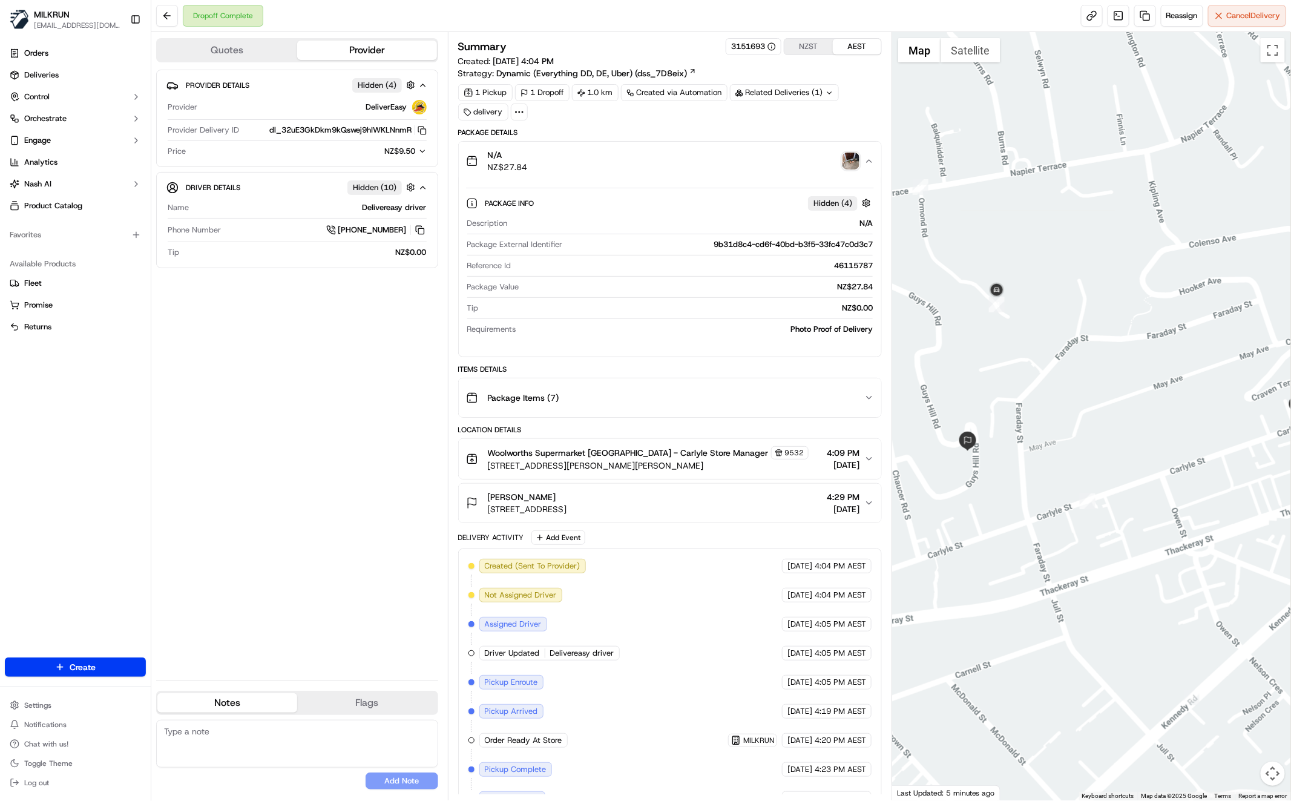
drag, startPoint x: 1062, startPoint y: 329, endPoint x: 1073, endPoint y: 358, distance: 30.5
click at [1104, 346] on div at bounding box center [1091, 416] width 399 height 768
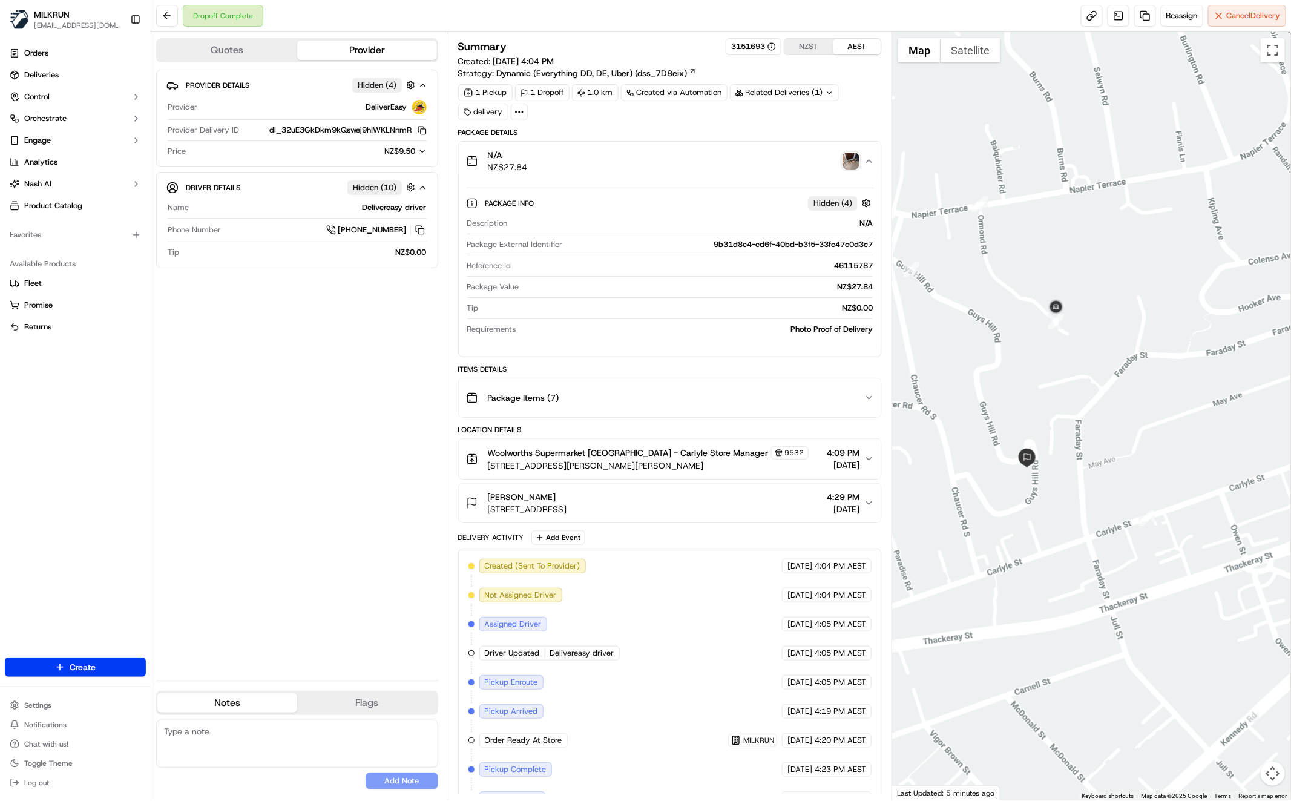
click at [1053, 409] on div at bounding box center [1091, 416] width 399 height 768
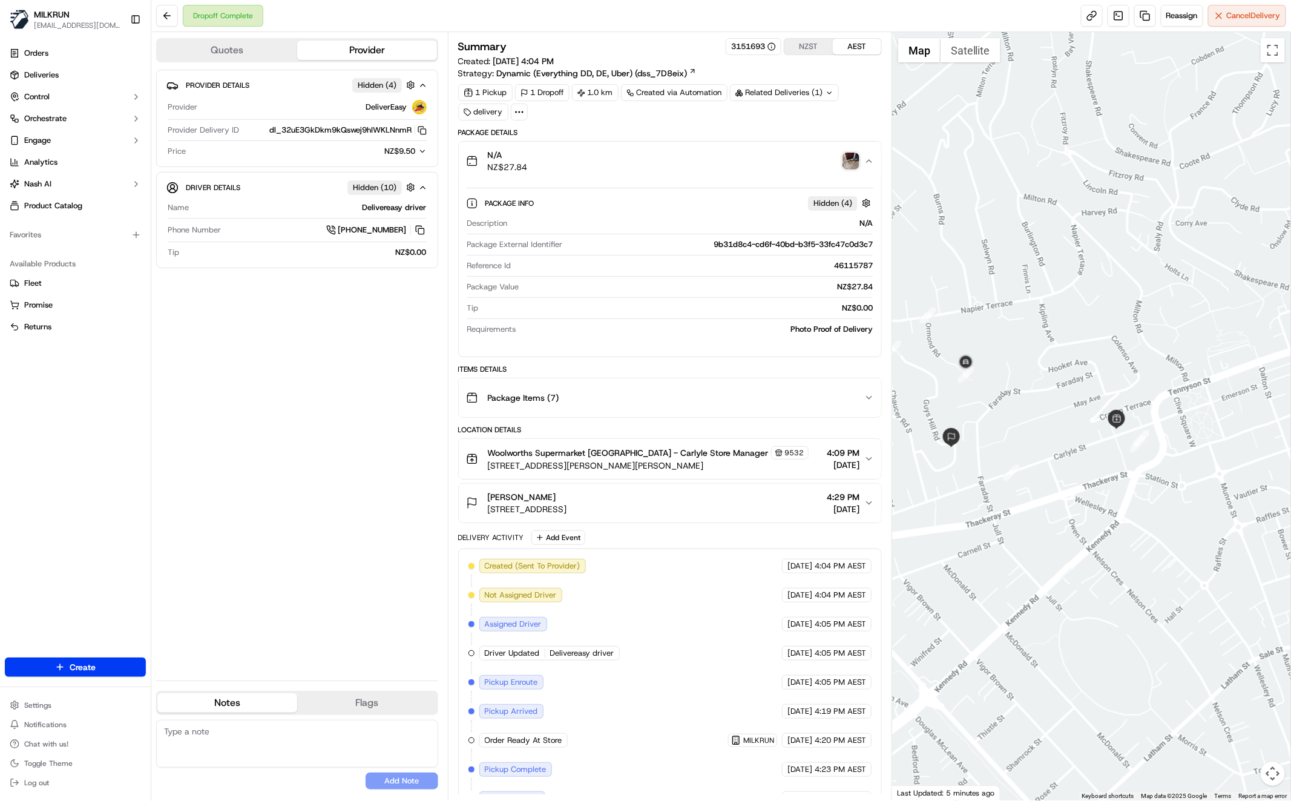
drag, startPoint x: 1026, startPoint y: 429, endPoint x: 1067, endPoint y: 422, distance: 42.3
click at [1074, 419] on div at bounding box center [1091, 416] width 399 height 768
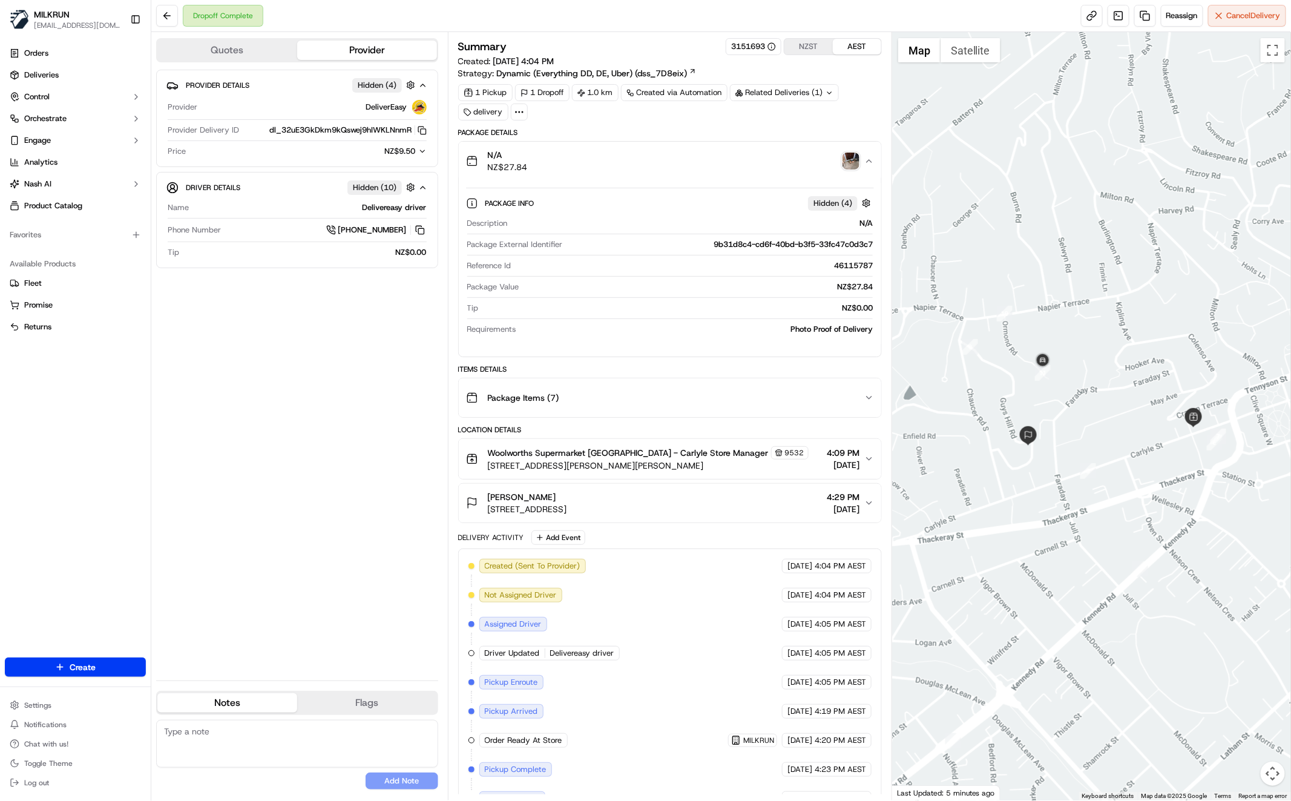
drag, startPoint x: 1119, startPoint y: 415, endPoint x: 1095, endPoint y: 426, distance: 26.3
click at [1095, 426] on div at bounding box center [1091, 416] width 399 height 768
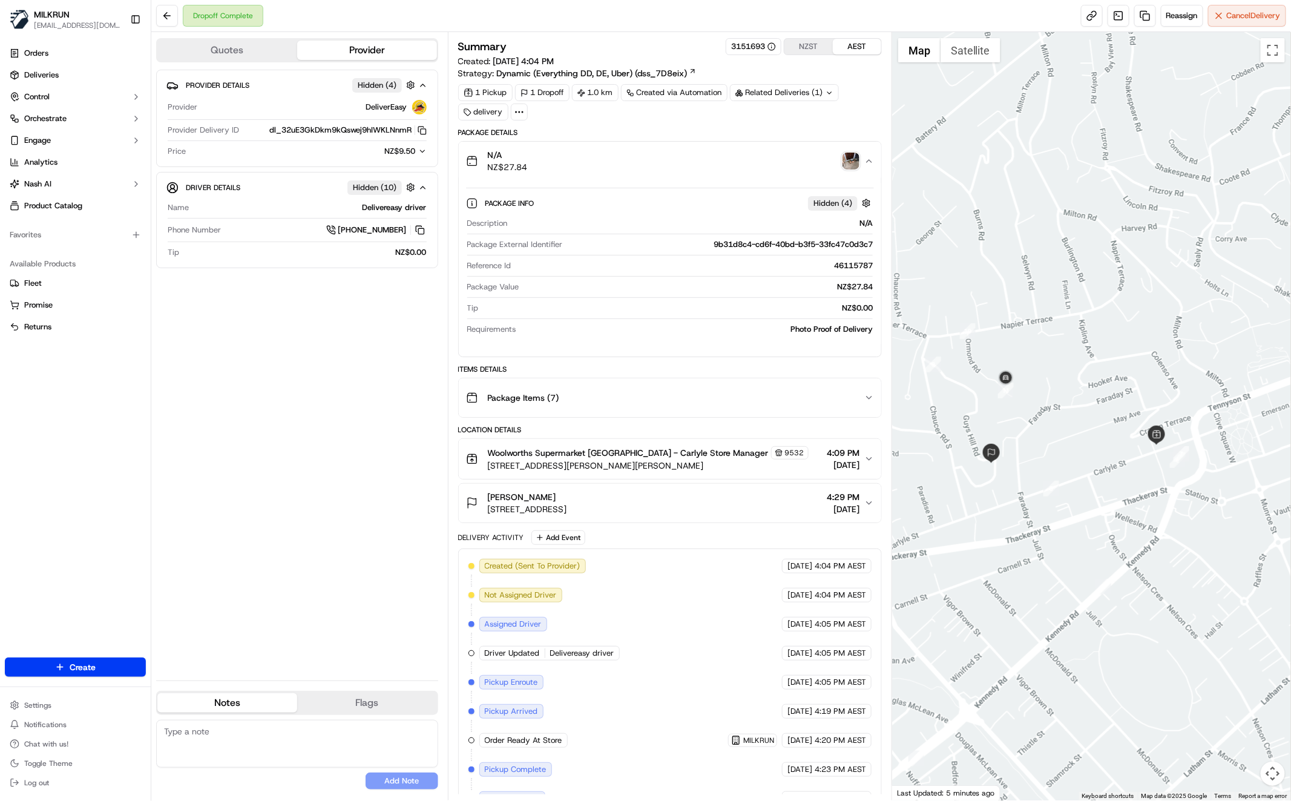
drag, startPoint x: 315, startPoint y: 565, endPoint x: 307, endPoint y: 574, distance: 12.4
click at [315, 565] on div "Provider Details Hidden ( 4 ) Provider DeliverEasy Provider Delivery ID dl_32uE…" at bounding box center [297, 370] width 282 height 601
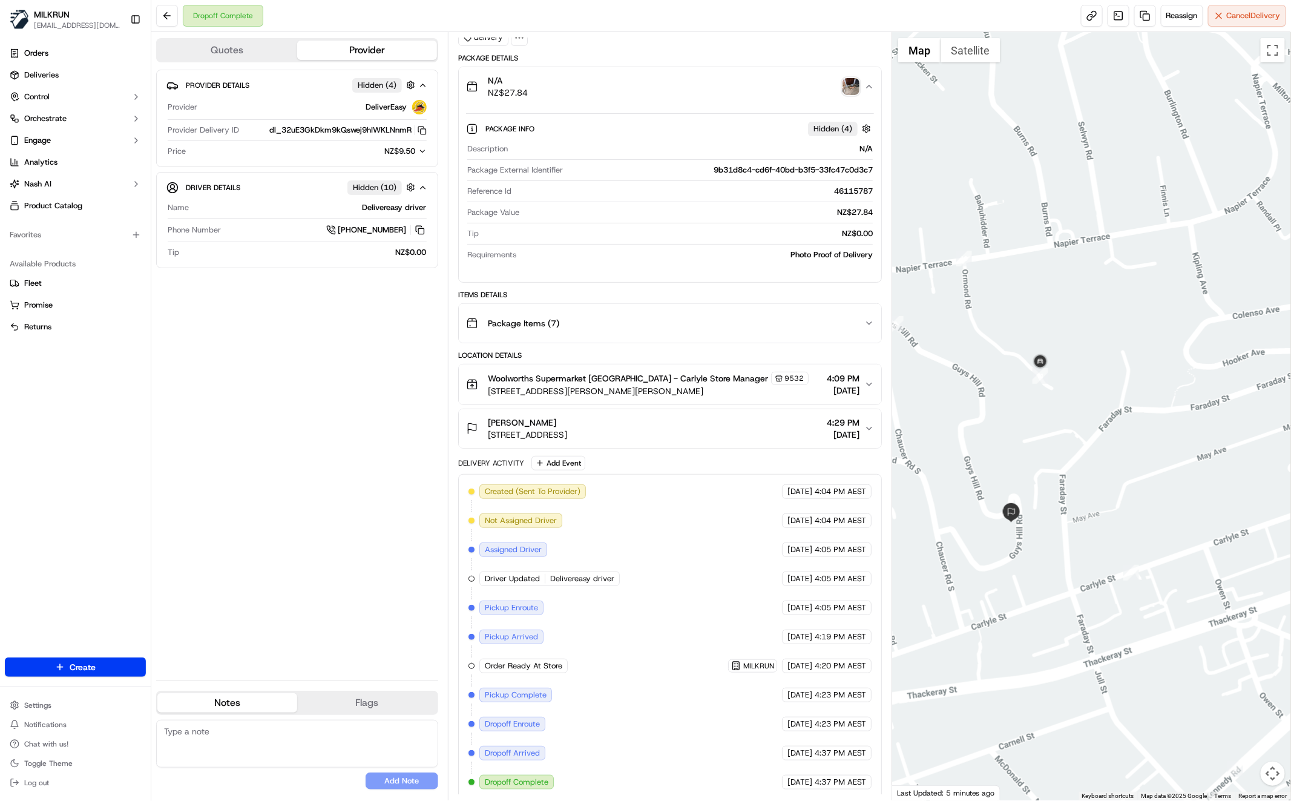
drag, startPoint x: 1076, startPoint y: 420, endPoint x: 1012, endPoint y: 427, distance: 64.6
click at [1010, 431] on div at bounding box center [1091, 416] width 399 height 768
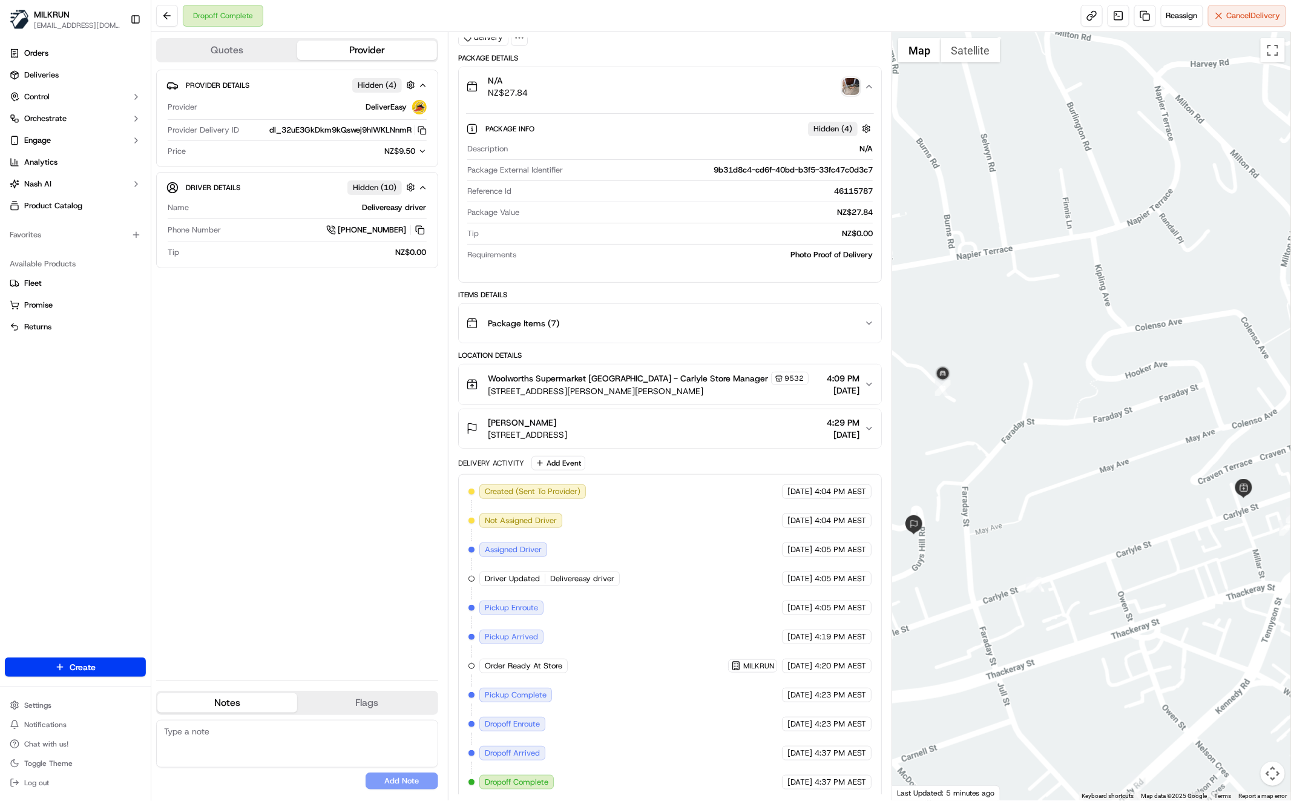
click at [859, 84] on img "button" at bounding box center [851, 86] width 17 height 17
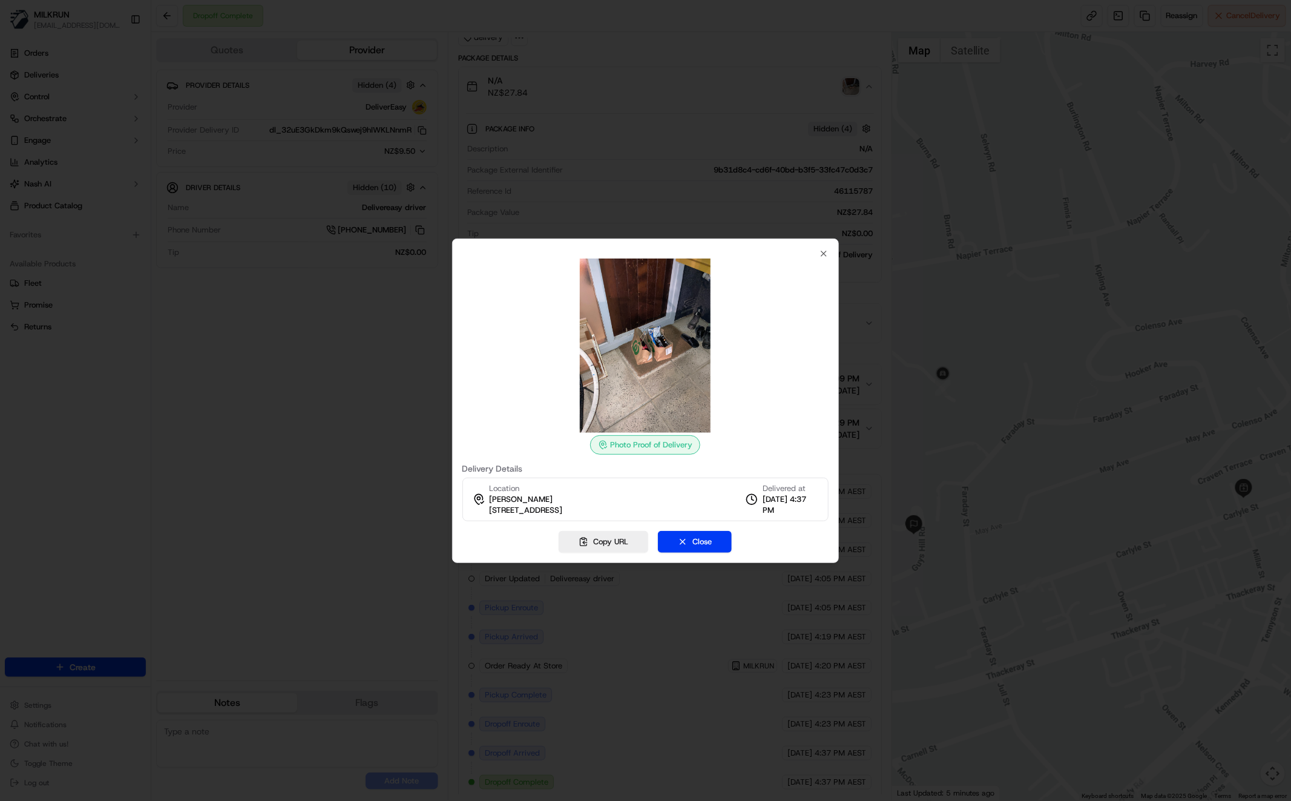
click at [357, 423] on div at bounding box center [645, 400] width 1291 height 801
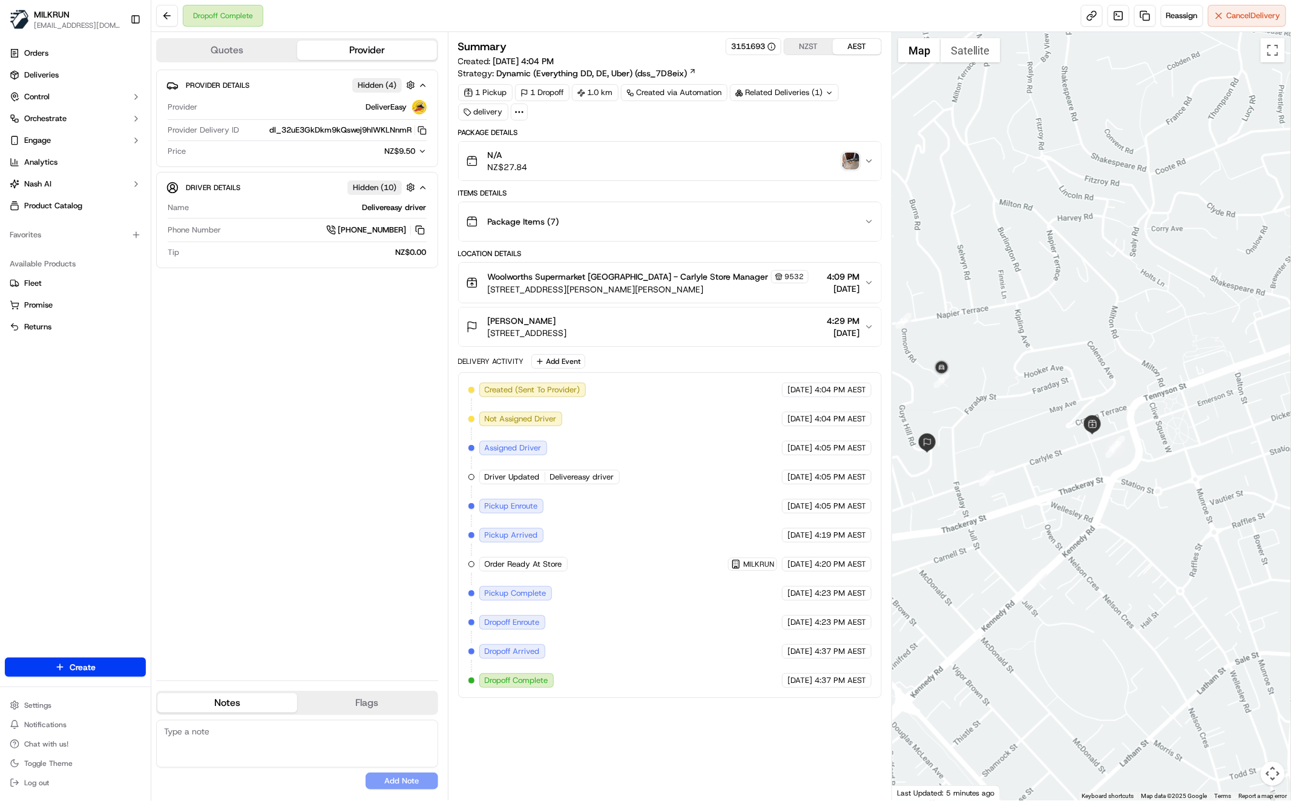
drag, startPoint x: 996, startPoint y: 452, endPoint x: 1052, endPoint y: 427, distance: 61.3
click at [1055, 428] on div at bounding box center [1091, 416] width 399 height 768
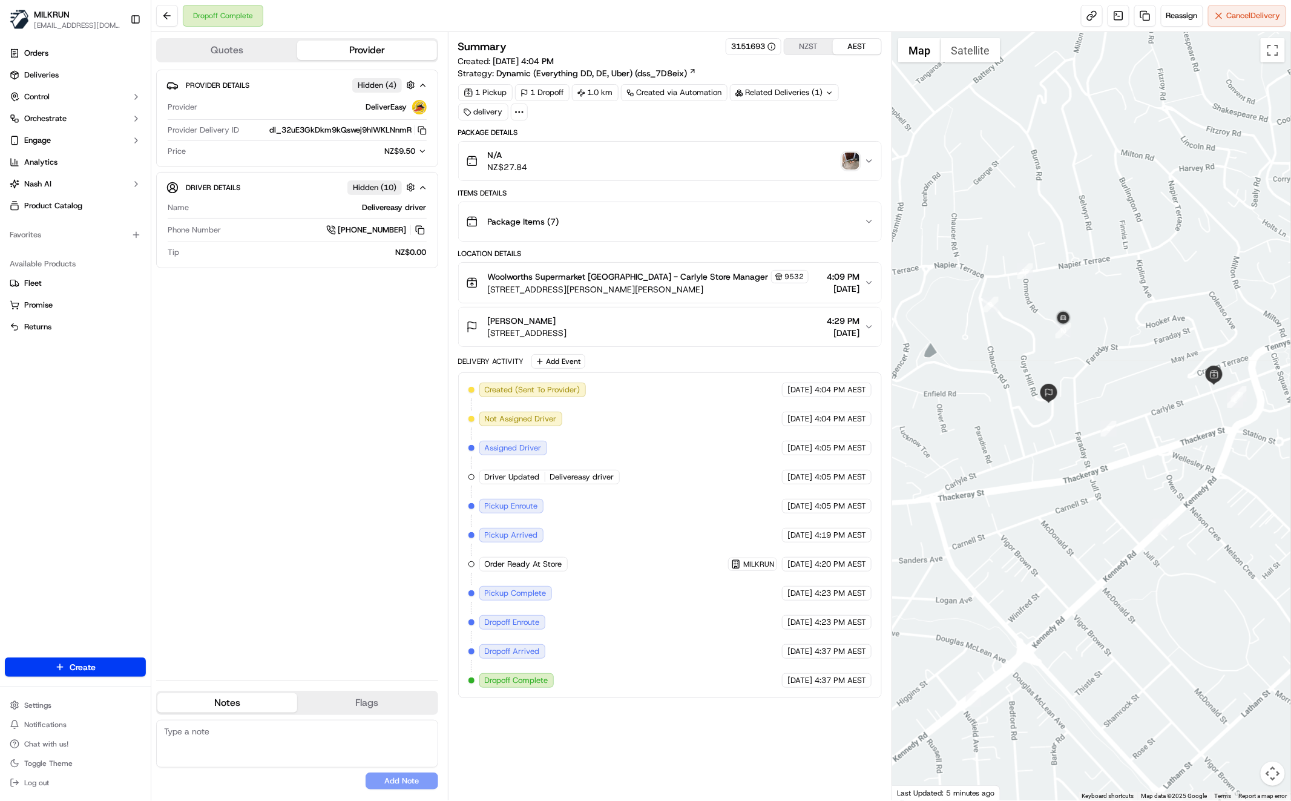
click at [317, 459] on div "Provider Details Hidden ( 4 ) Provider DeliverEasy Provider Delivery ID dl_32uE…" at bounding box center [297, 370] width 282 height 601
drag, startPoint x: 488, startPoint y: 287, endPoint x: 653, endPoint y: 294, distance: 164.8
click at [653, 295] on button "Woolworths Supermarket NZ - Carlyle Store Manager 9532 33 Carlyle St, Napier, H…" at bounding box center [670, 283] width 423 height 40
drag, startPoint x: 484, startPoint y: 329, endPoint x: 736, endPoint y: 331, distance: 251.9
click at [736, 331] on div "Chrissy Richards 14 Guys Hill Road, Hospital Hill, Hawke's Bay Region 4110, NZ …" at bounding box center [665, 327] width 398 height 24
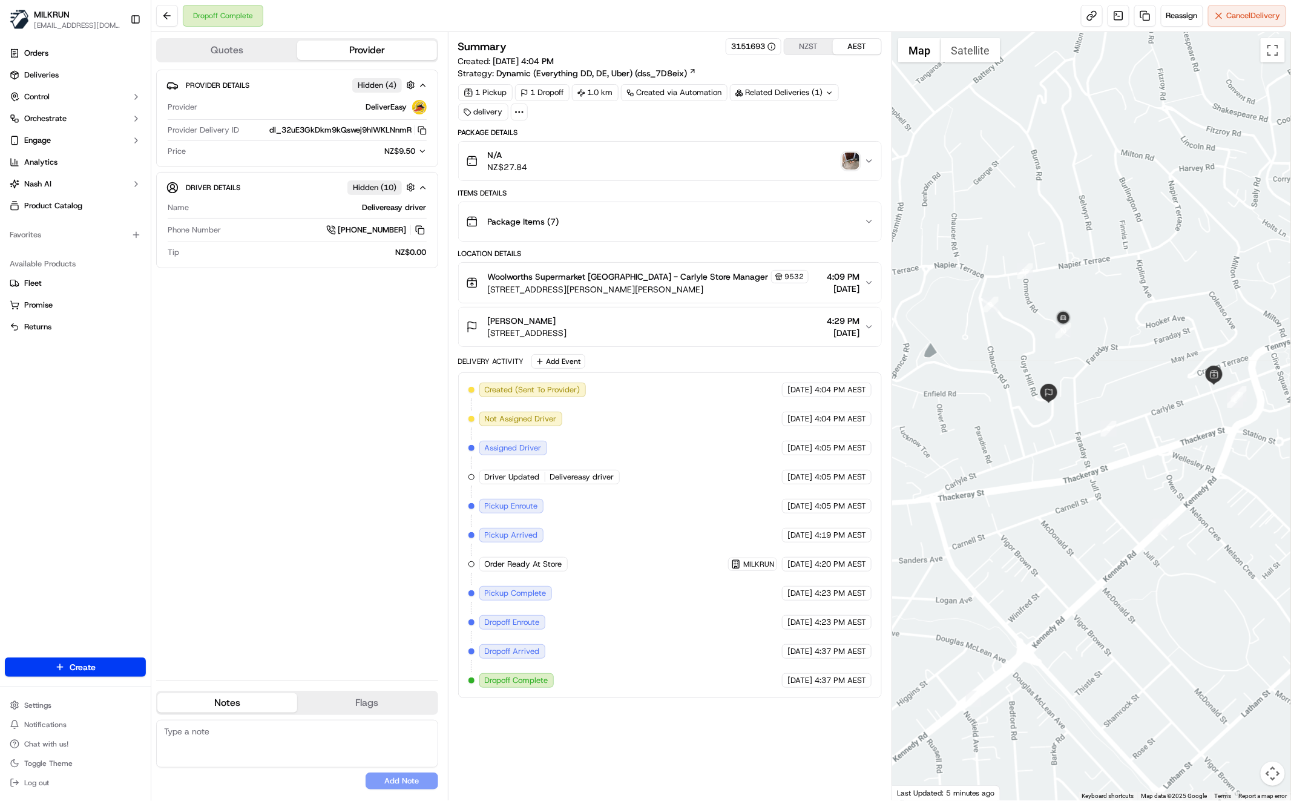
copy span "14 Guys Hill Road, Hospital Hill, Hawke's Bay Region 4110, NZ"
click at [1075, 368] on div at bounding box center [1091, 416] width 399 height 768
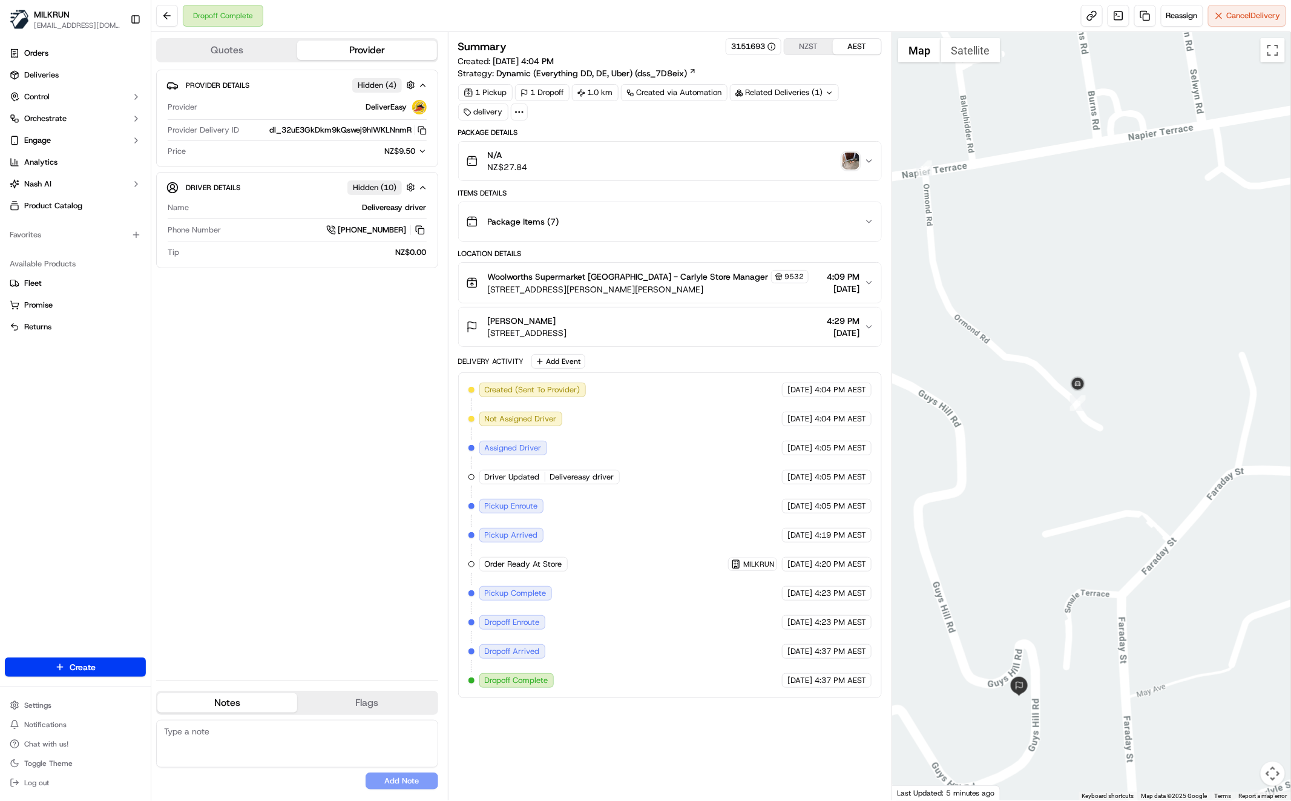
drag, startPoint x: 319, startPoint y: 503, endPoint x: 308, endPoint y: 501, distance: 11.8
click at [319, 503] on div "Provider Details Hidden ( 4 ) Provider DeliverEasy Provider Delivery ID dl_32uE…" at bounding box center [297, 370] width 282 height 601
drag, startPoint x: 272, startPoint y: 424, endPoint x: 269, endPoint y: 432, distance: 8.2
click at [269, 431] on div "Provider Details Hidden ( 4 ) Provider DeliverEasy Provider Delivery ID dl_32uE…" at bounding box center [297, 370] width 282 height 601
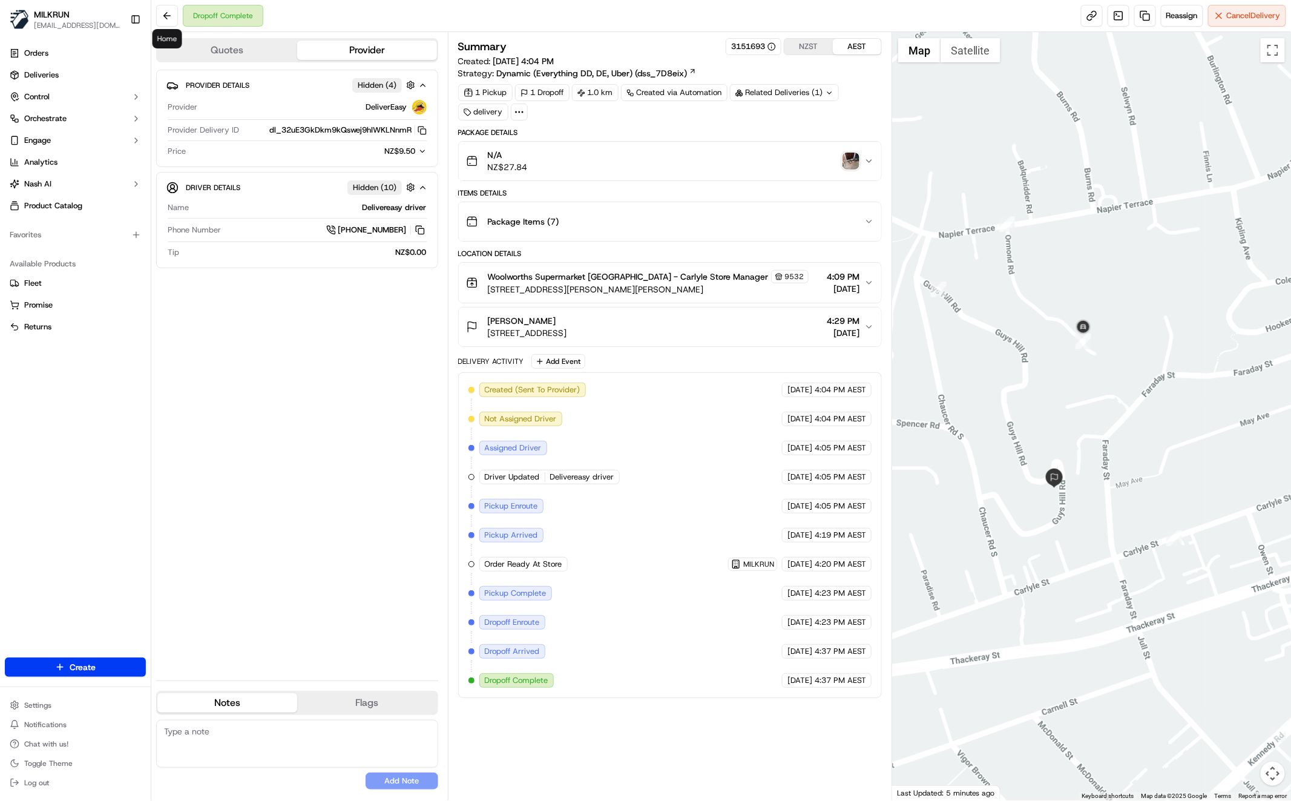
drag, startPoint x: 1107, startPoint y: 452, endPoint x: 1127, endPoint y: 441, distance: 21.9
click at [1125, 444] on div at bounding box center [1091, 416] width 399 height 768
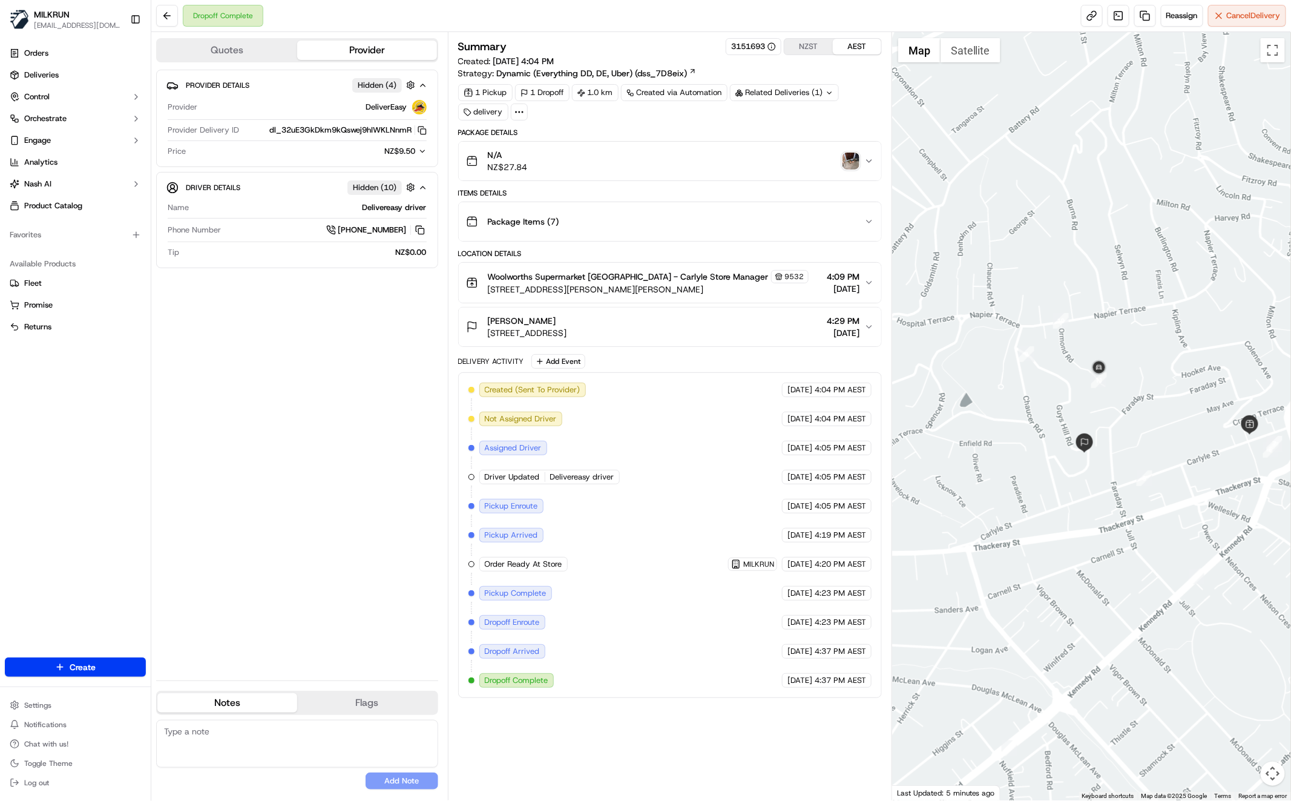
drag, startPoint x: 1179, startPoint y: 363, endPoint x: 1153, endPoint y: 360, distance: 26.8
click at [1137, 359] on div at bounding box center [1091, 416] width 399 height 768
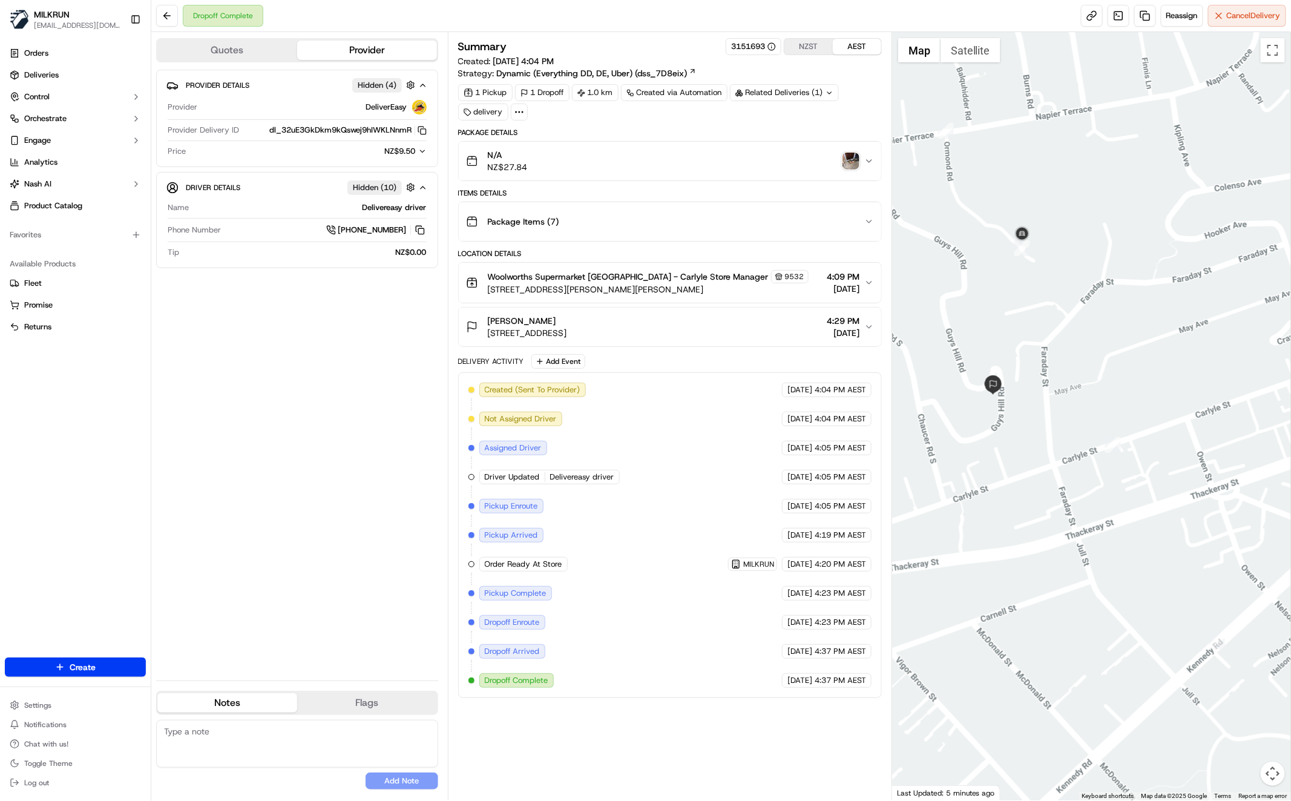
click at [358, 466] on div "Provider Details Hidden ( 4 ) Provider DeliverEasy Provider Delivery ID dl_32uE…" at bounding box center [297, 370] width 282 height 601
click at [325, 417] on div "Provider Details Hidden ( 4 ) Provider DeliverEasy Provider Delivery ID dl_32uE…" at bounding box center [297, 370] width 282 height 601
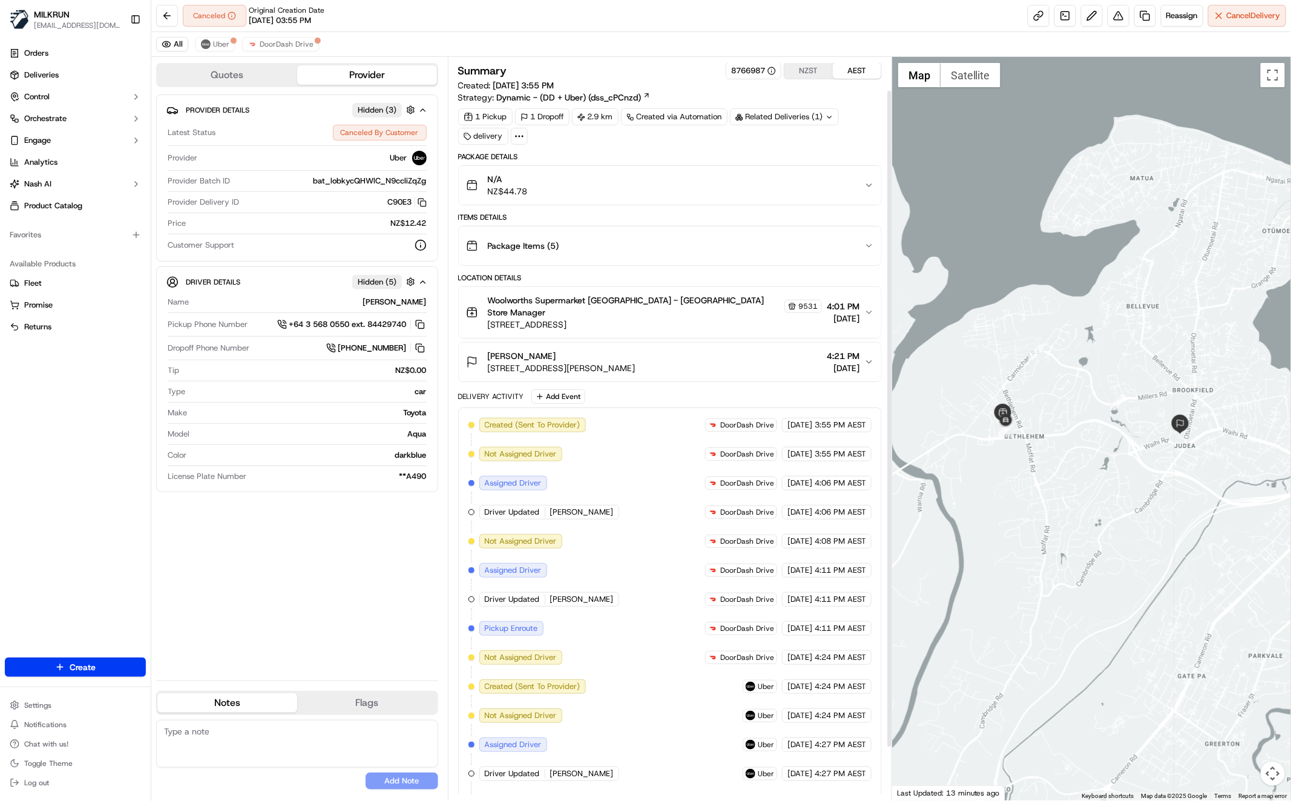
scroll to position [96, 0]
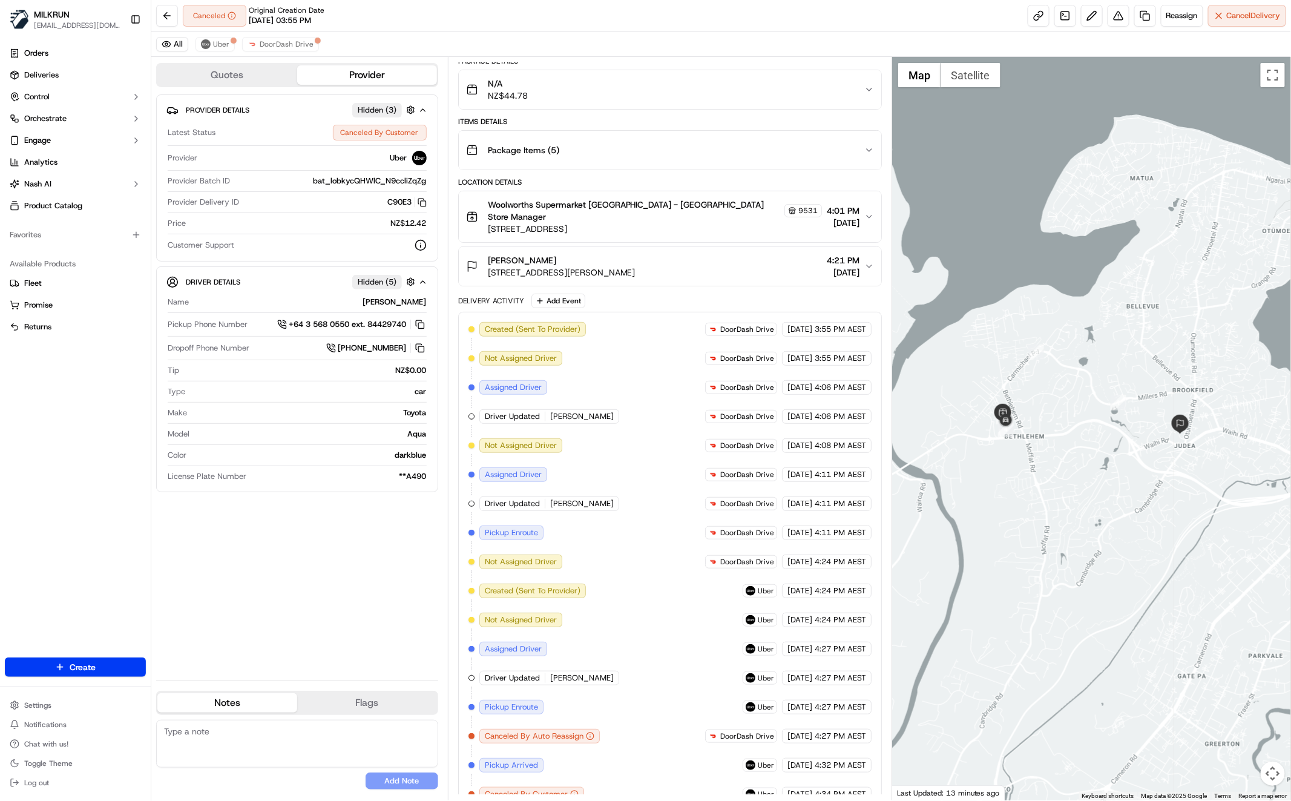
click at [306, 599] on div "Provider Details Hidden ( 3 ) Latest Status Canceled By Customer Provider Uber …" at bounding box center [297, 382] width 282 height 576
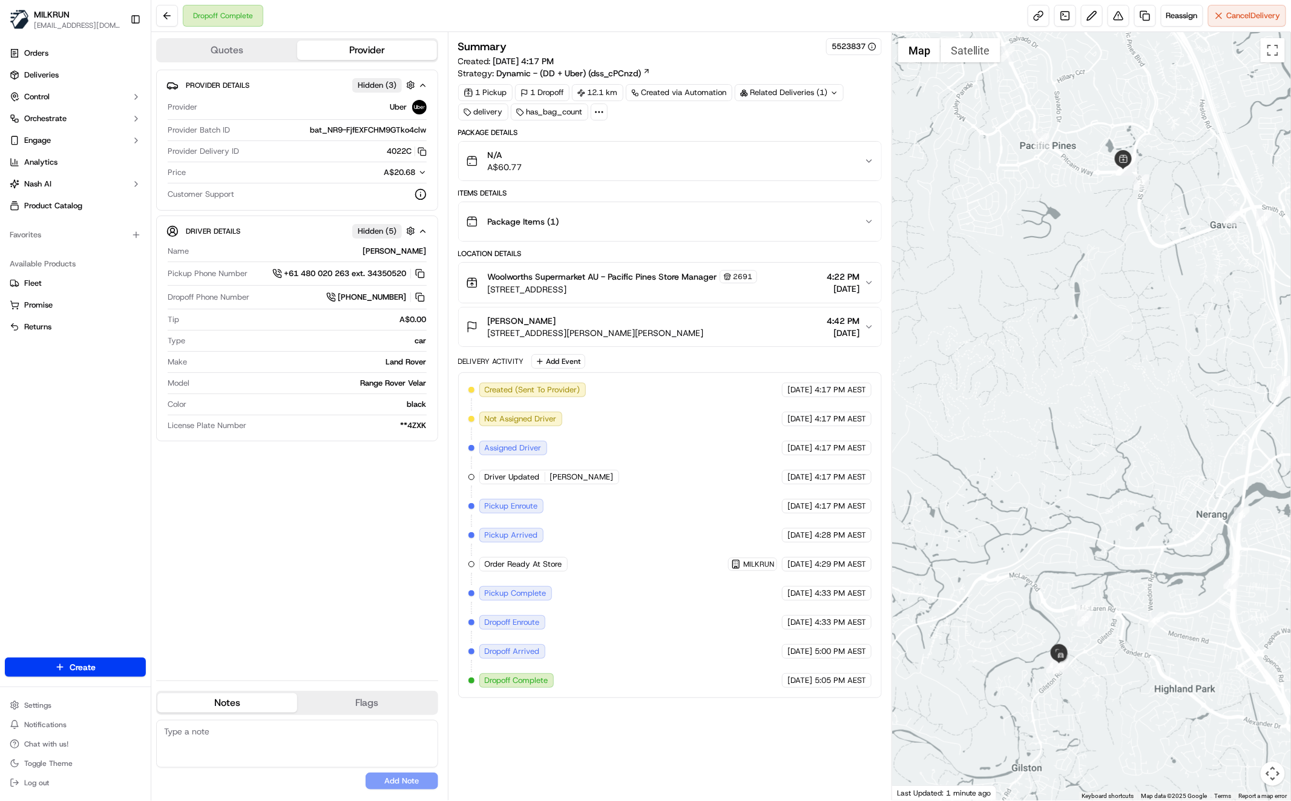
click at [236, 550] on div "Provider Details Hidden ( 3 ) Provider Uber Provider Batch ID bat_NR9-FjfEXFCHM…" at bounding box center [297, 370] width 282 height 601
click at [793, 214] on div "Package Items ( 1 )" at bounding box center [665, 221] width 398 height 24
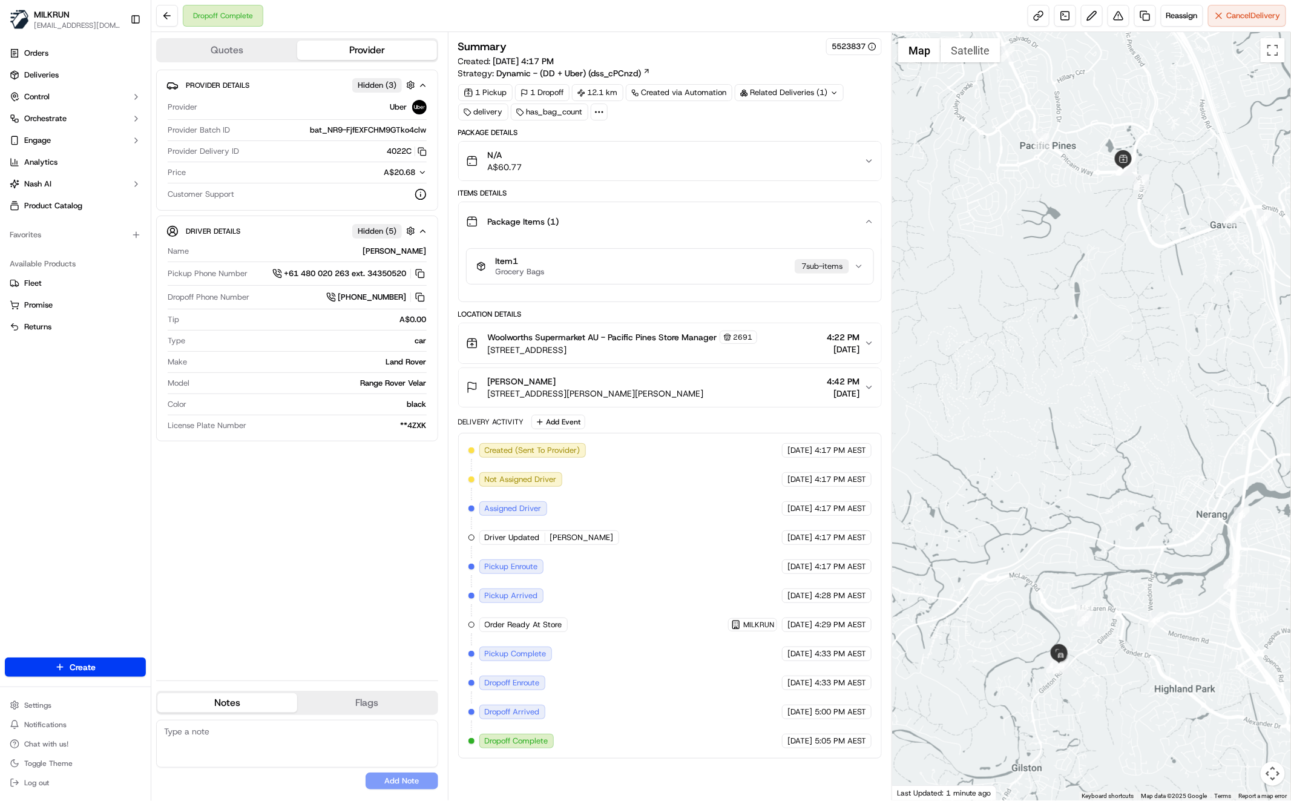
click at [677, 269] on div "Item 1 Grocery Bags 7 sub-item s" at bounding box center [665, 266] width 378 height 21
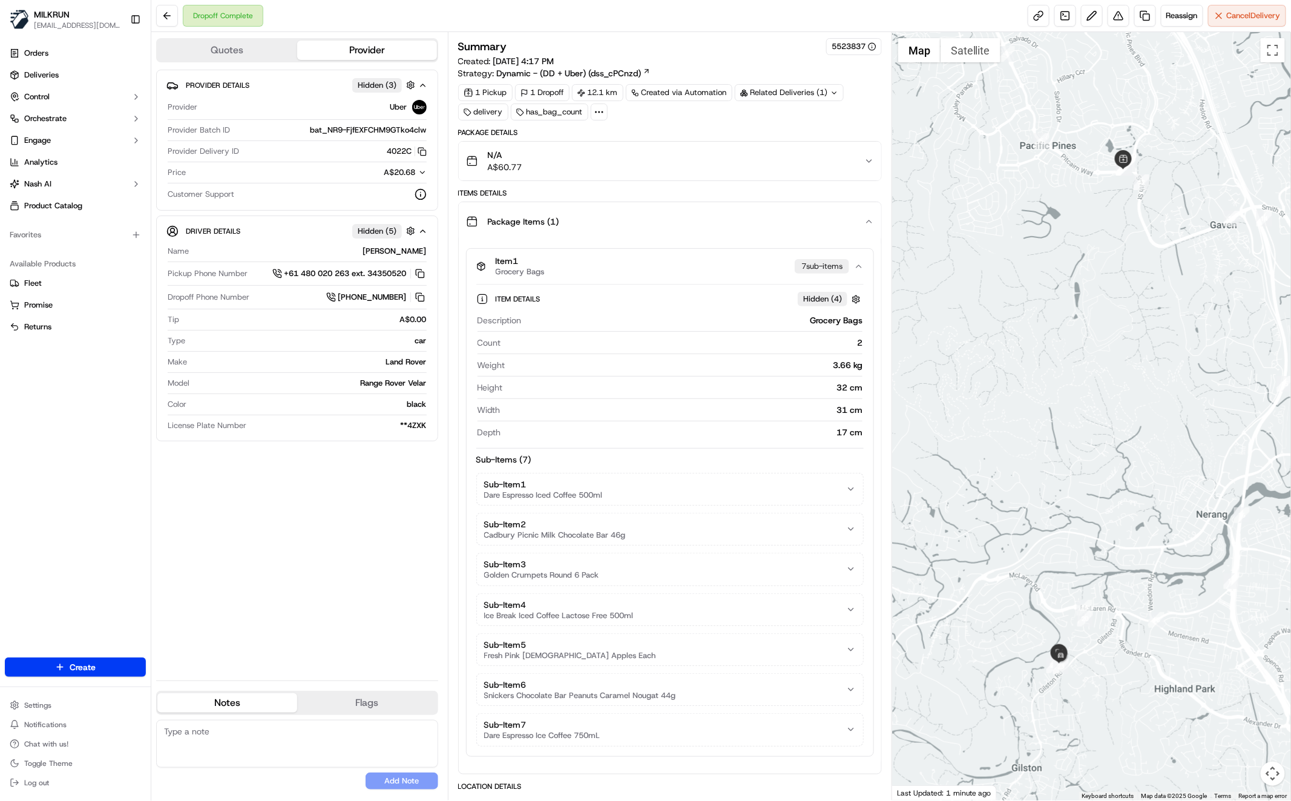
click at [855, 160] on div "N/A A$60.77" at bounding box center [665, 161] width 398 height 24
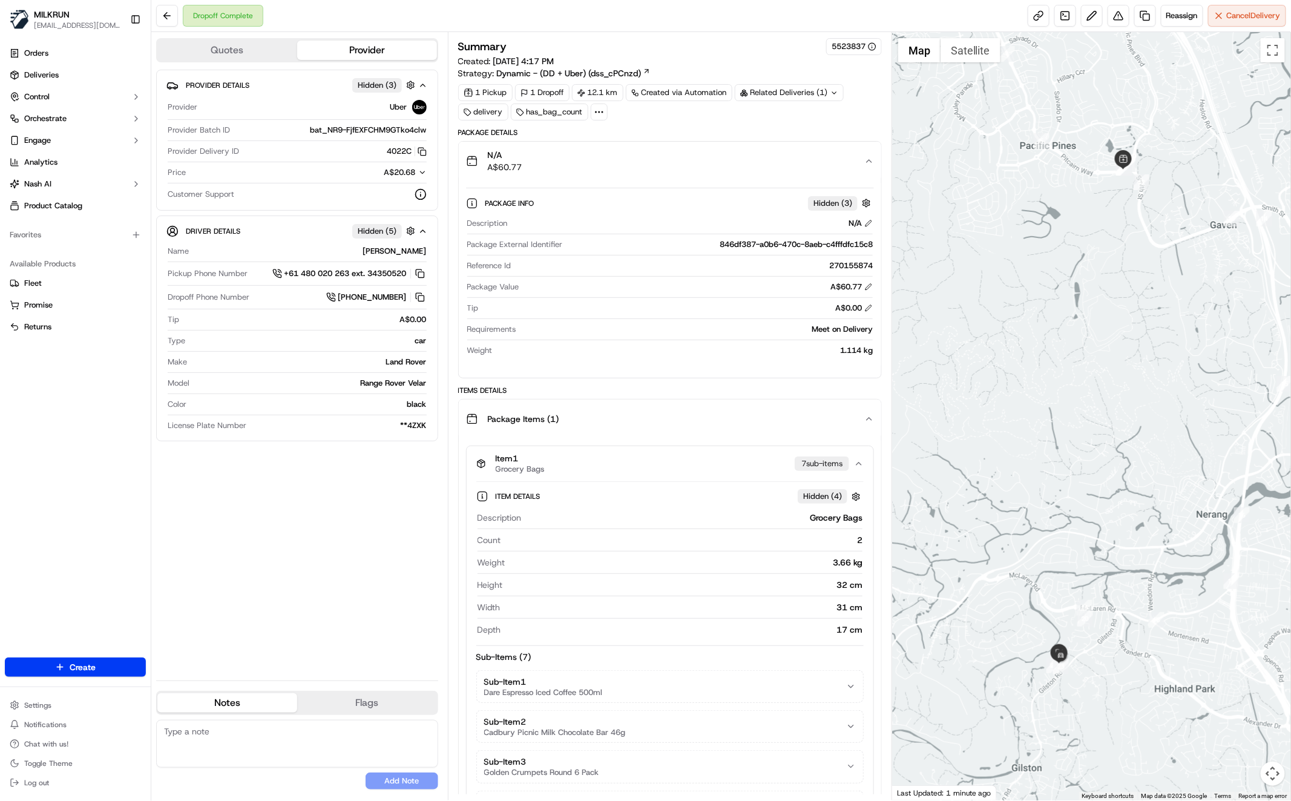
click at [855, 161] on div "N/A A$60.77" at bounding box center [665, 161] width 398 height 24
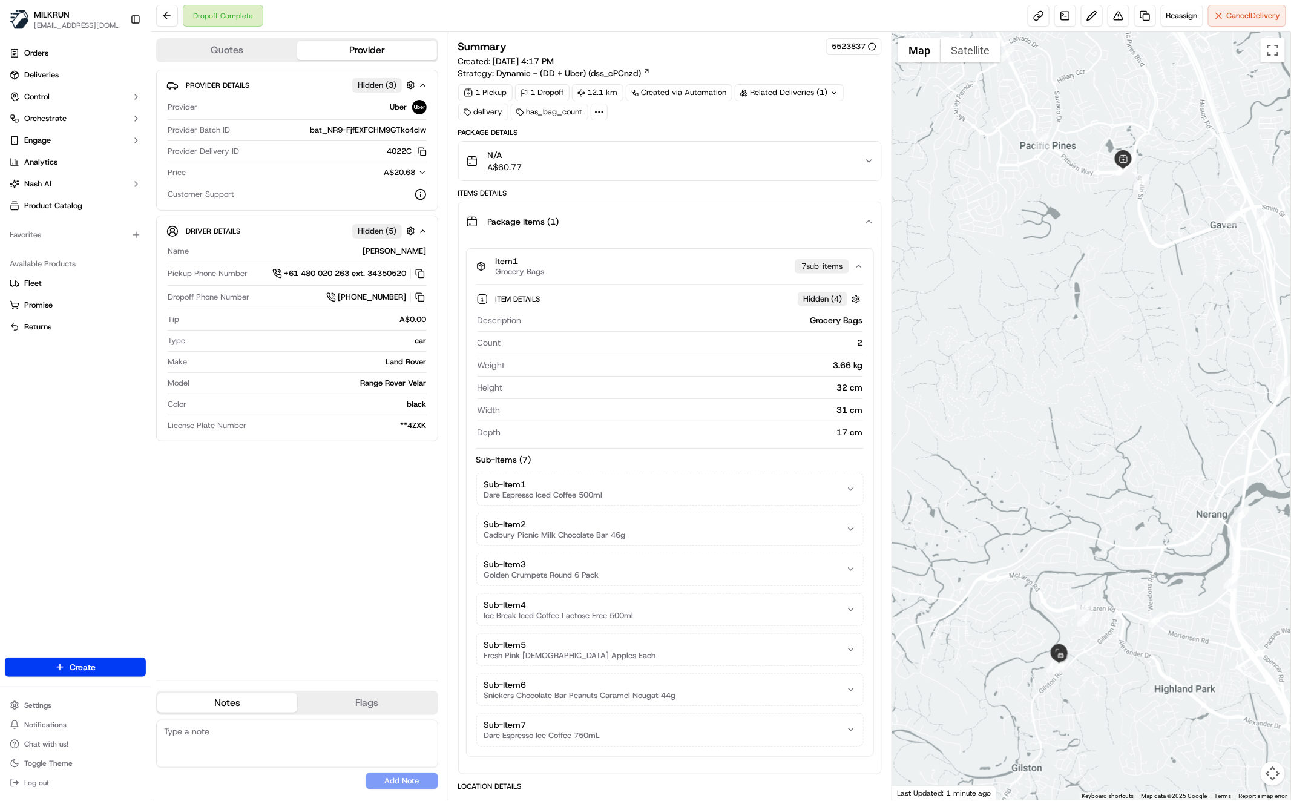
click at [871, 214] on button "Package Items ( 1 )" at bounding box center [670, 221] width 423 height 39
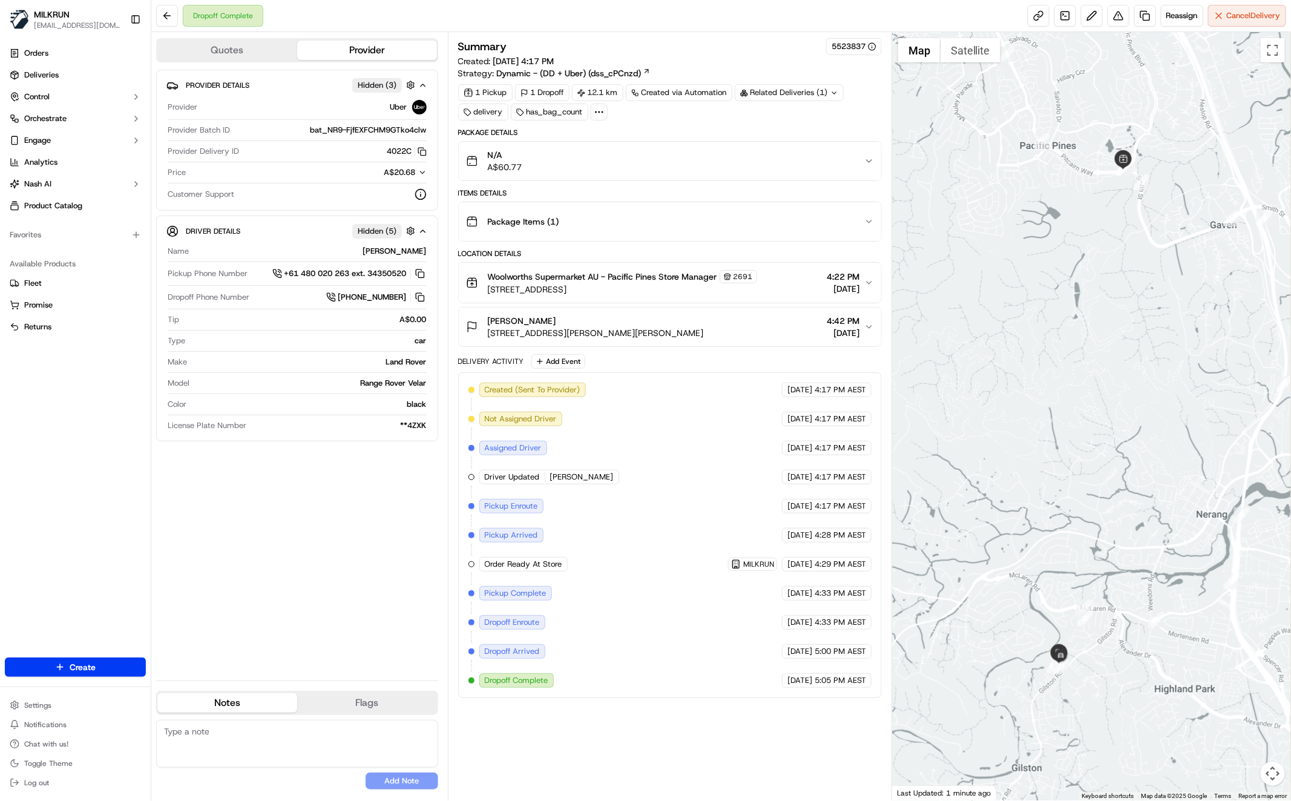
click at [870, 219] on icon "button" at bounding box center [870, 222] width 10 height 10
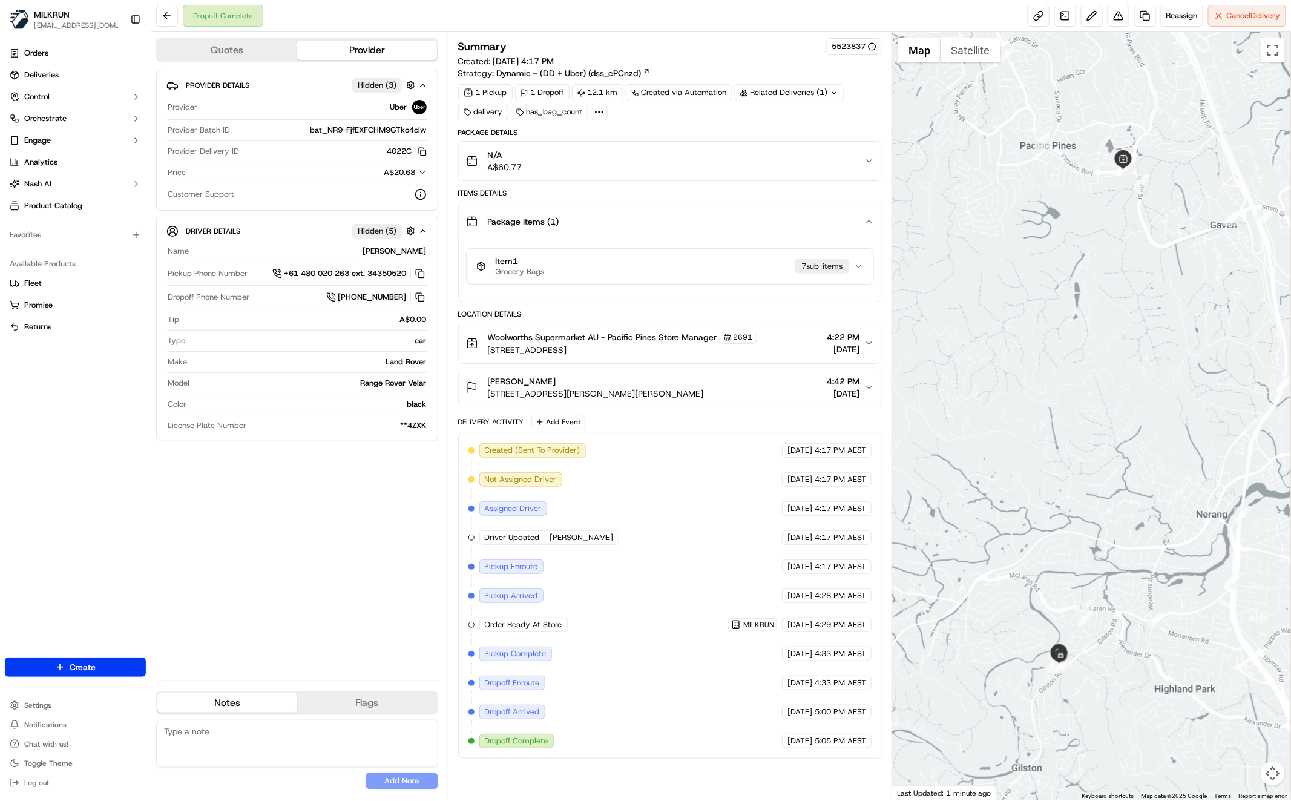
click at [863, 226] on div "Package Items ( 1 )" at bounding box center [665, 221] width 398 height 24
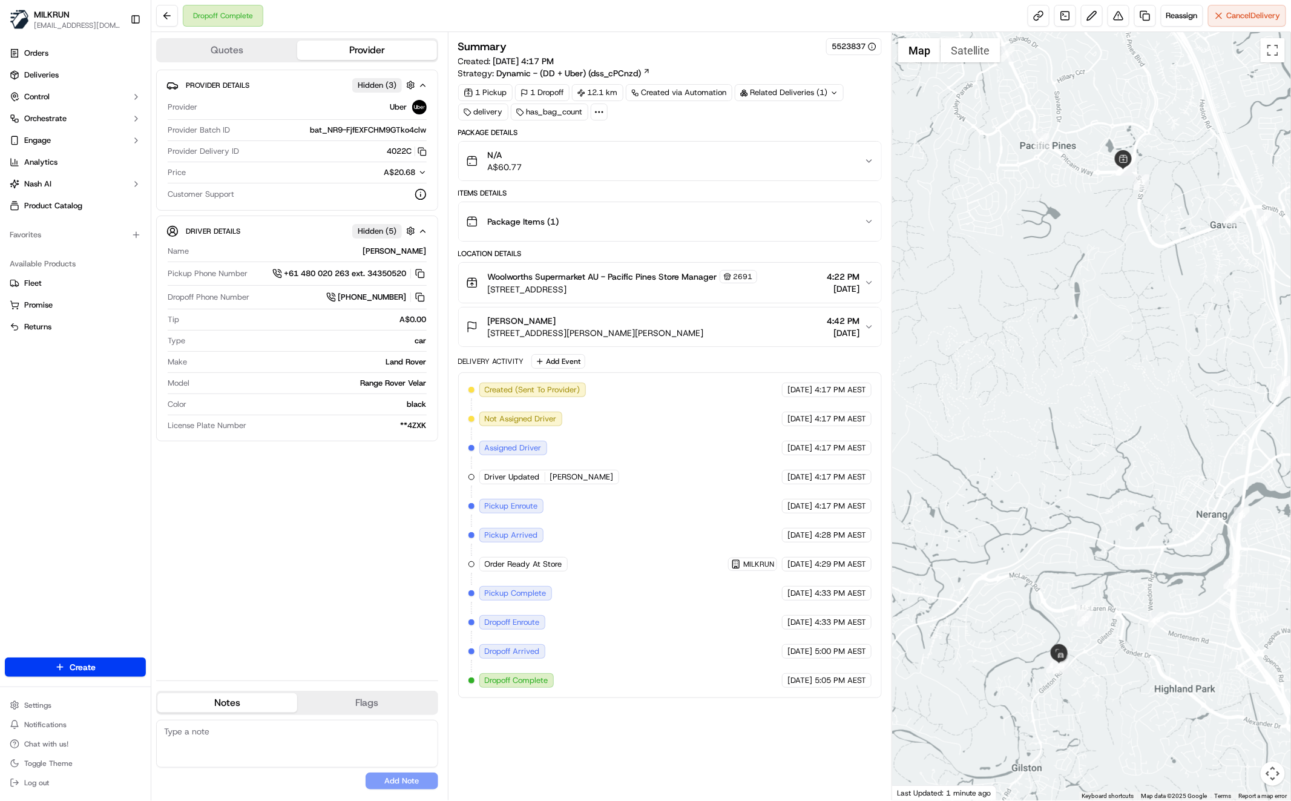
click at [742, 333] on div "[PERSON_NAME] [STREET_ADDRESS][PERSON_NAME][PERSON_NAME] 4:42 PM [DATE]" at bounding box center [665, 327] width 398 height 24
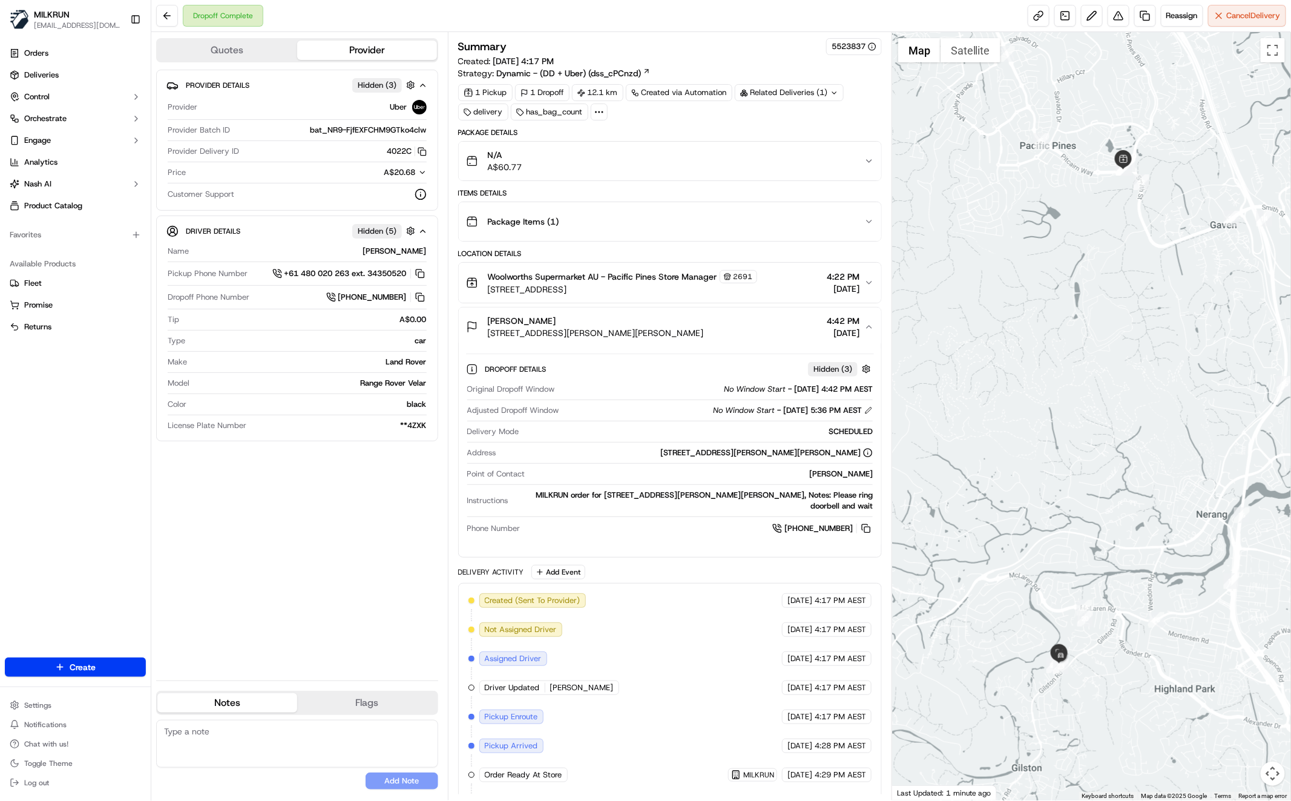
click at [722, 324] on div "[PERSON_NAME] [STREET_ADDRESS][PERSON_NAME][PERSON_NAME] 4:42 PM [DATE]" at bounding box center [665, 327] width 398 height 24
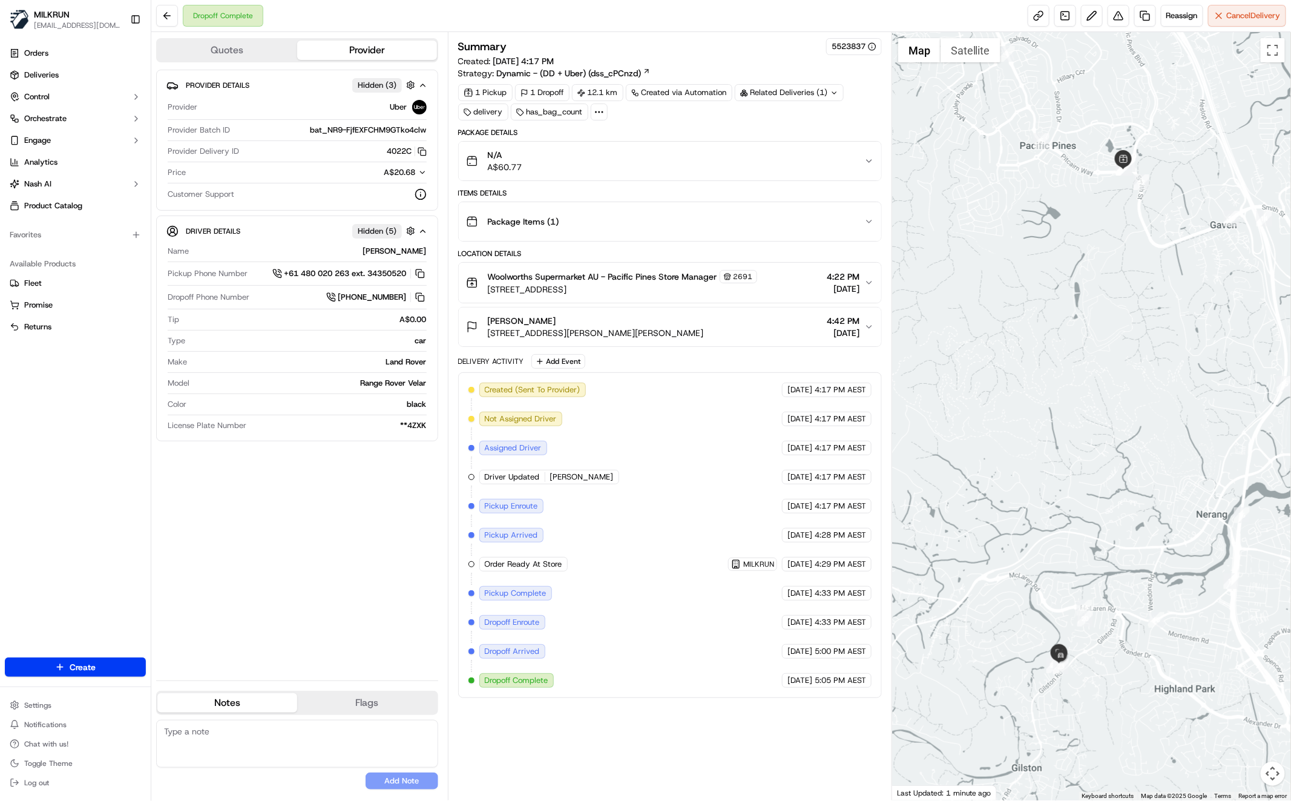
click at [851, 283] on span "[DATE]" at bounding box center [843, 289] width 33 height 12
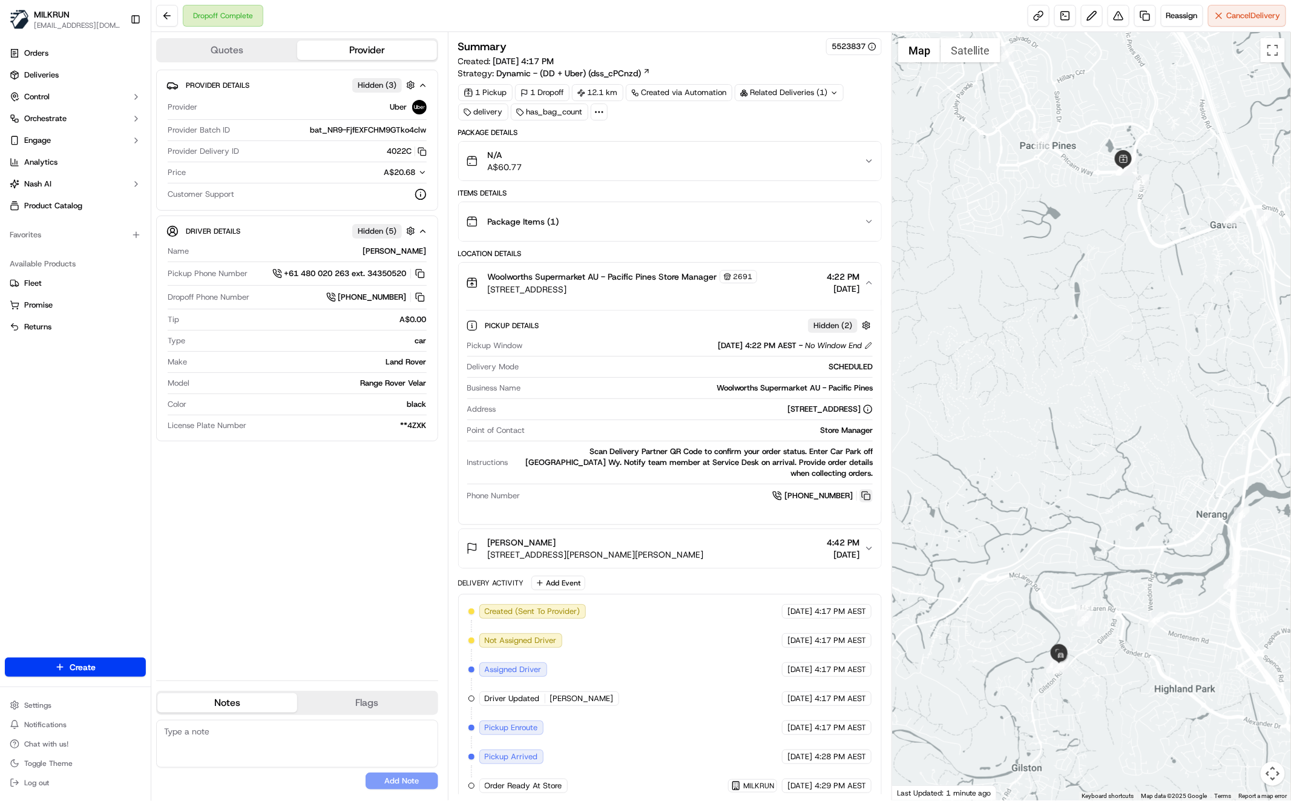
click at [868, 489] on button at bounding box center [866, 495] width 13 height 13
